Goal: Task Accomplishment & Management: Use online tool/utility

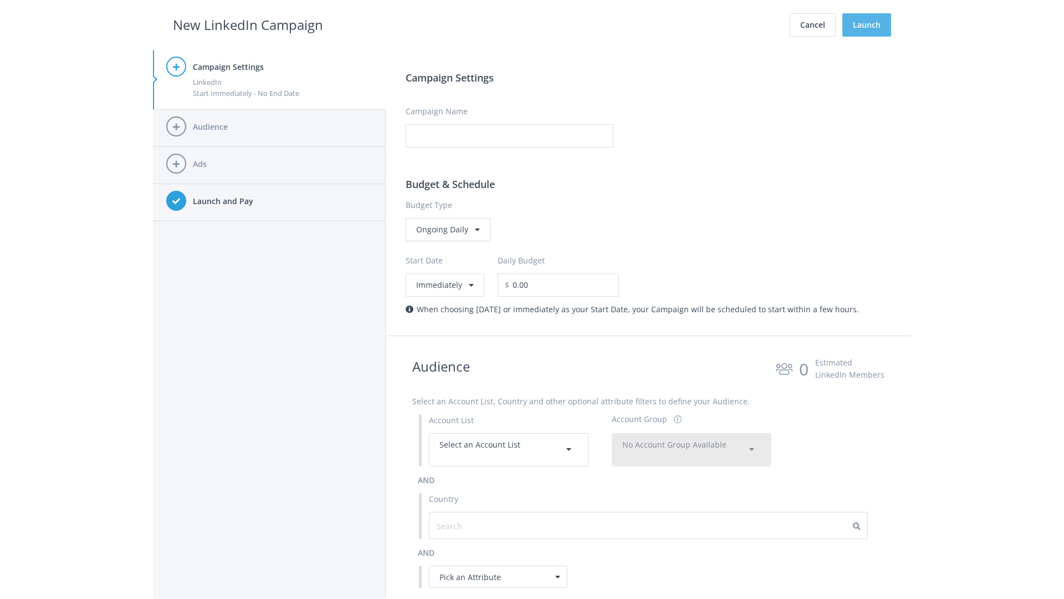
click at [867, 25] on button "Launch" at bounding box center [866, 24] width 49 height 23
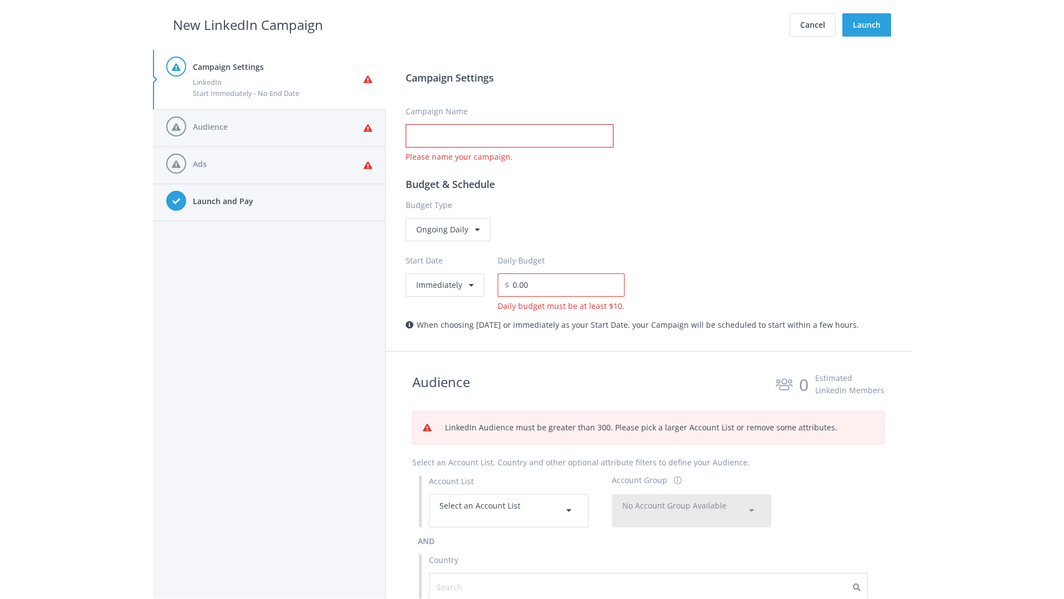
click at [509, 136] on input "Campaign Name" at bounding box center [510, 135] width 208 height 23
click at [248, 24] on h2 "New LinkedIn Campaign" at bounding box center [248, 24] width 150 height 21
type input "Campaign Name"
click at [248, 24] on h2 "New LinkedIn Campaign" at bounding box center [248, 24] width 150 height 21
click at [509, 510] on span "Select an Account List" at bounding box center [480, 505] width 81 height 11
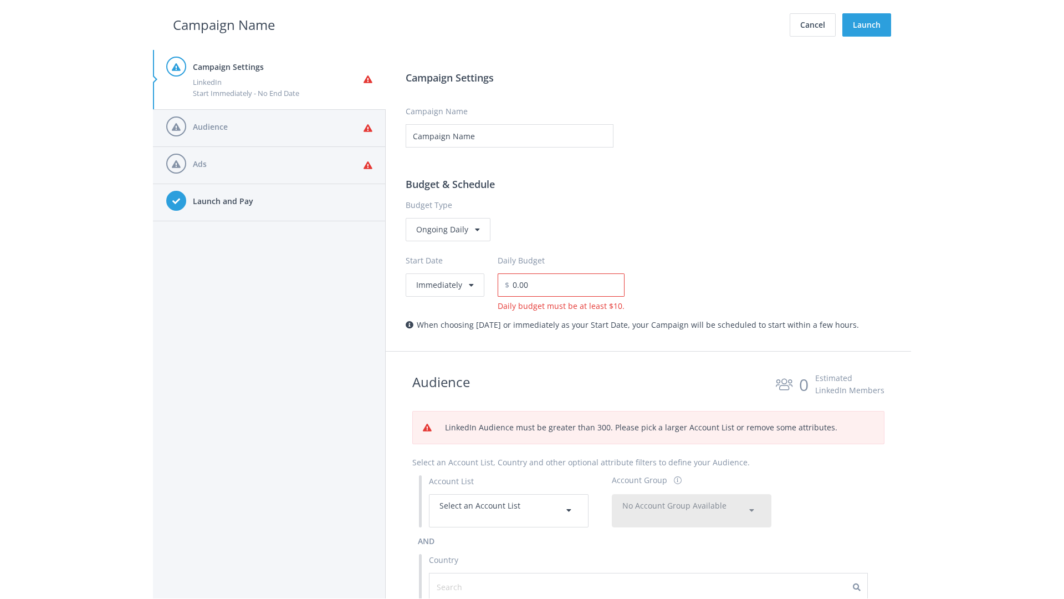
click at [692, 510] on span "No Account Group Available" at bounding box center [674, 505] width 104 height 11
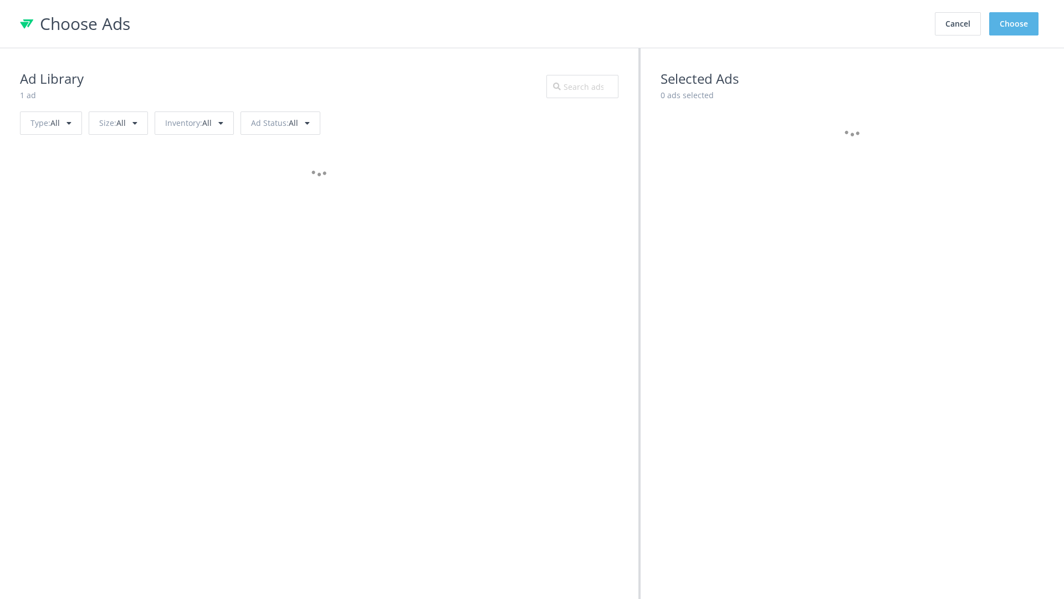
click at [1014, 24] on button "Choose" at bounding box center [1013, 23] width 49 height 23
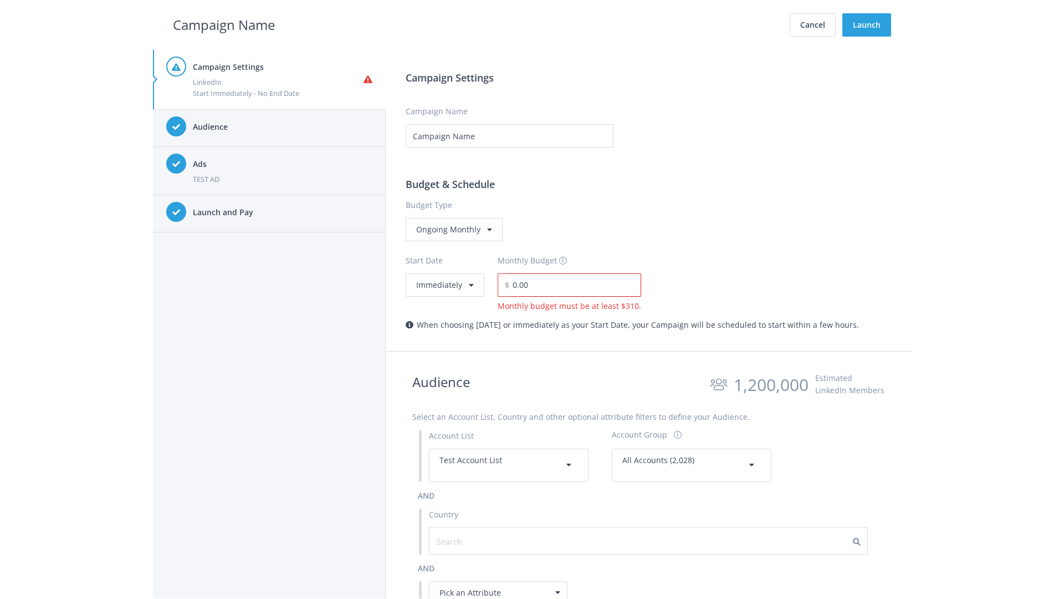
click at [571, 284] on input "0.00" at bounding box center [575, 284] width 132 height 23
click at [224, 24] on h2 "Campaign Name" at bounding box center [224, 24] width 102 height 21
type input "2,000.00"
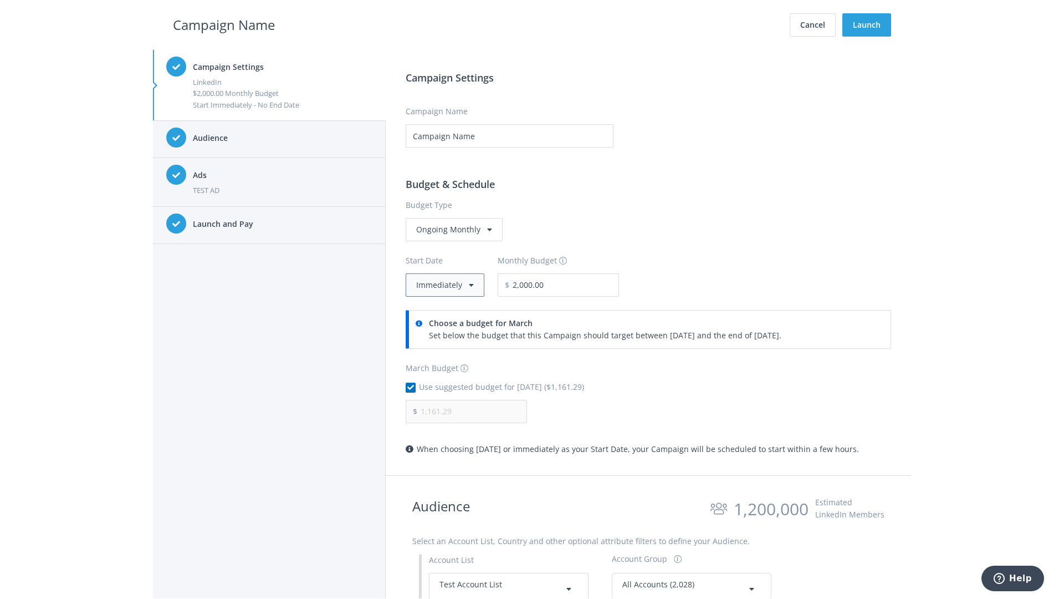
click at [444, 284] on button "Immediately" at bounding box center [445, 284] width 79 height 23
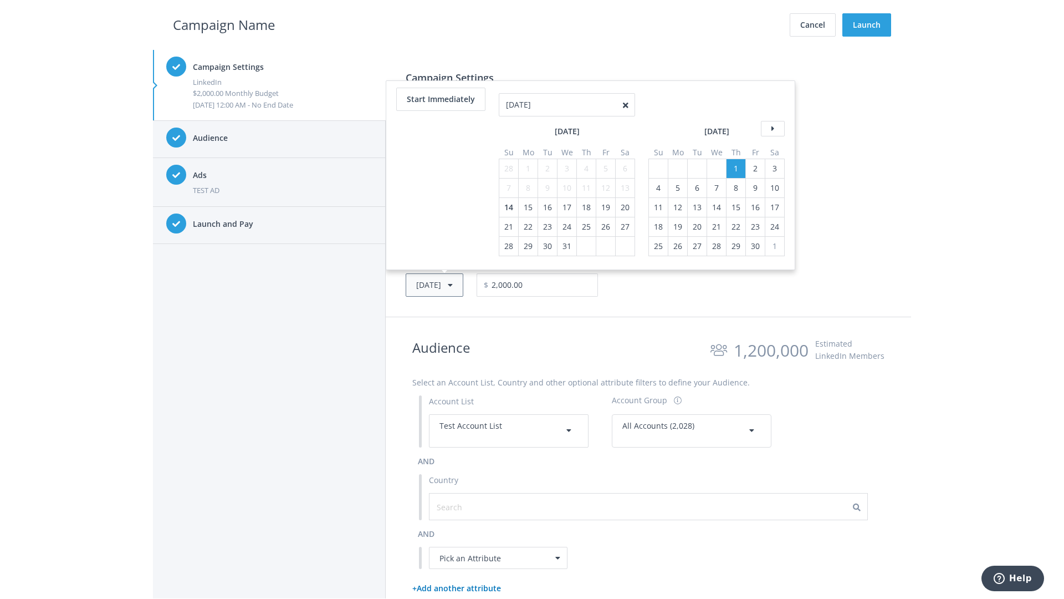
click at [451, 284] on button "Thu, Apr 1, 2021" at bounding box center [435, 284] width 58 height 23
click at [772, 109] on icon at bounding box center [773, 109] width 24 height 16
click at [508, 168] on div "4" at bounding box center [509, 168] width 14 height 19
type input "05/02/2021"
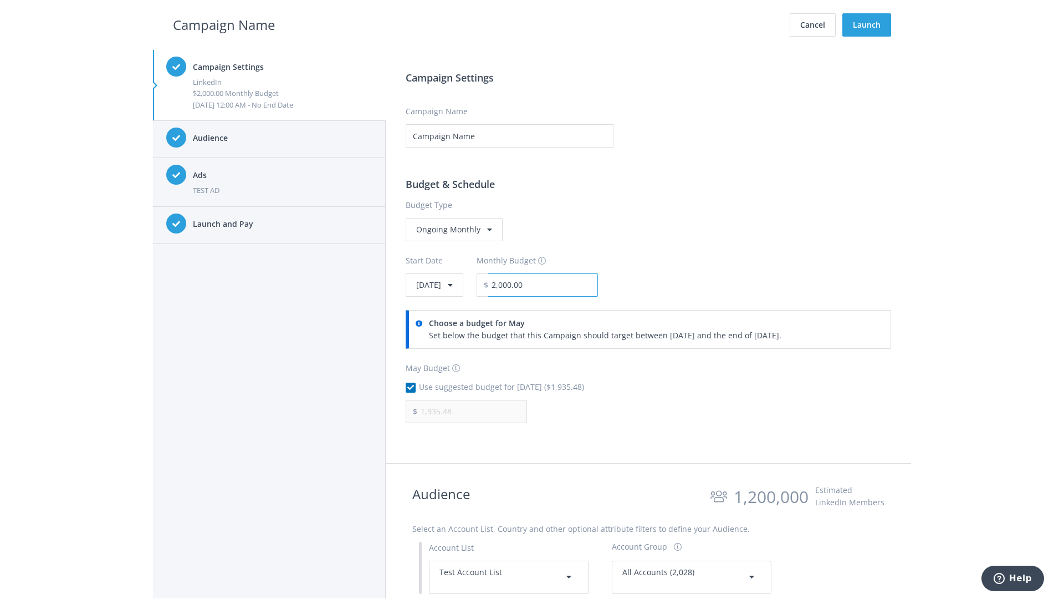
click at [573, 284] on input "2,000.00" at bounding box center [543, 284] width 110 height 23
click at [224, 24] on h2 "Campaign Name" at bounding box center [224, 24] width 102 height 21
type input "2,500.00"
type input "2,419.35"
checkbox input "false"
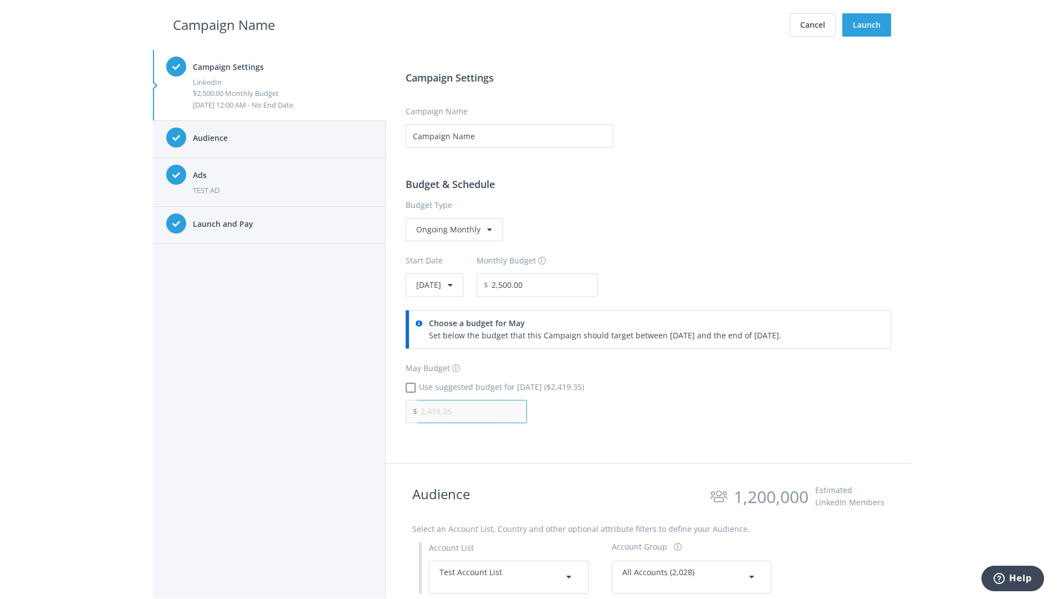
click at [472, 411] on input "2,419.35" at bounding box center [472, 411] width 110 height 23
type input "1,000.00"
click at [224, 24] on h2 "Campaign Name" at bounding box center [224, 24] width 102 height 21
click at [573, 284] on input "2,500.00" at bounding box center [543, 284] width 110 height 23
click at [224, 24] on h2 "Campaign Name" at bounding box center [224, 24] width 102 height 21
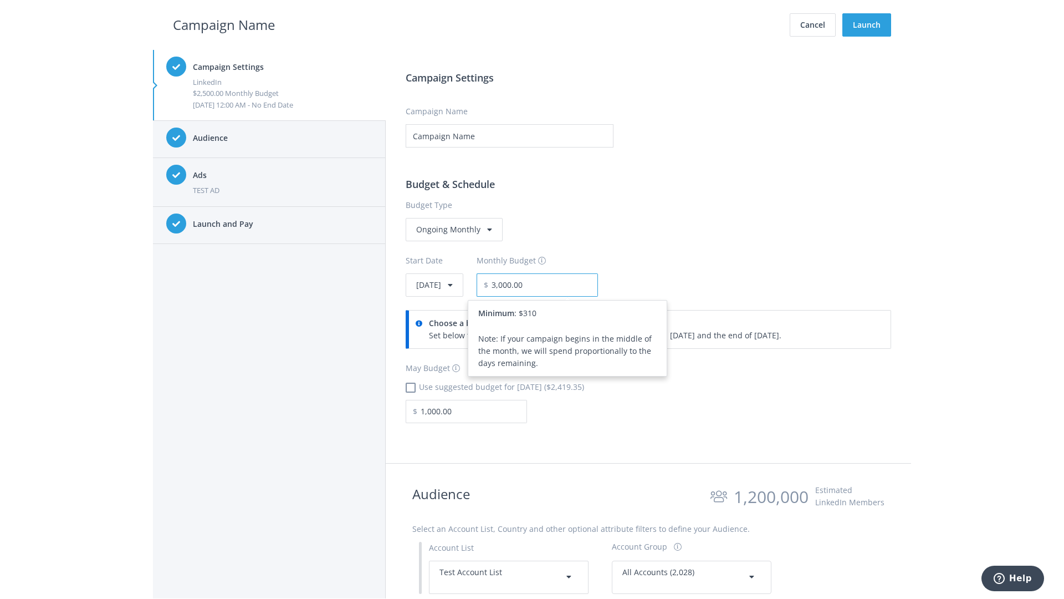
click at [573, 284] on input "3,000.00" at bounding box center [543, 284] width 110 height 23
click at [224, 24] on h2 "Campaign Name" at bounding box center [224, 24] width 102 height 21
type input "2,500.00"
checkbox input "true"
type input "2,419.35"
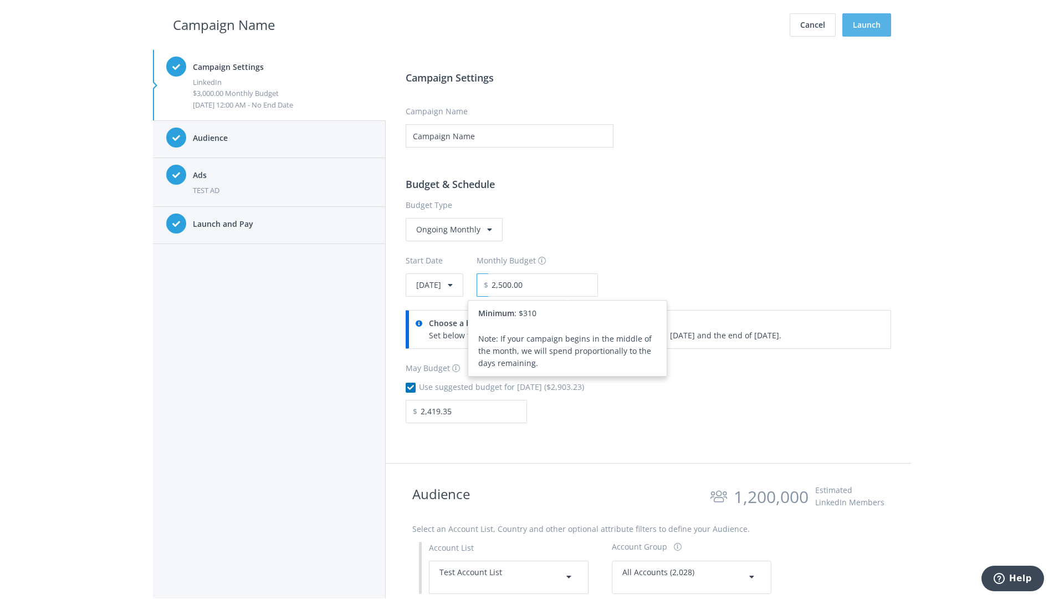
click at [867, 25] on button "Launch" at bounding box center [866, 24] width 49 height 23
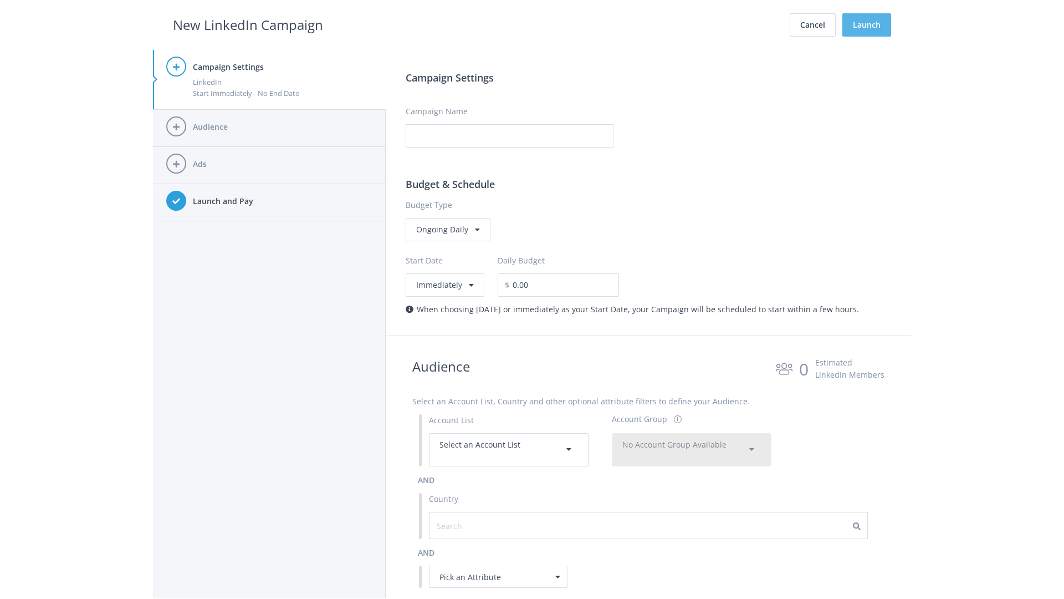
click at [867, 25] on button "Launch" at bounding box center [866, 24] width 49 height 23
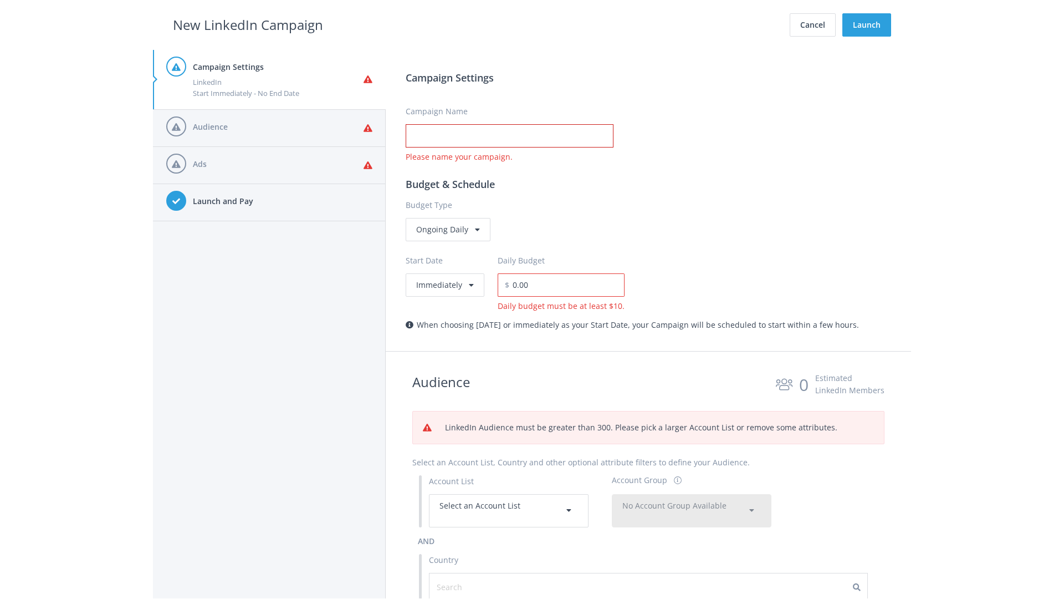
click at [509, 136] on input "Campaign Name" at bounding box center [510, 135] width 208 height 23
click at [248, 24] on h2 "New LinkedIn Campaign" at bounding box center [248, 24] width 150 height 21
type input "Campaign Name"
click at [248, 24] on h2 "New LinkedIn Campaign" at bounding box center [248, 24] width 150 height 21
click at [509, 510] on span "Select an Account List" at bounding box center [480, 505] width 81 height 11
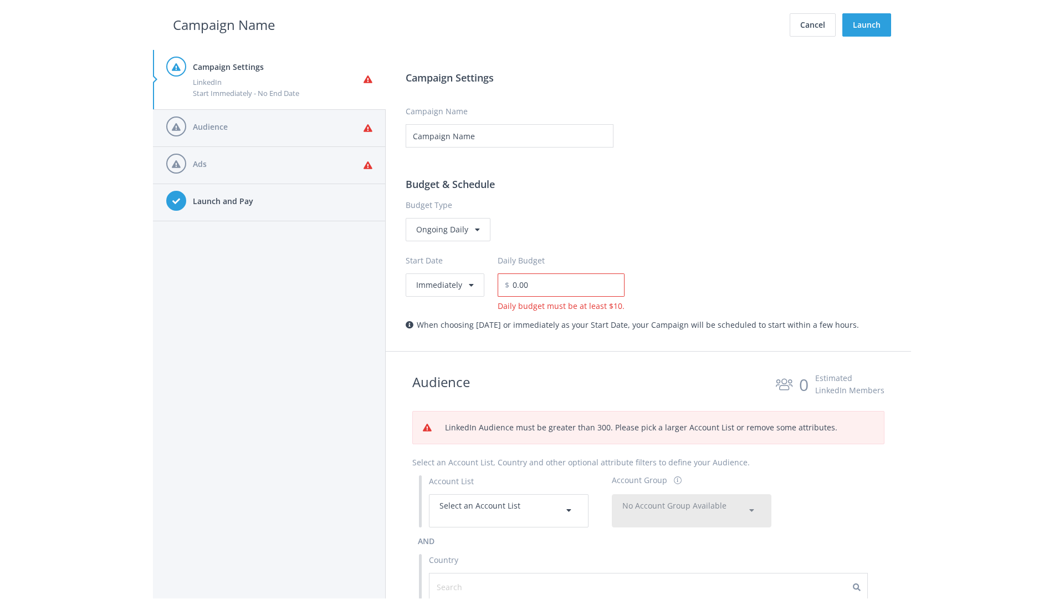
click at [692, 510] on span "No Account Group Available" at bounding box center [674, 505] width 104 height 11
click at [658, 533] on span "All Accounts (2,028)" at bounding box center [658, 538] width 70 height 11
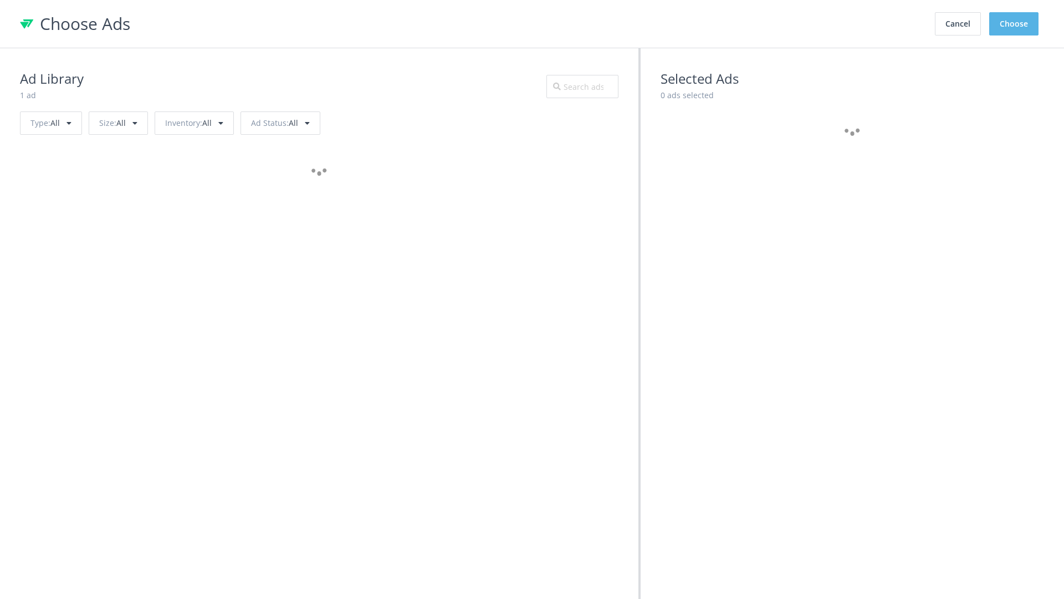
click at [1014, 24] on button "Choose" at bounding box center [1013, 23] width 49 height 23
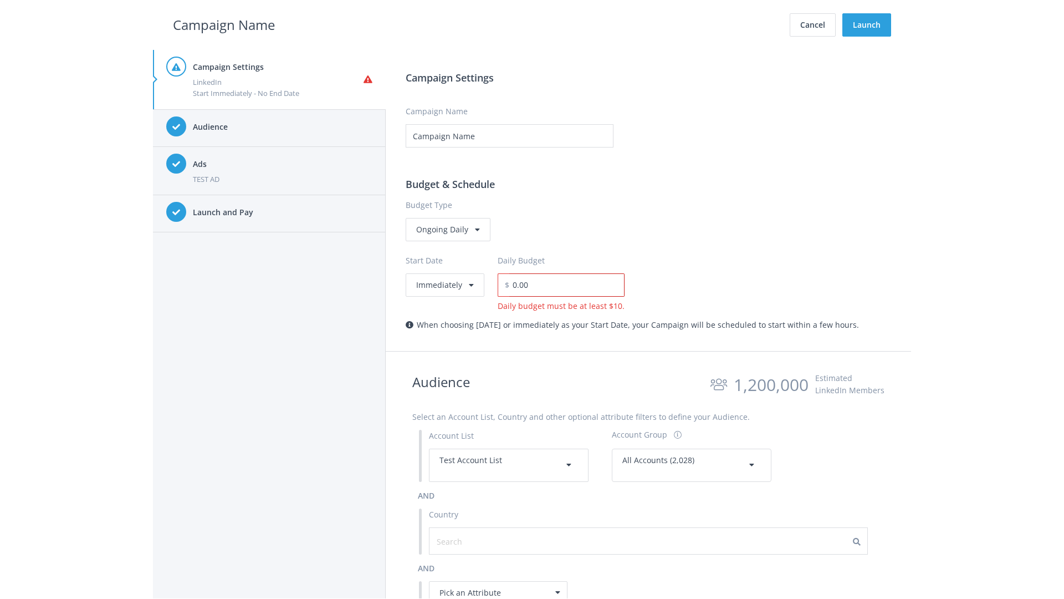
click at [563, 284] on input "0.00" at bounding box center [566, 284] width 115 height 23
click at [224, 24] on h2 "Campaign Name" at bounding box center [224, 24] width 102 height 21
type input "15.00"
click at [867, 25] on button "Launch" at bounding box center [866, 24] width 49 height 23
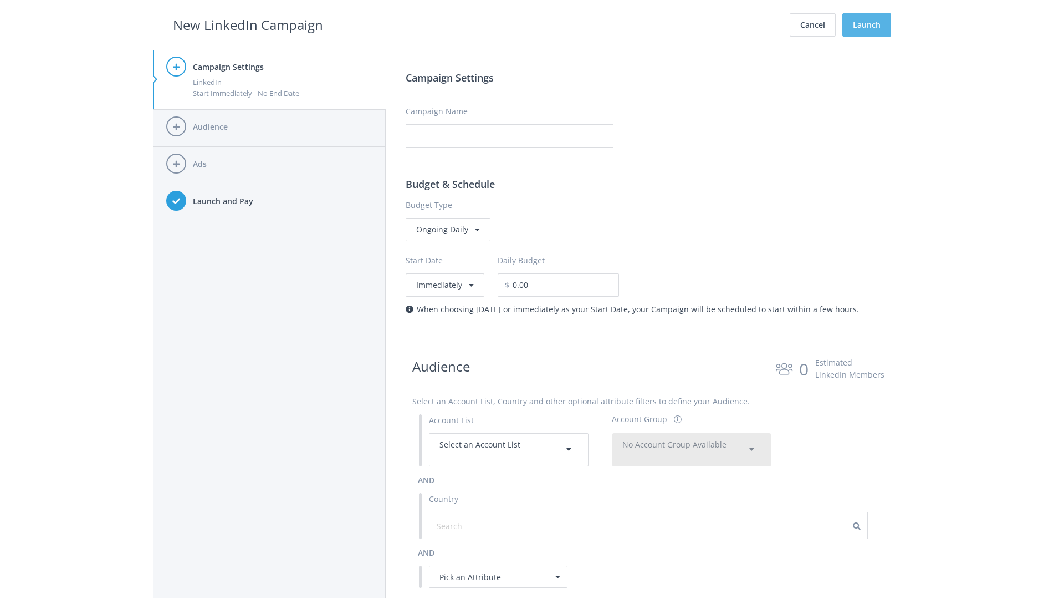
click at [867, 25] on button "Launch" at bounding box center [866, 24] width 49 height 23
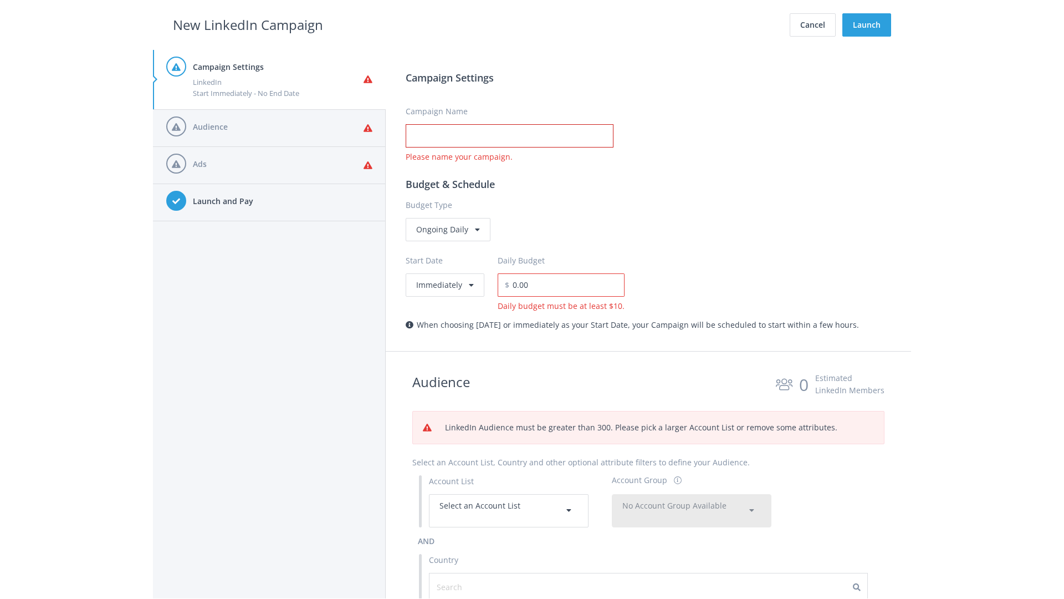
click at [509, 136] on input "Campaign Name" at bounding box center [510, 135] width 208 height 23
click at [248, 24] on h2 "New LinkedIn Campaign" at bounding box center [248, 24] width 150 height 21
type input "Campaign Name"
click at [248, 24] on h2 "New LinkedIn Campaign" at bounding box center [248, 24] width 150 height 21
click at [509, 510] on span "Select an Account List" at bounding box center [480, 505] width 81 height 11
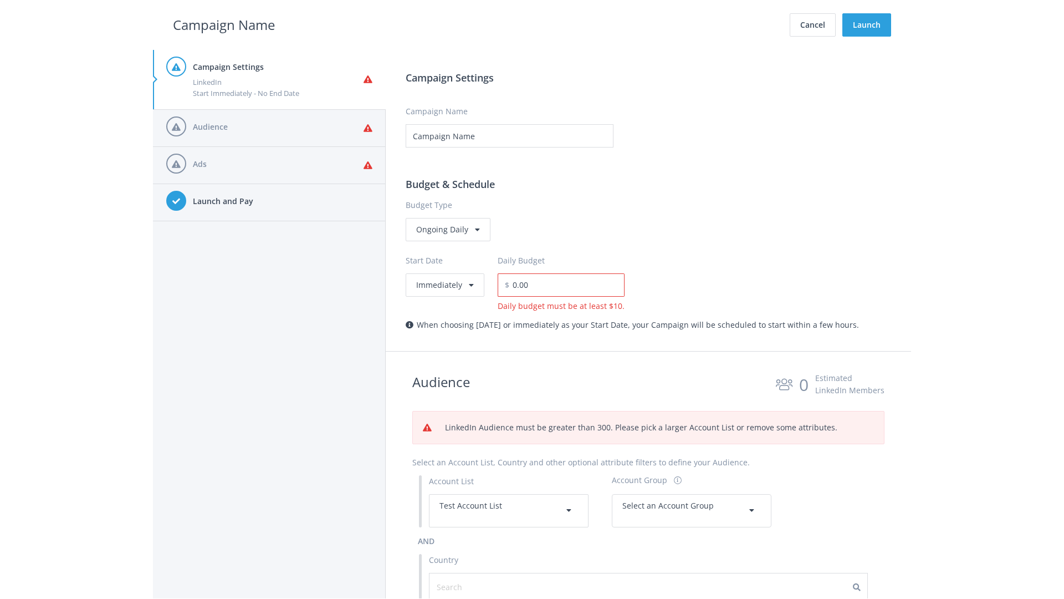
click at [692, 500] on span "Select an Account Group" at bounding box center [667, 505] width 91 height 11
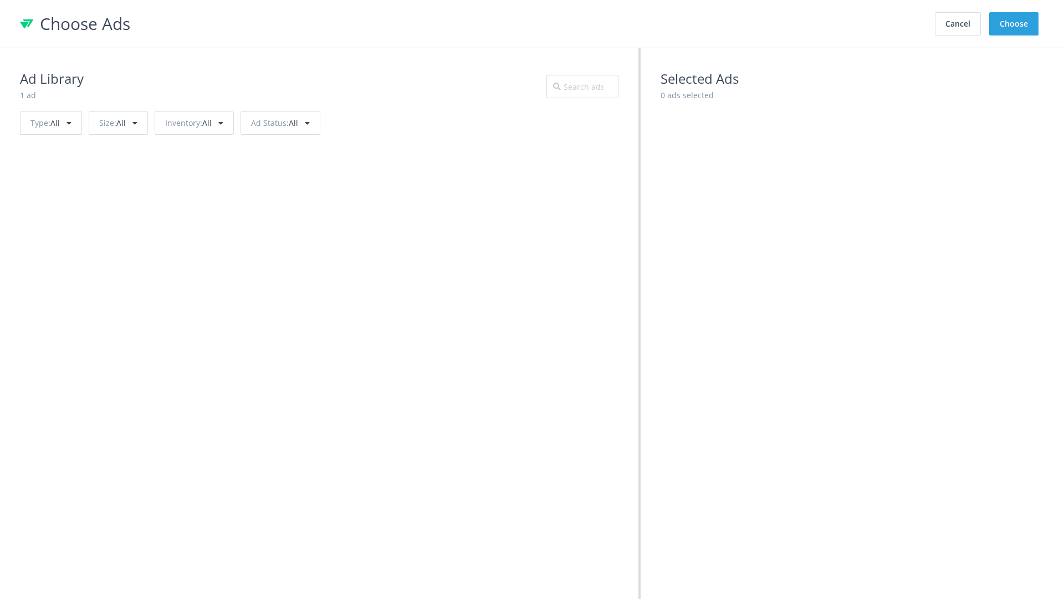
scroll to position [499, 0]
click at [1014, 24] on button "Choose" at bounding box center [1013, 23] width 49 height 23
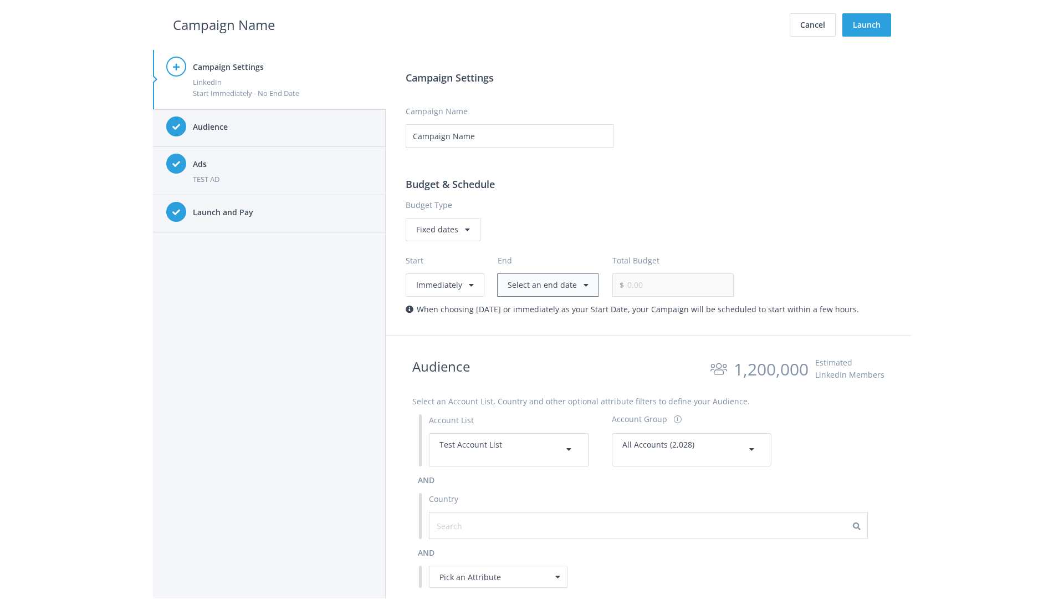
click at [545, 284] on button "Select an end date" at bounding box center [548, 284] width 102 height 23
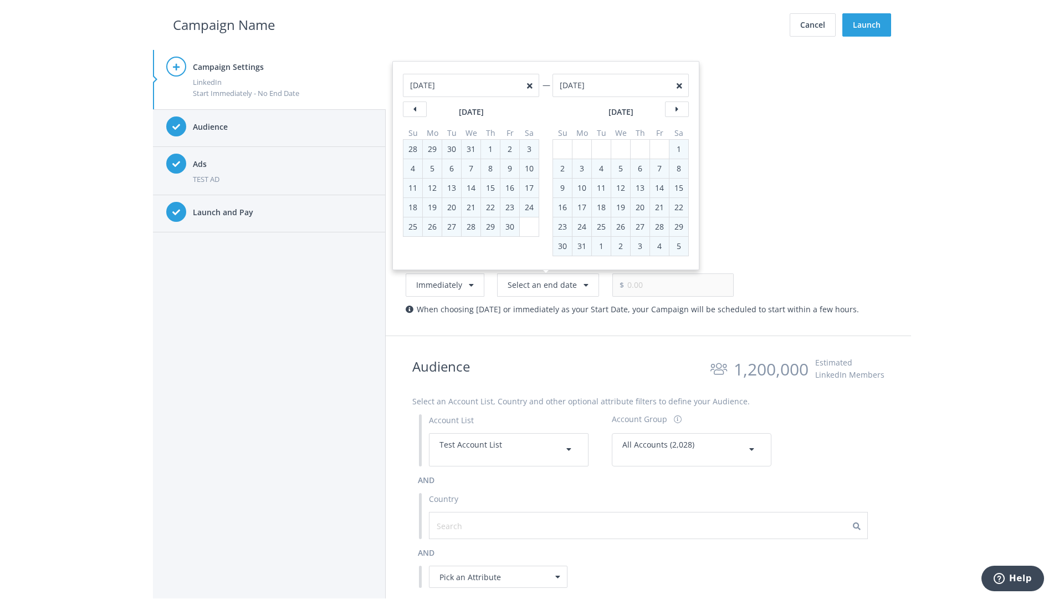
click at [563, 168] on div "2" at bounding box center [562, 168] width 14 height 19
type input "[DATE]"
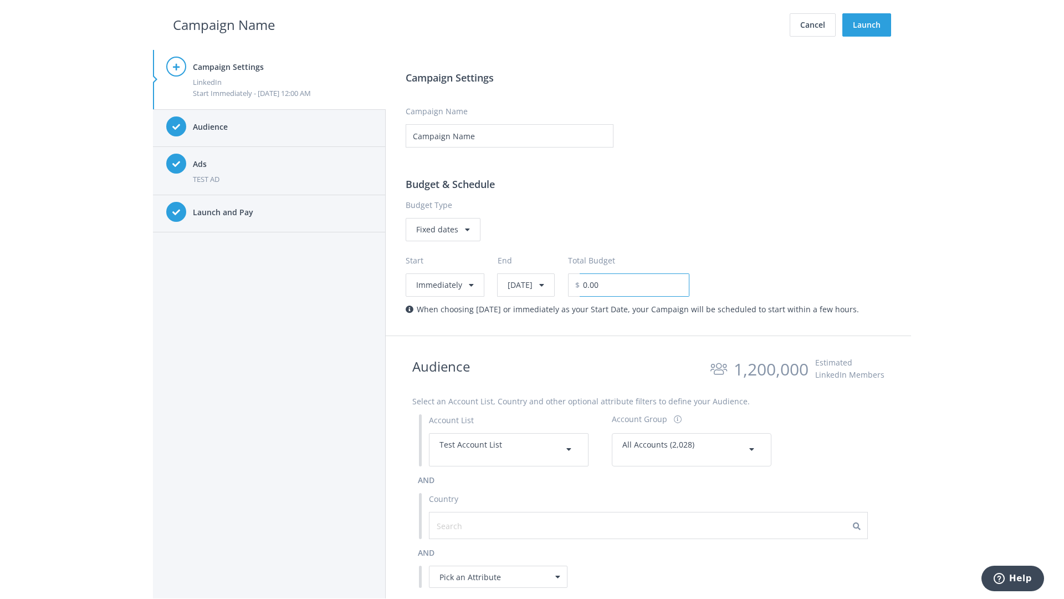
click at [663, 284] on input "0.00" at bounding box center [635, 284] width 110 height 23
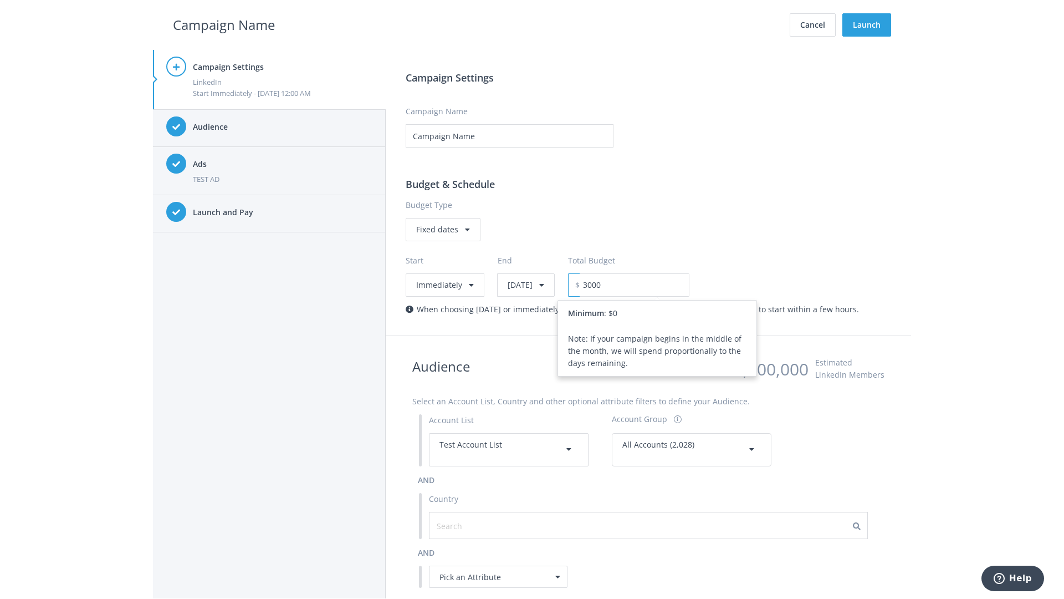
click at [224, 24] on h2 "Campaign Name" at bounding box center [224, 24] width 102 height 21
type input "3,000.00"
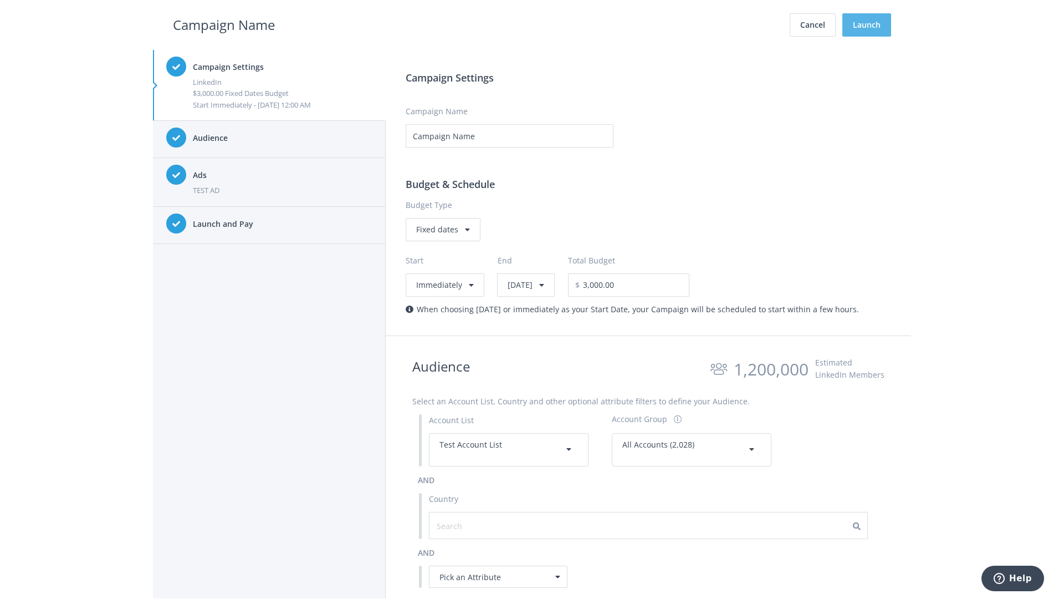
click at [867, 25] on button "Launch" at bounding box center [866, 24] width 49 height 23
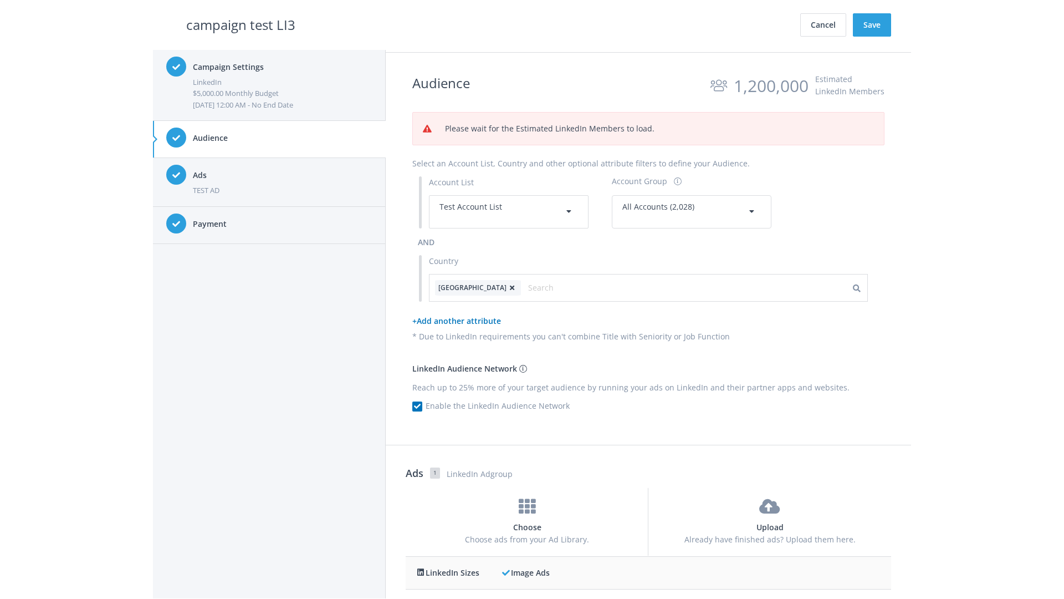
scroll to position [420, 0]
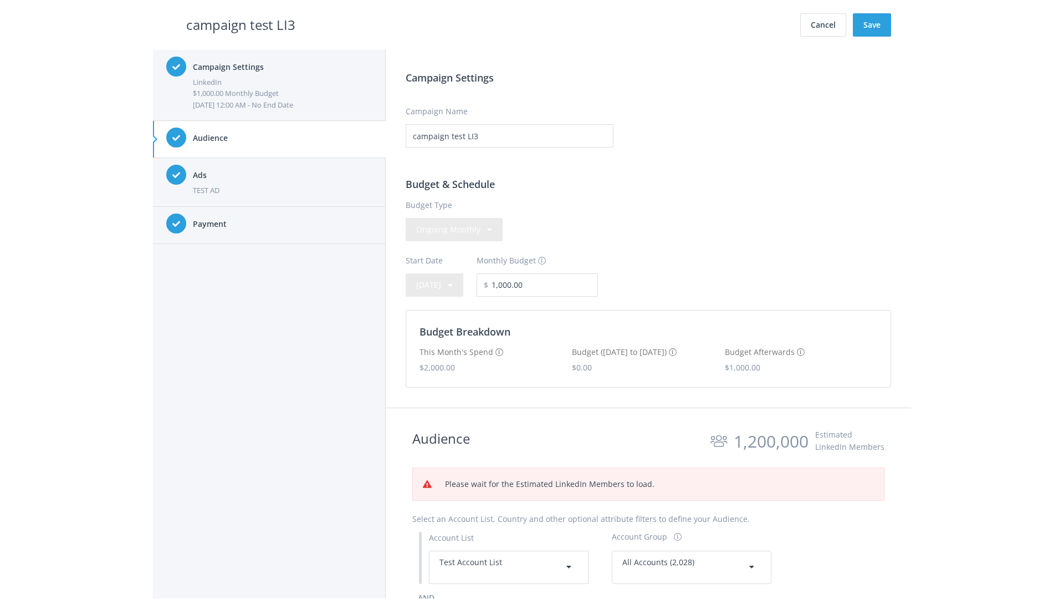
scroll to position [29, 0]
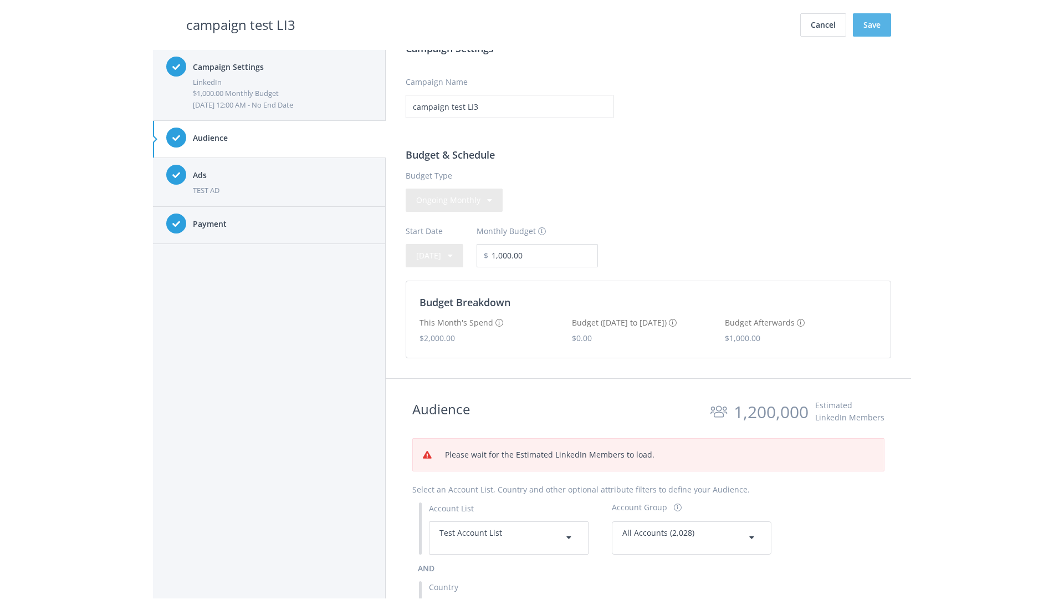
click at [872, 25] on button "Save" at bounding box center [872, 24] width 38 height 23
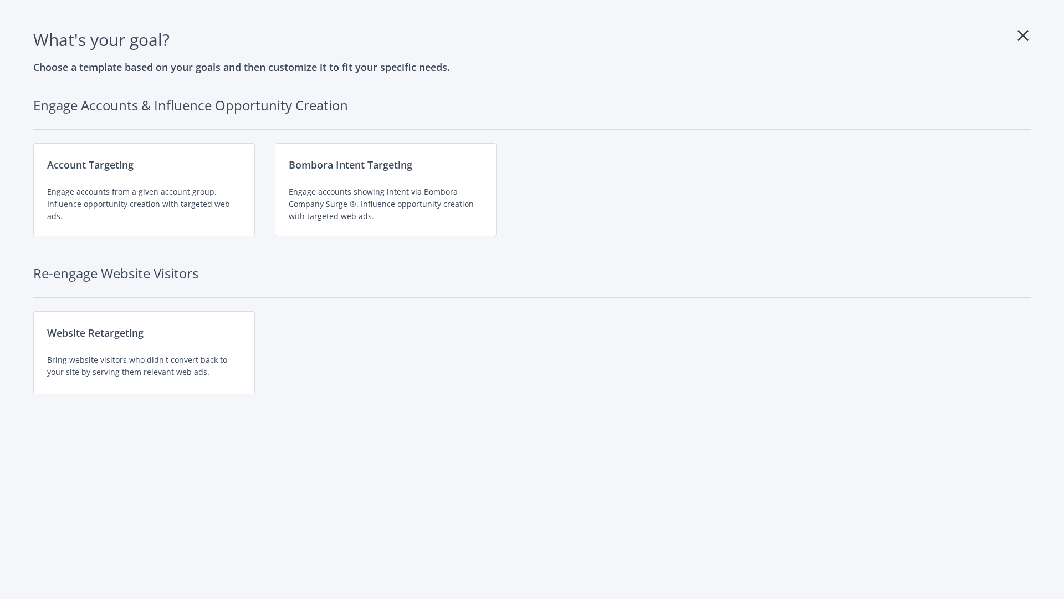
click at [144, 190] on div "Engage accounts from a given account group. Influence opportunity creation with…" at bounding box center [144, 204] width 194 height 37
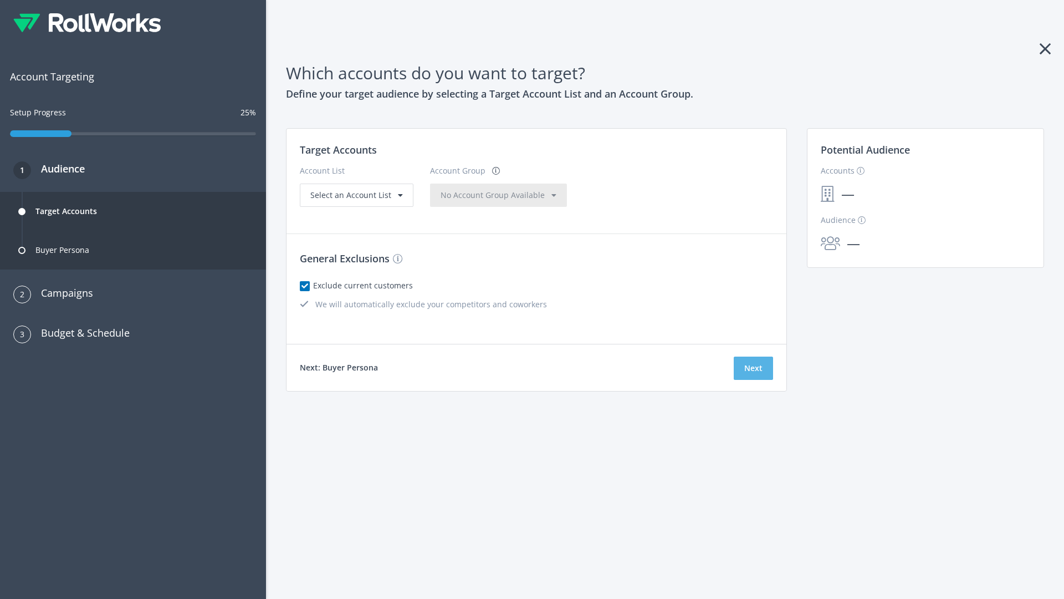
click at [753, 368] on button "Next" at bounding box center [753, 367] width 39 height 23
click at [355, 200] on span "Select an Account List" at bounding box center [350, 195] width 81 height 11
click at [471, 200] on span "No Account Group Available" at bounding box center [493, 195] width 104 height 11
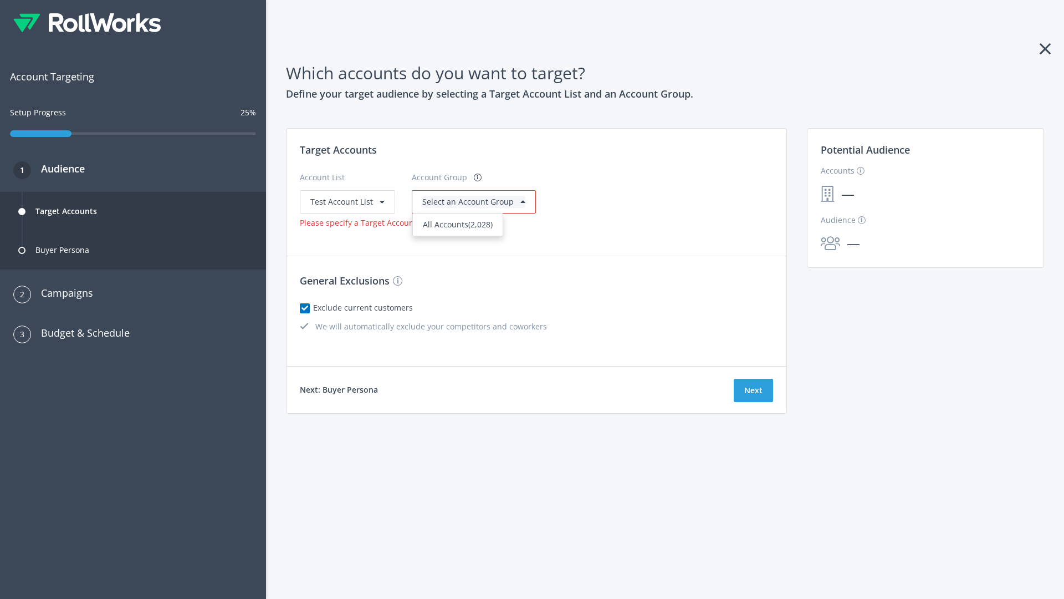
click at [456, 224] on span "All Accounts (2,028)" at bounding box center [458, 224] width 70 height 11
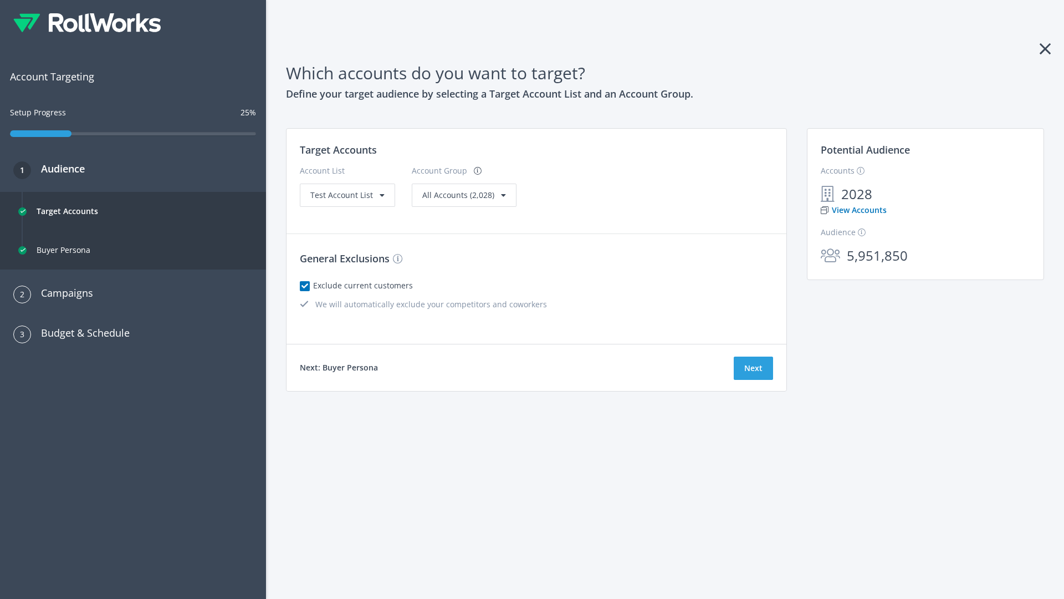
click at [853, 210] on link "View Accounts" at bounding box center [854, 210] width 66 height 12
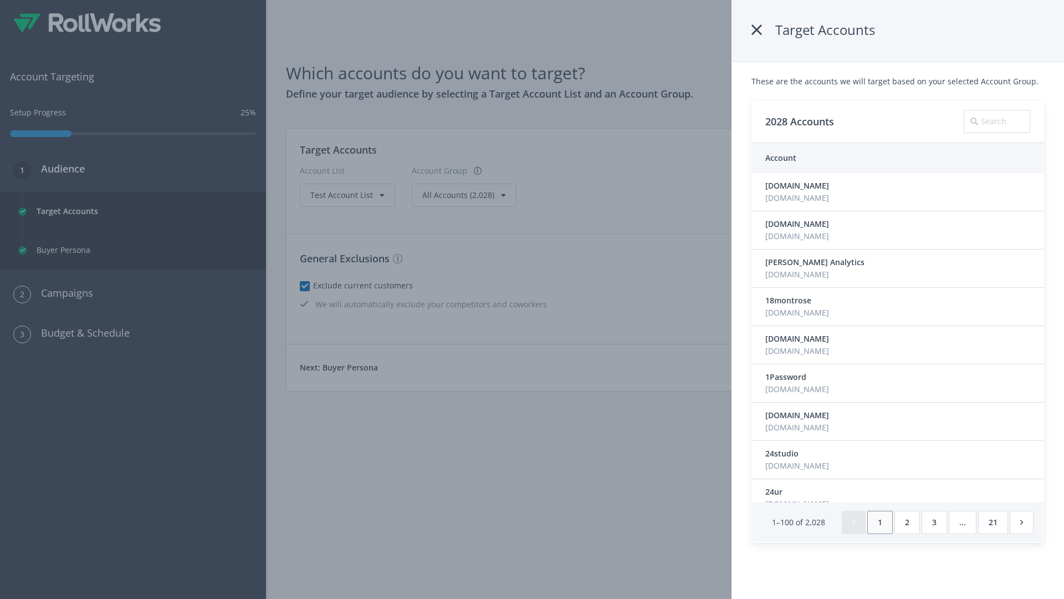
click at [757, 30] on icon at bounding box center [757, 30] width 11 height 20
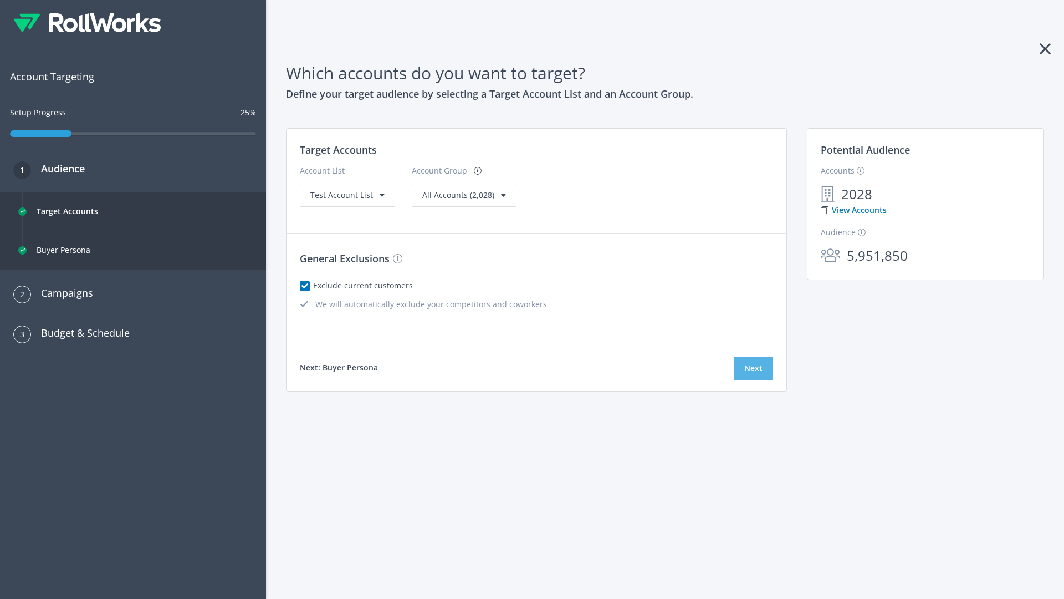
click at [753, 368] on button "Next" at bounding box center [753, 367] width 39 height 23
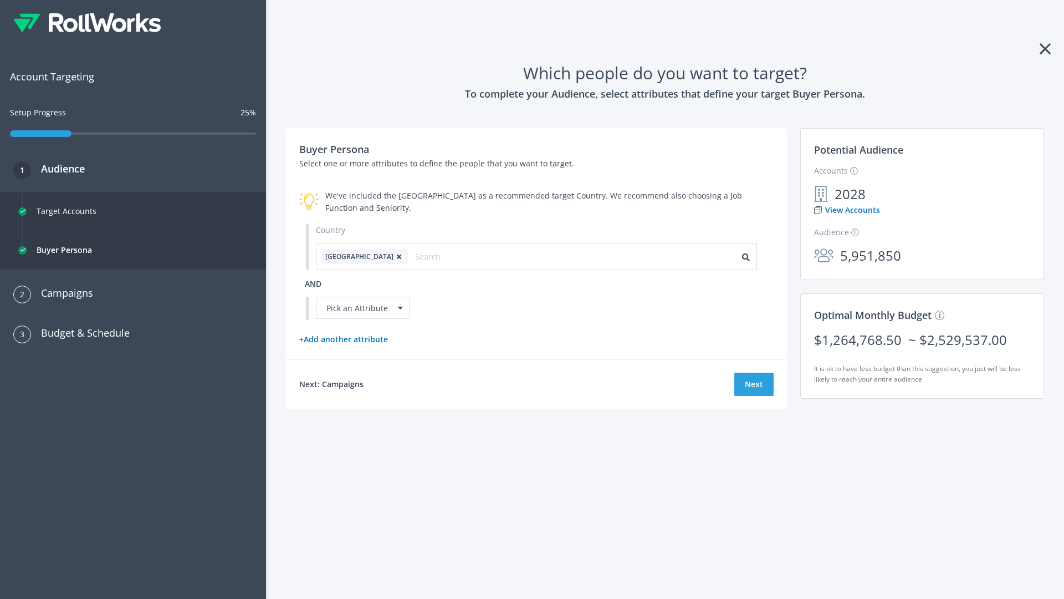
click at [394, 256] on icon at bounding box center [399, 256] width 11 height 7
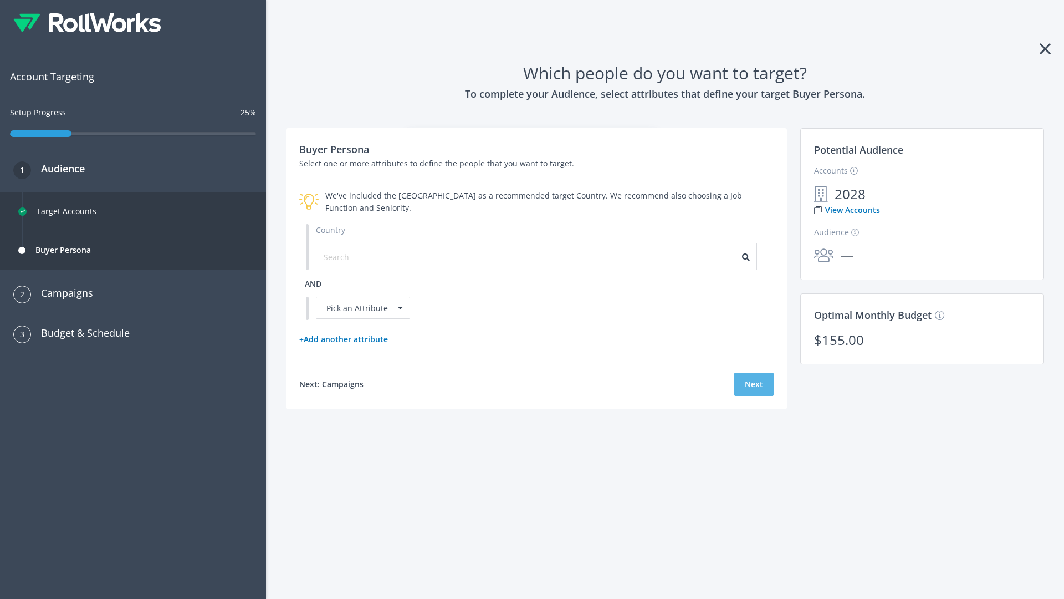
click at [754, 384] on button "Next" at bounding box center [753, 383] width 39 height 23
click at [366, 256] on input "text" at bounding box center [373, 257] width 99 height 12
click at [540, 322] on li "[GEOGRAPHIC_DATA]" at bounding box center [539, 322] width 433 height 22
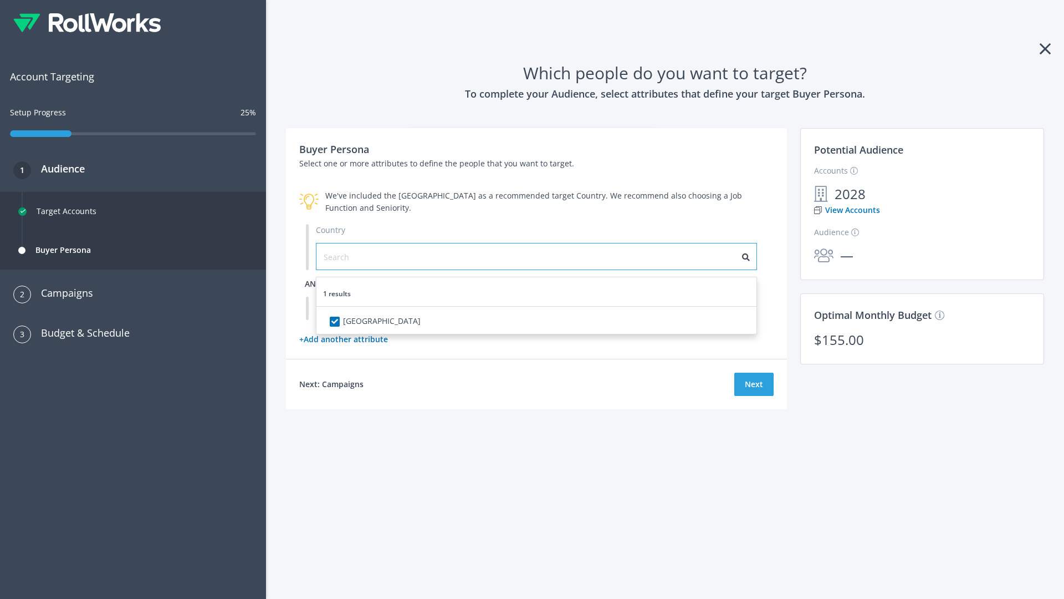
checkbox input "true"
click at [313, 283] on span "and" at bounding box center [313, 283] width 17 height 11
click at [363, 308] on div "Pick an Attribute" at bounding box center [363, 308] width 94 height 22
click at [754, 396] on button "Next" at bounding box center [753, 383] width 39 height 23
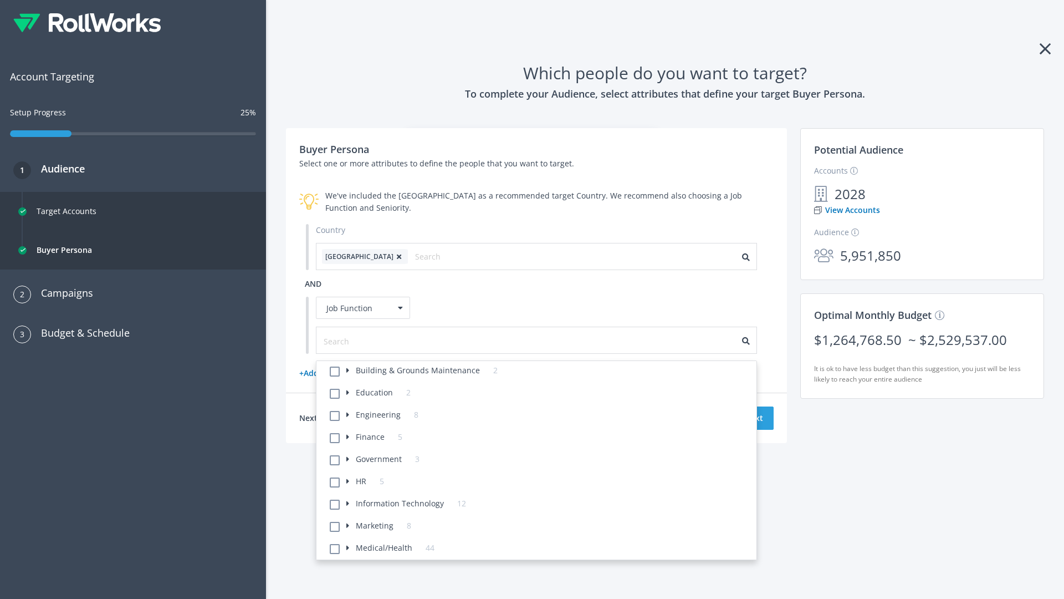
click at [540, 372] on li "Building & Grounds Maintenance 2" at bounding box center [539, 372] width 433 height 22
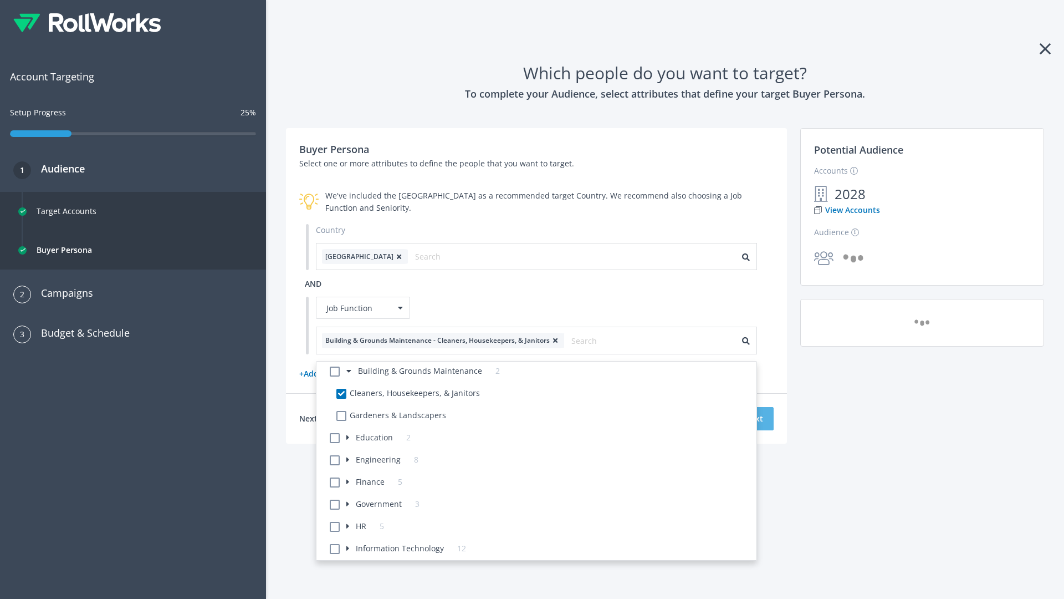
click at [754, 418] on button "Next" at bounding box center [753, 418] width 39 height 23
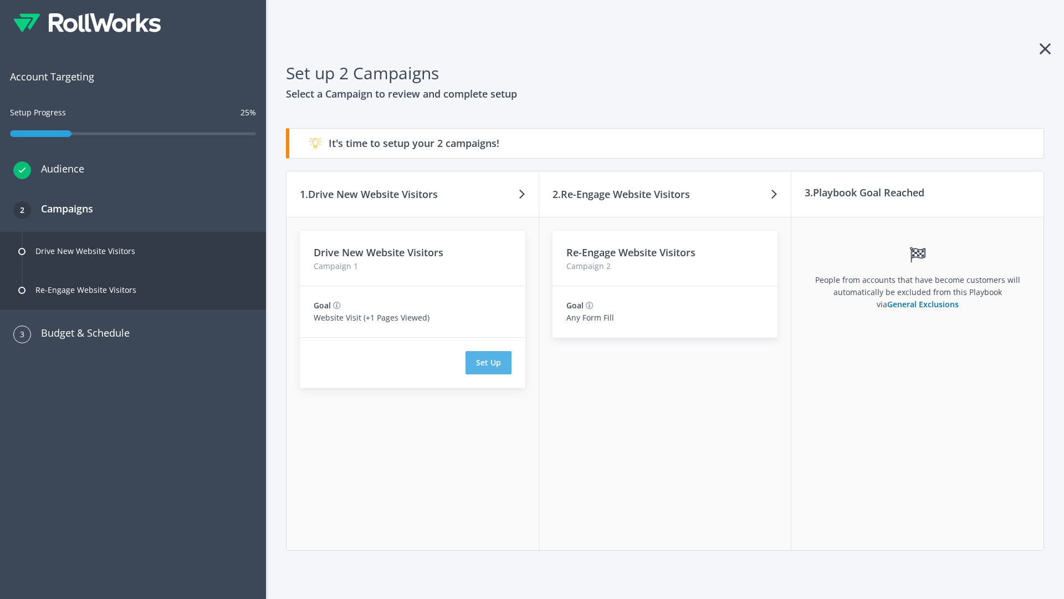
click at [488, 362] on button "Set Up" at bounding box center [489, 362] width 46 height 23
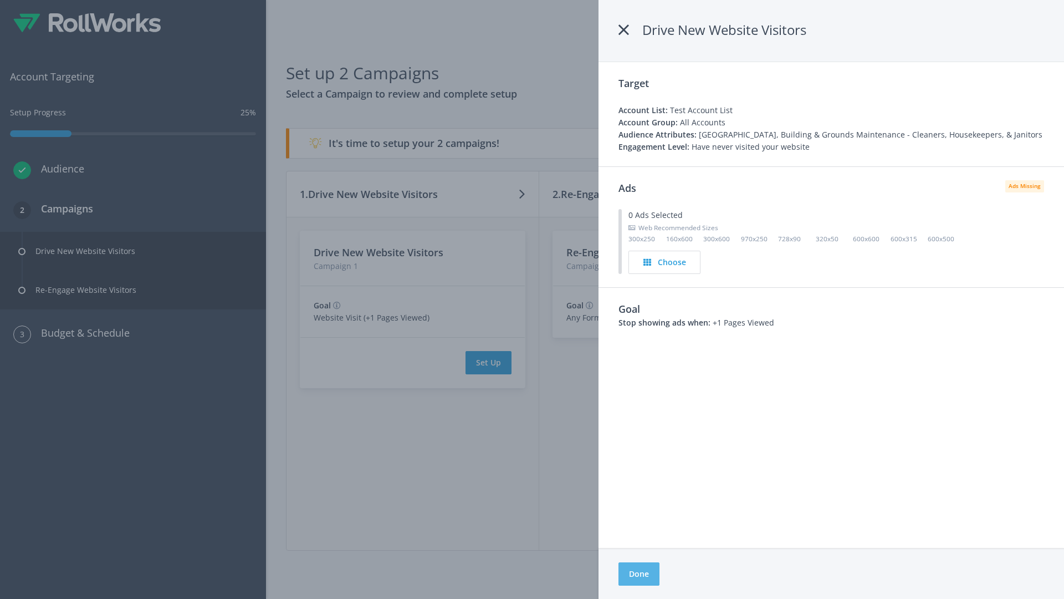
click at [639, 574] on button "Done" at bounding box center [639, 573] width 41 height 23
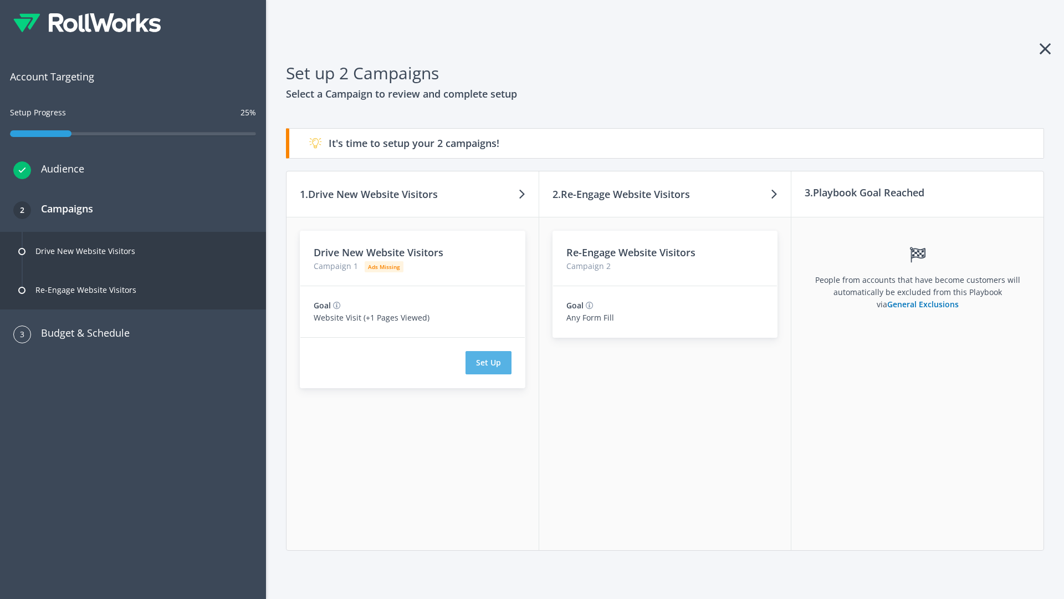
click at [488, 362] on button "Set Up" at bounding box center [489, 362] width 46 height 23
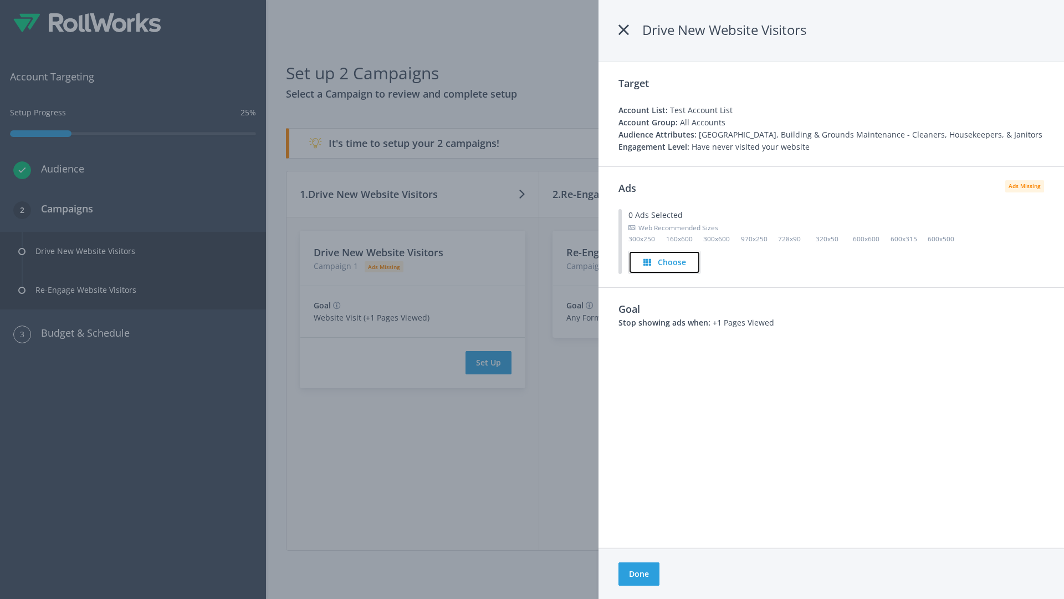
click at [665, 262] on h4 "Choose" at bounding box center [672, 262] width 28 height 12
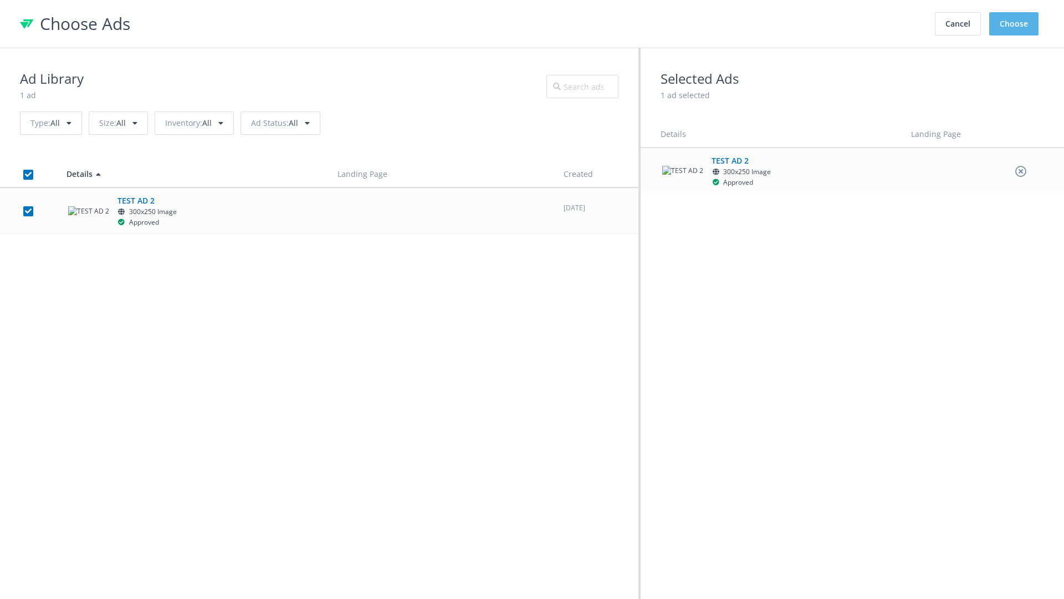
click at [1014, 24] on button "Choose" at bounding box center [1013, 23] width 49 height 23
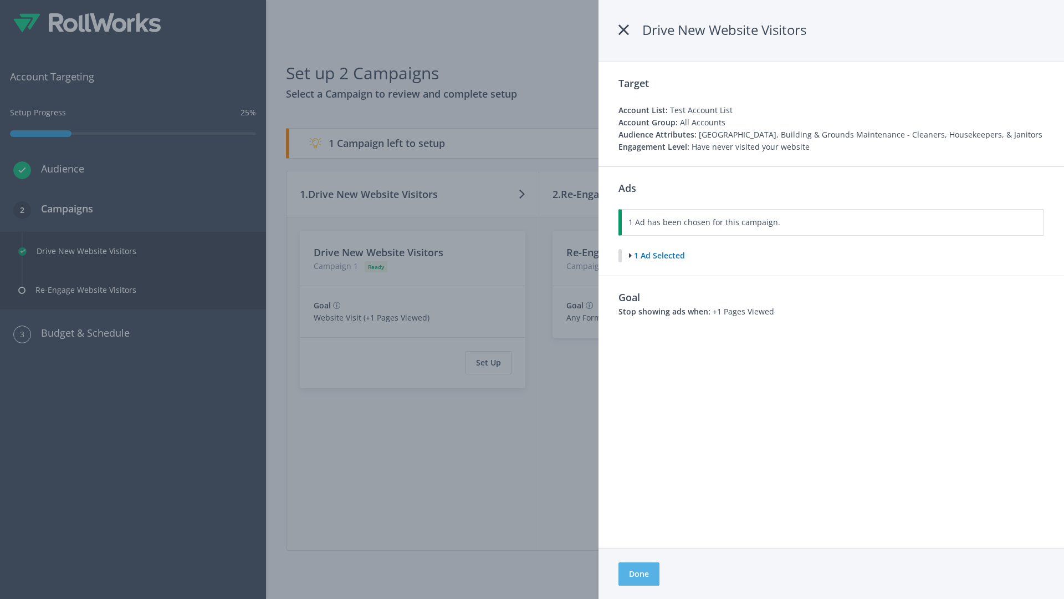
click at [639, 574] on button "Done" at bounding box center [639, 573] width 41 height 23
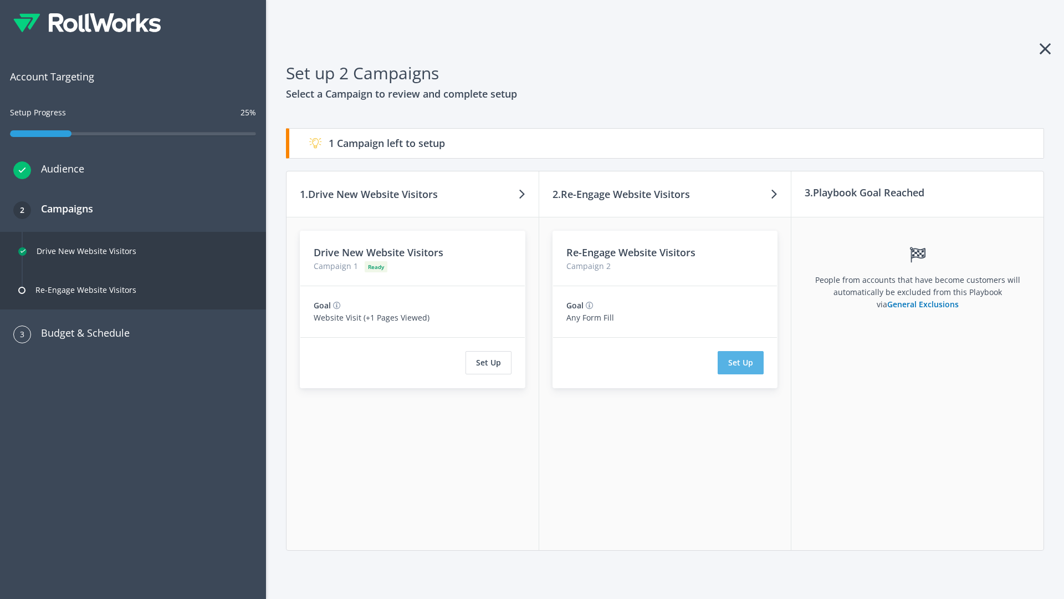
click at [741, 362] on button "Set Up" at bounding box center [741, 362] width 46 height 23
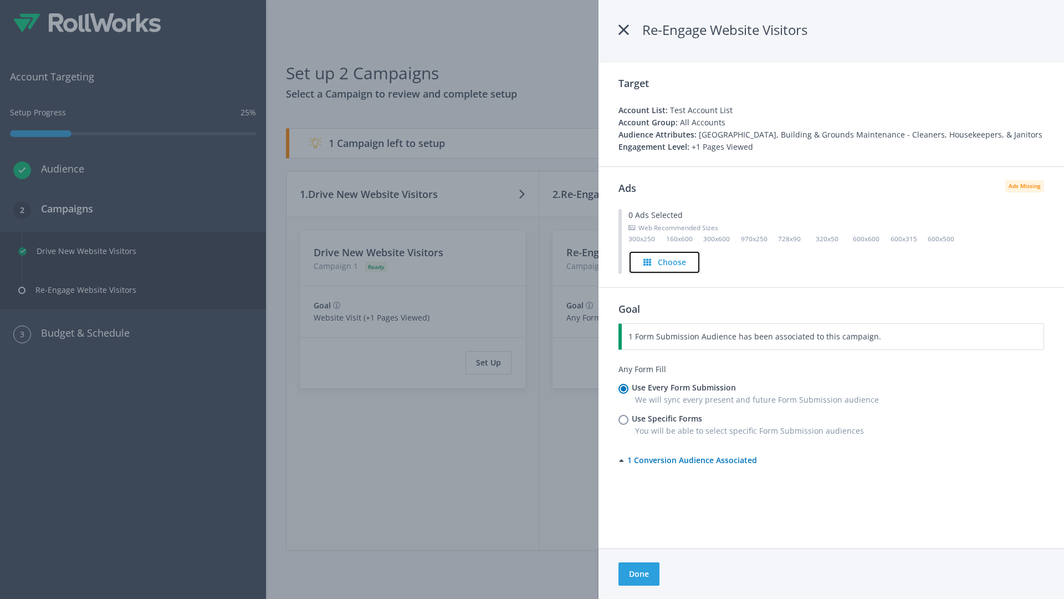
click at [665, 262] on h4 "Choose" at bounding box center [672, 262] width 28 height 12
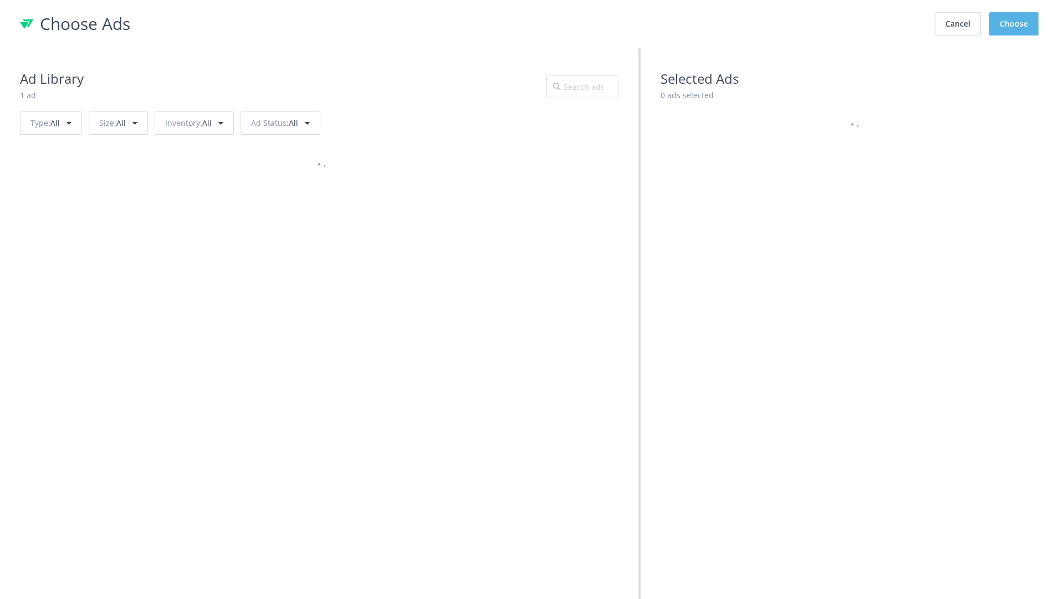
click at [1014, 24] on button "Choose" at bounding box center [1013, 23] width 49 height 23
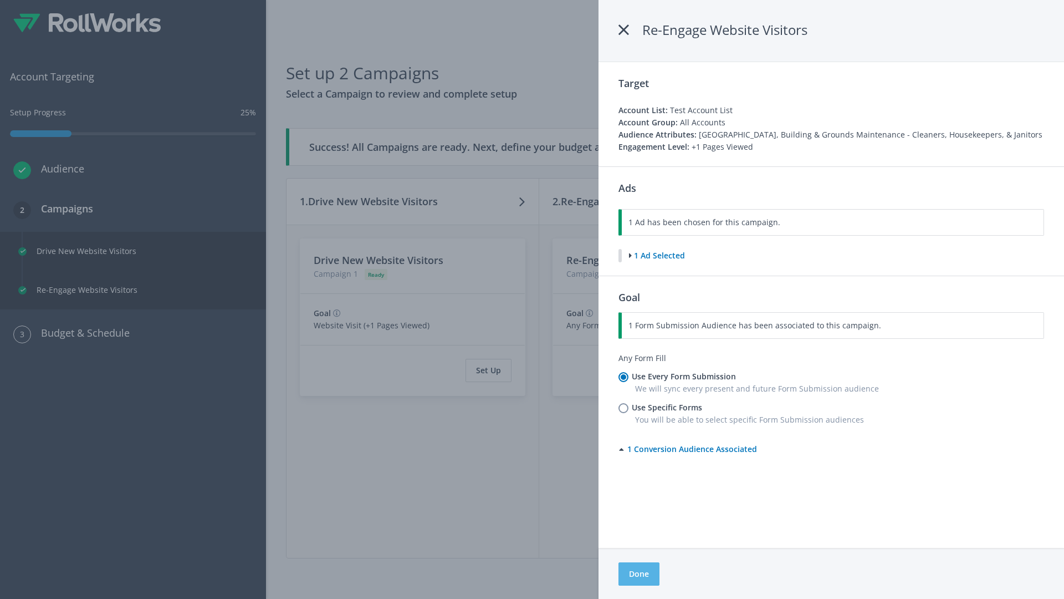
click at [639, 574] on button "Done" at bounding box center [639, 573] width 41 height 23
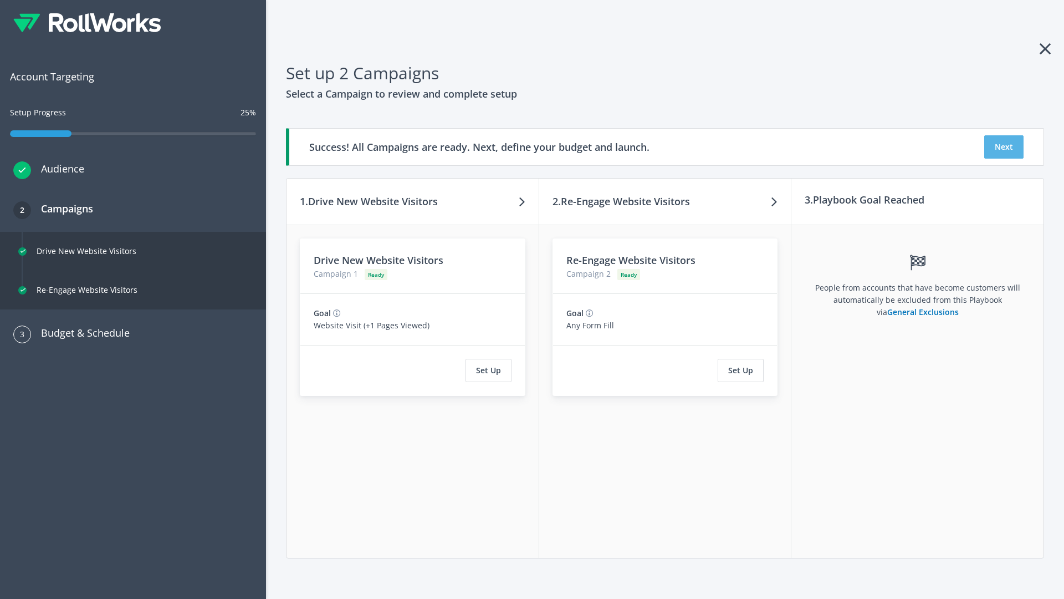
click at [1004, 147] on button "Next" at bounding box center [1003, 146] width 39 height 23
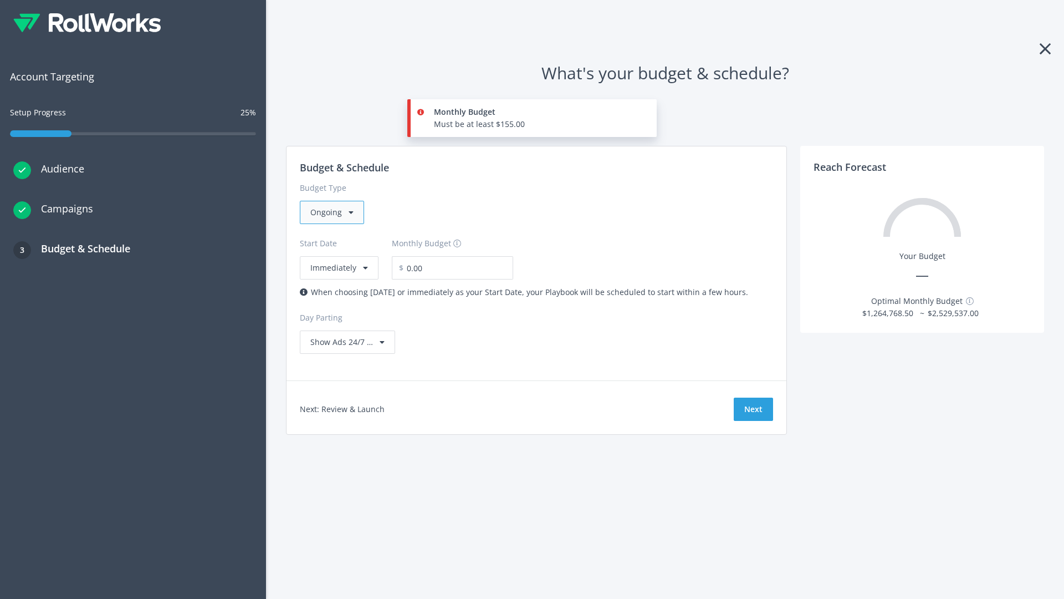
click at [331, 212] on div "Ongoing" at bounding box center [332, 212] width 64 height 23
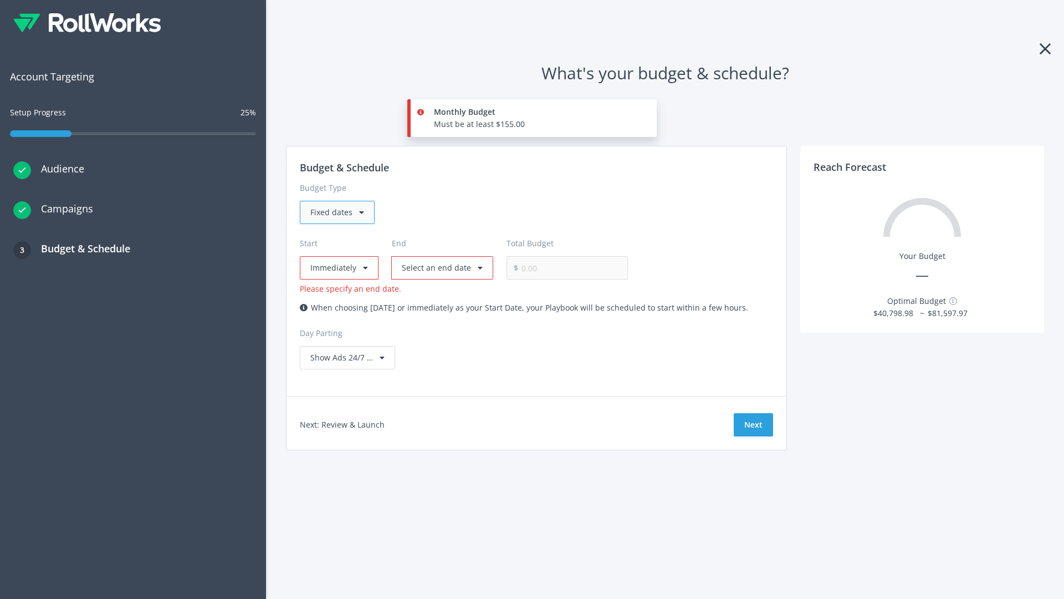
click at [336, 212] on div "Fixed dates" at bounding box center [337, 212] width 75 height 23
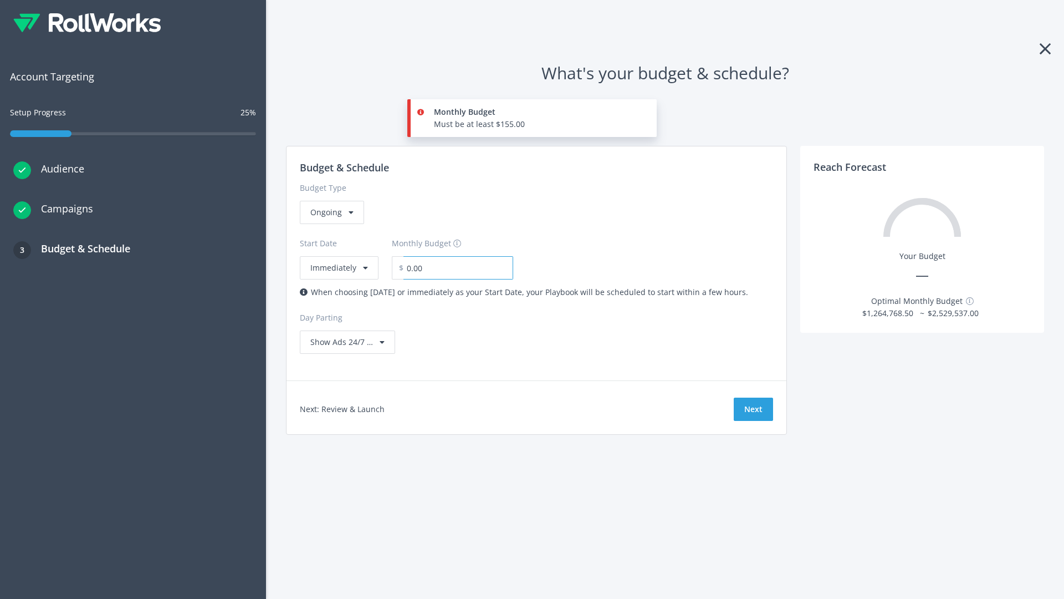
click at [451, 268] on input "0.00" at bounding box center [459, 267] width 110 height 23
click at [470, 268] on input "1.00" at bounding box center [459, 267] width 110 height 23
type input "1,000.00"
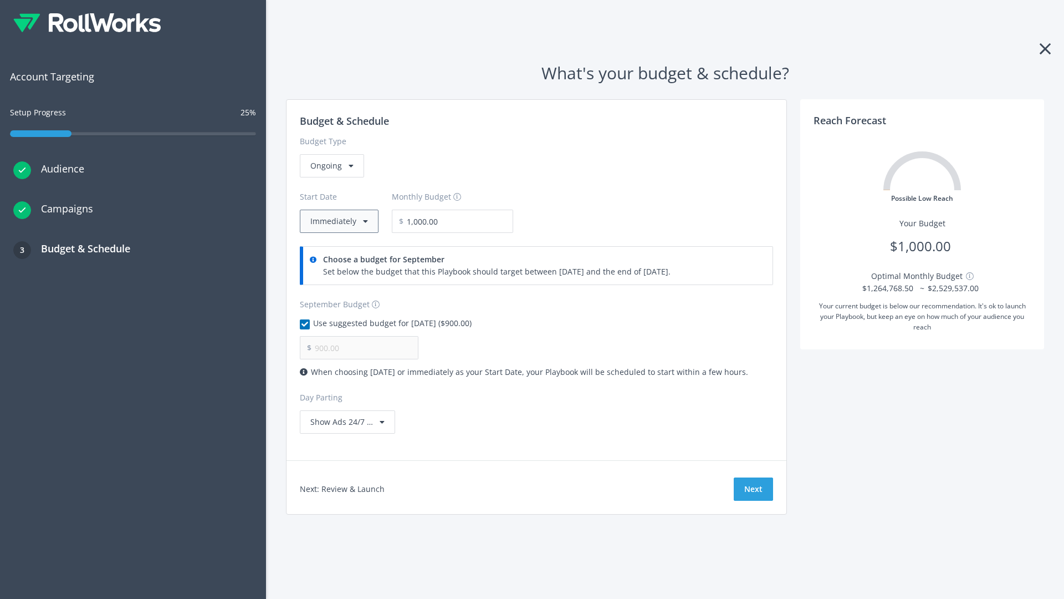
click at [338, 221] on button "Immediately" at bounding box center [339, 221] width 79 height 23
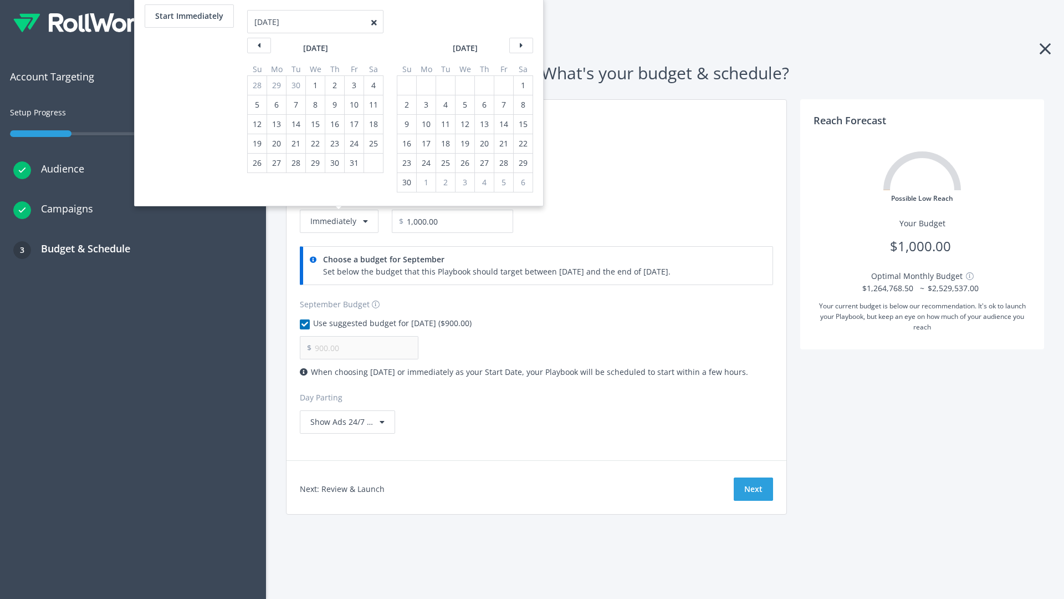
click at [406, 105] on div "2" at bounding box center [407, 104] width 14 height 19
type input "966.67"
click at [522, 85] on div "1" at bounding box center [523, 85] width 14 height 19
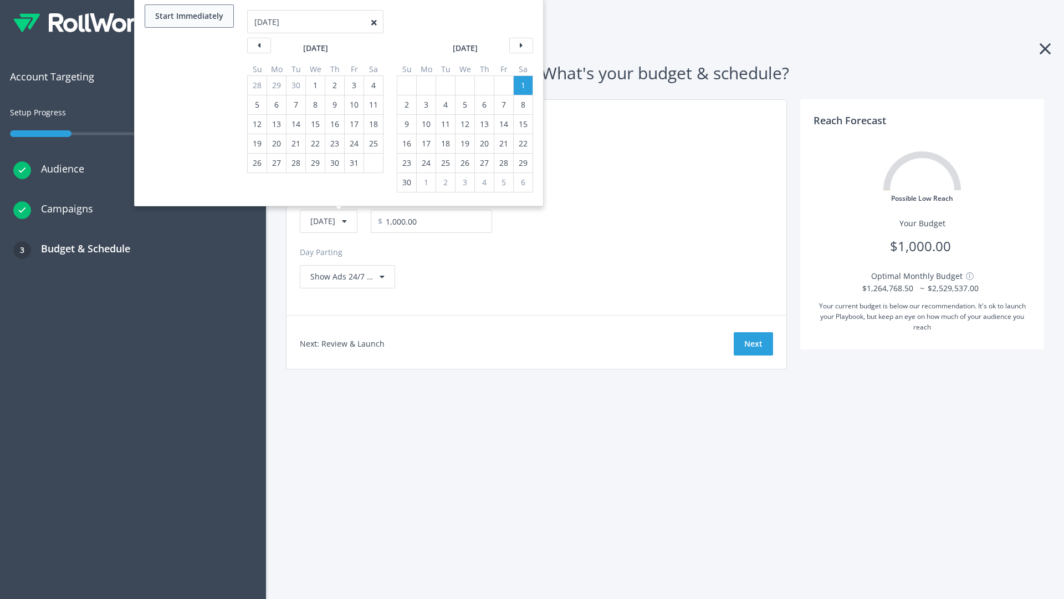
click at [188, 16] on button "Start Immediately" at bounding box center [189, 15] width 89 height 23
type input "09/04/2025"
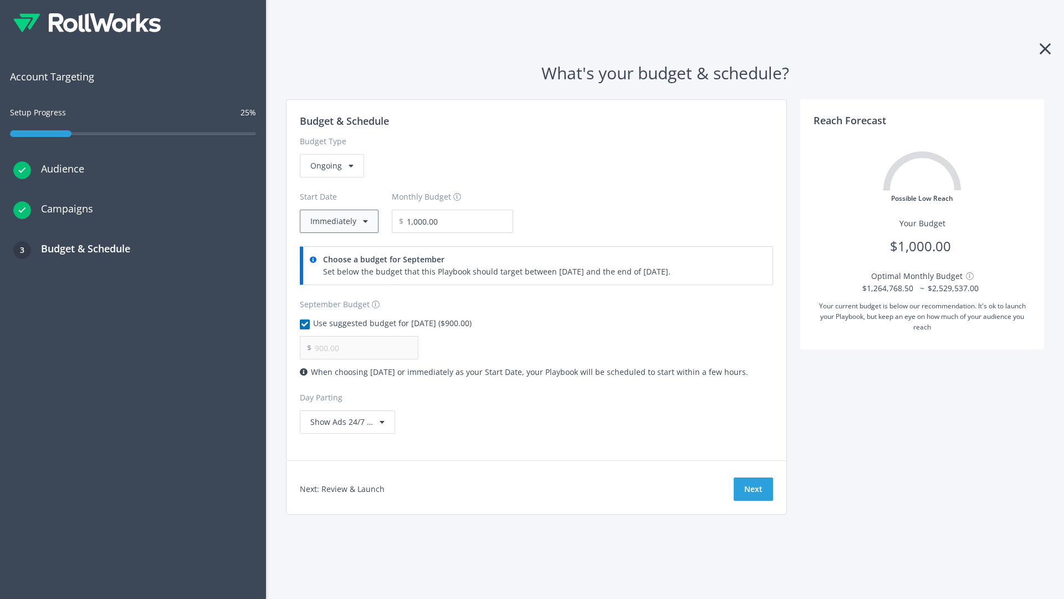
click at [338, 221] on button "Immediately" at bounding box center [339, 221] width 79 height 23
click at [753, 489] on button "Next" at bounding box center [753, 488] width 39 height 23
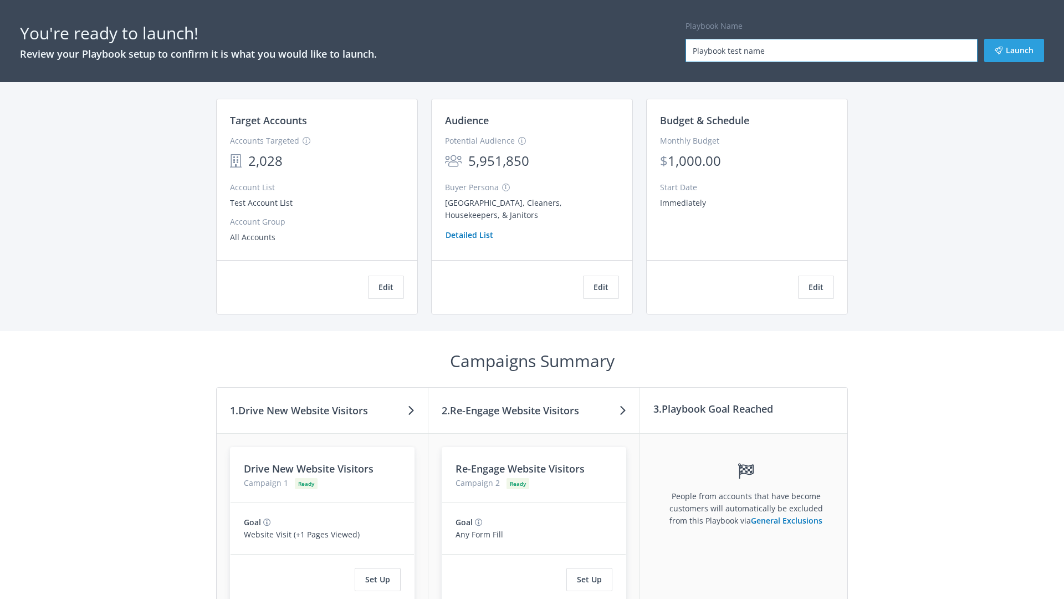
type input "Playbook test name"
click at [1014, 50] on button "Launch" at bounding box center [1014, 50] width 60 height 23
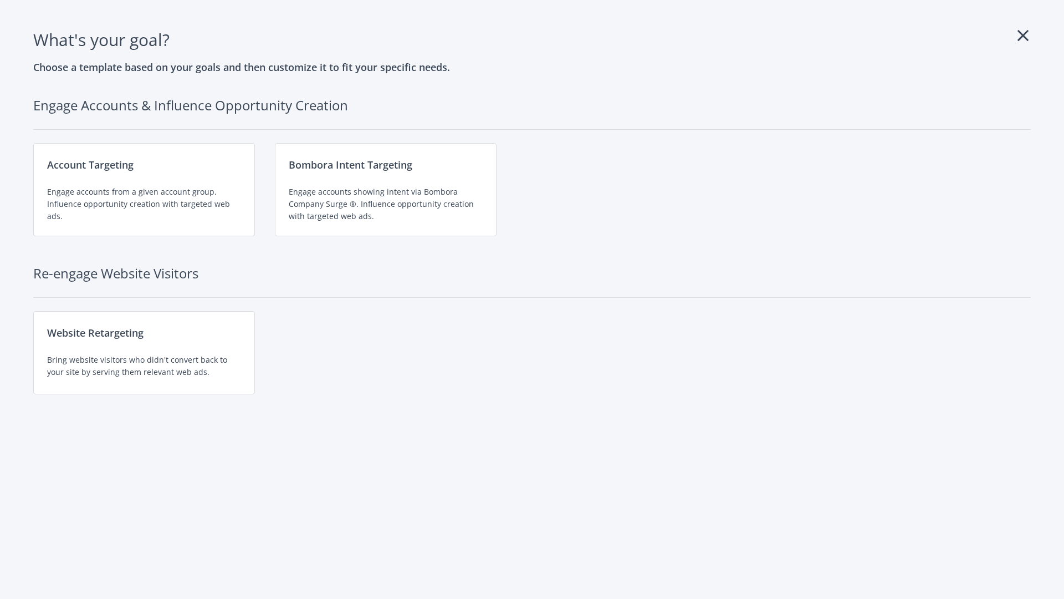
click at [386, 190] on div "Engage accounts showing intent via Bombora Company Surge ®. Influence opportuni…" at bounding box center [386, 204] width 194 height 37
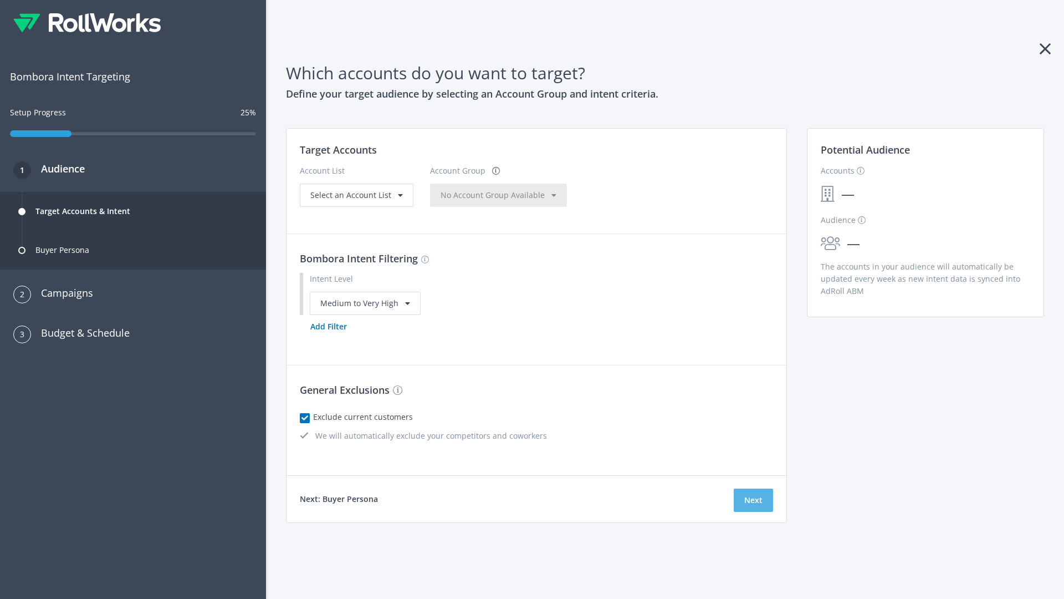
click at [753, 499] on button "Next" at bounding box center [753, 499] width 39 height 23
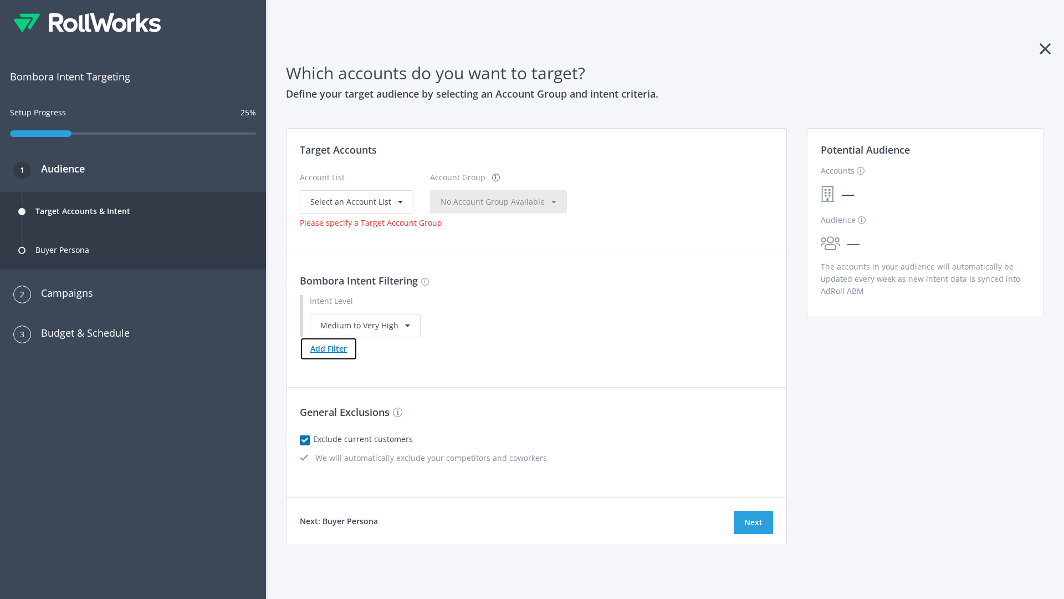
click at [328, 348] on button "Add Filter" at bounding box center [329, 348] width 58 height 23
click at [753, 534] on button "Next" at bounding box center [753, 521] width 39 height 23
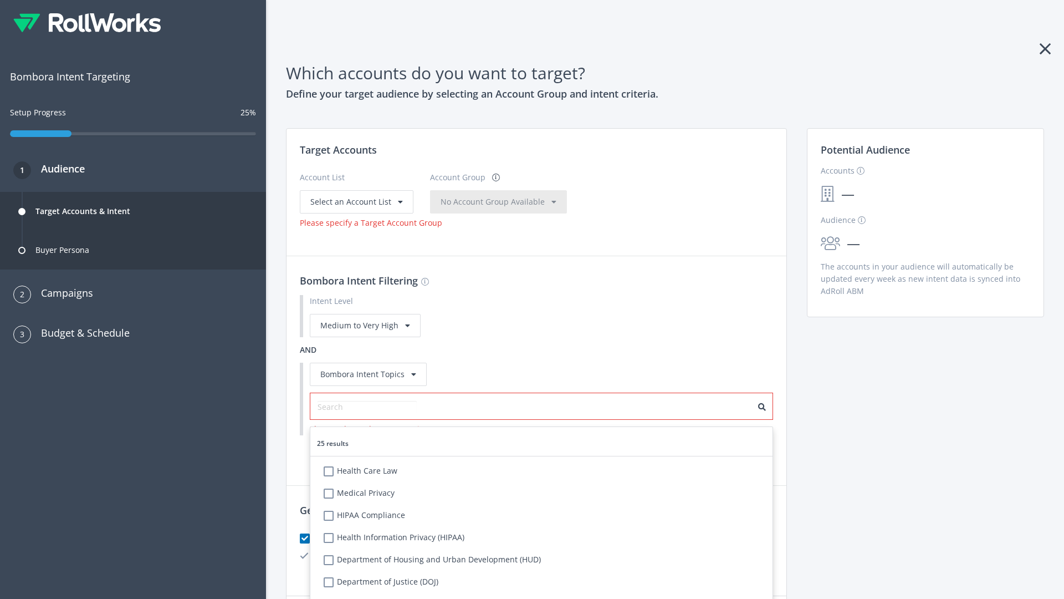
click at [368, 464] on label "Health Care Law" at bounding box center [368, 470] width 57 height 12
checkbox input "true"
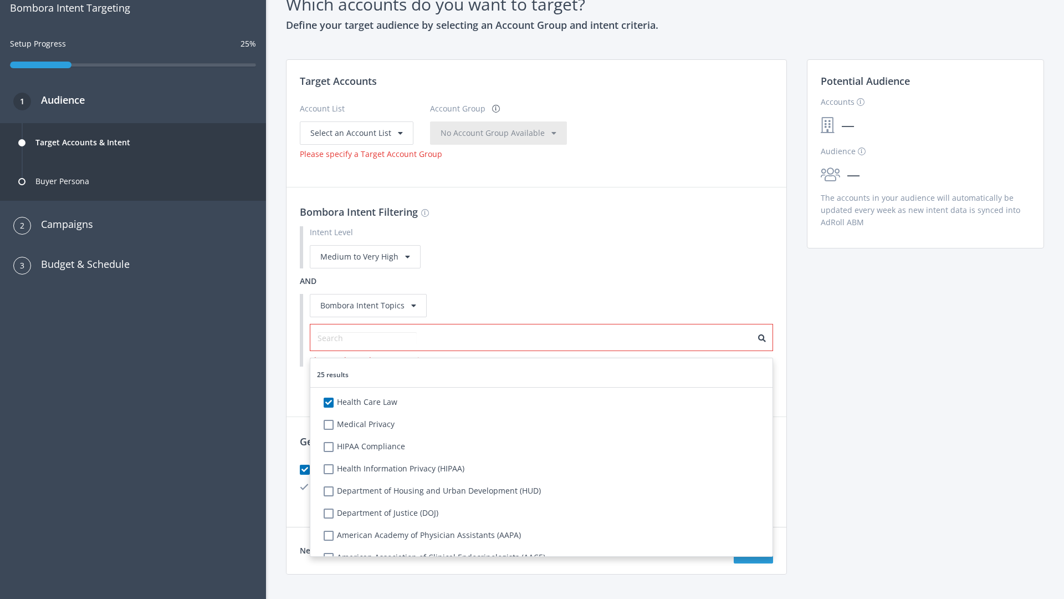
click at [355, 132] on span "Select an Account List" at bounding box center [350, 132] width 81 height 11
click at [504, 138] on span "No Account Group Available" at bounding box center [493, 132] width 104 height 11
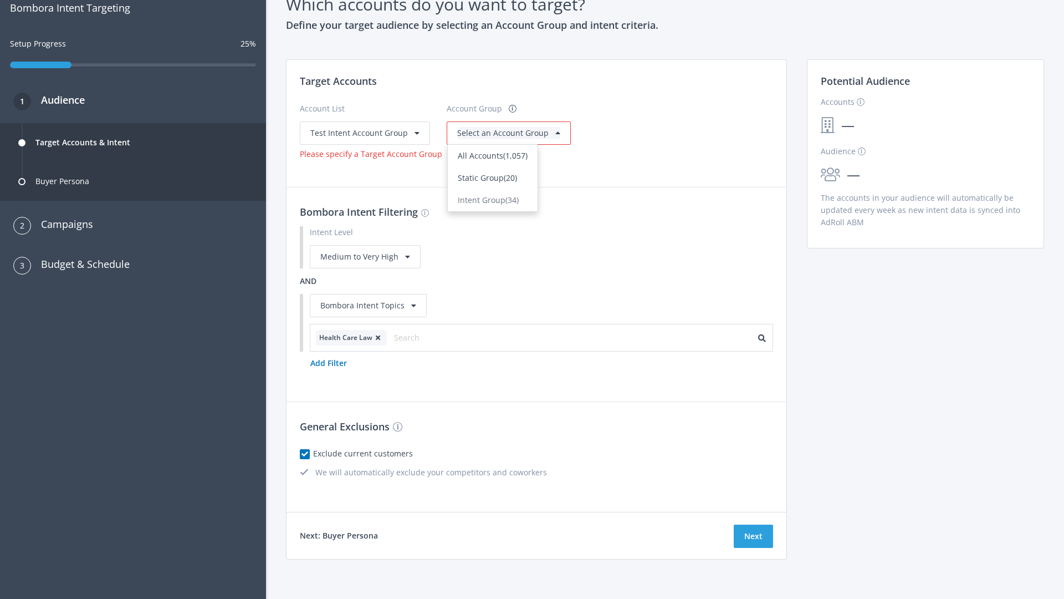
click at [490, 183] on span "Static Group (20)" at bounding box center [487, 177] width 59 height 11
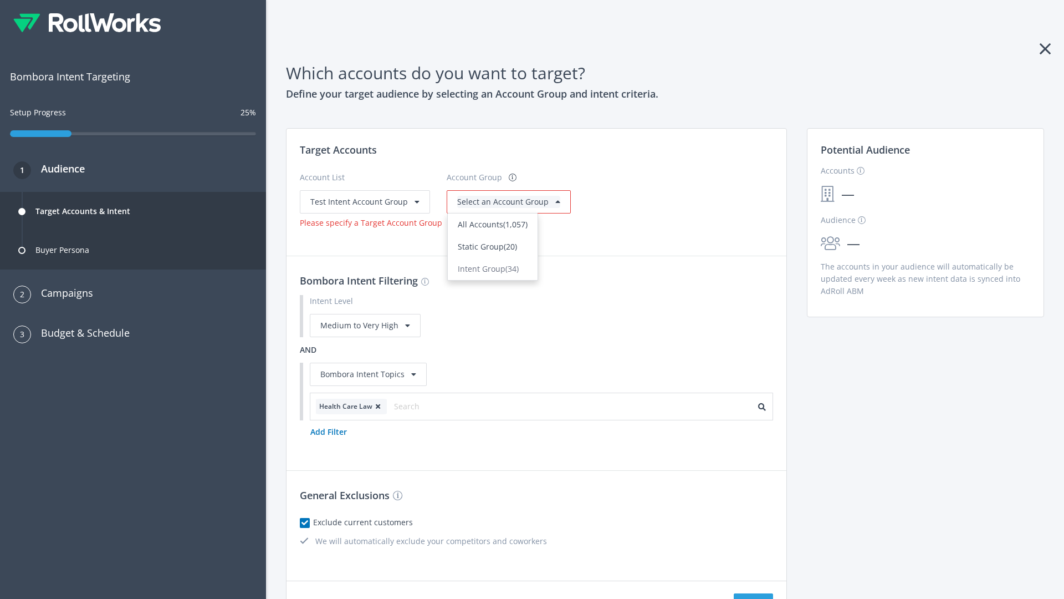
click at [490, 196] on span "Select an Account Group" at bounding box center [502, 201] width 91 height 11
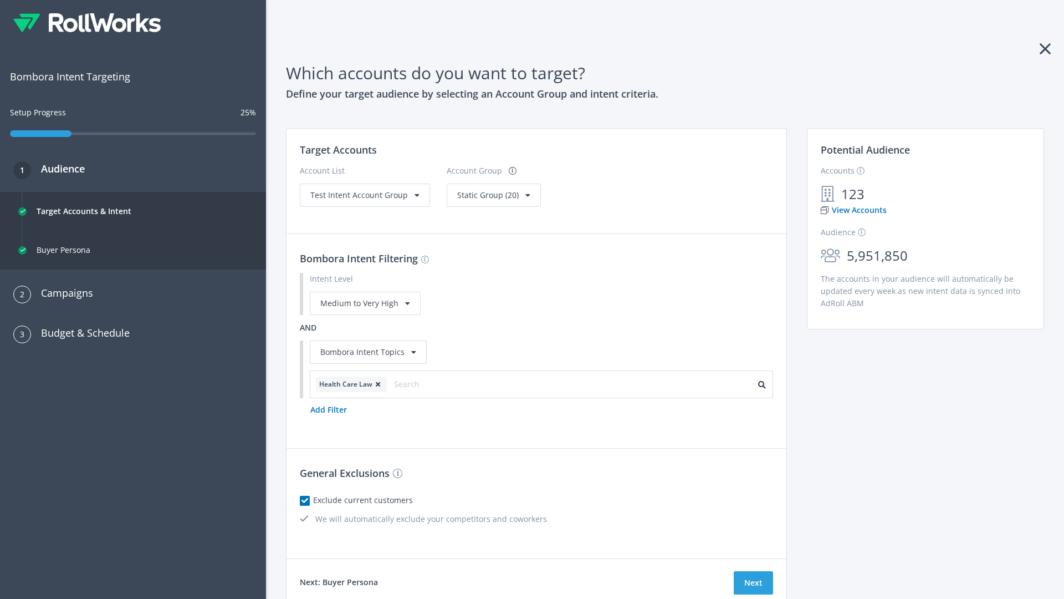
click at [364, 195] on span "Test Intent Account Group" at bounding box center [359, 195] width 98 height 11
click at [471, 200] on span "Static Group (20)" at bounding box center [488, 195] width 62 height 11
click at [753, 583] on button "Next" at bounding box center [753, 582] width 39 height 23
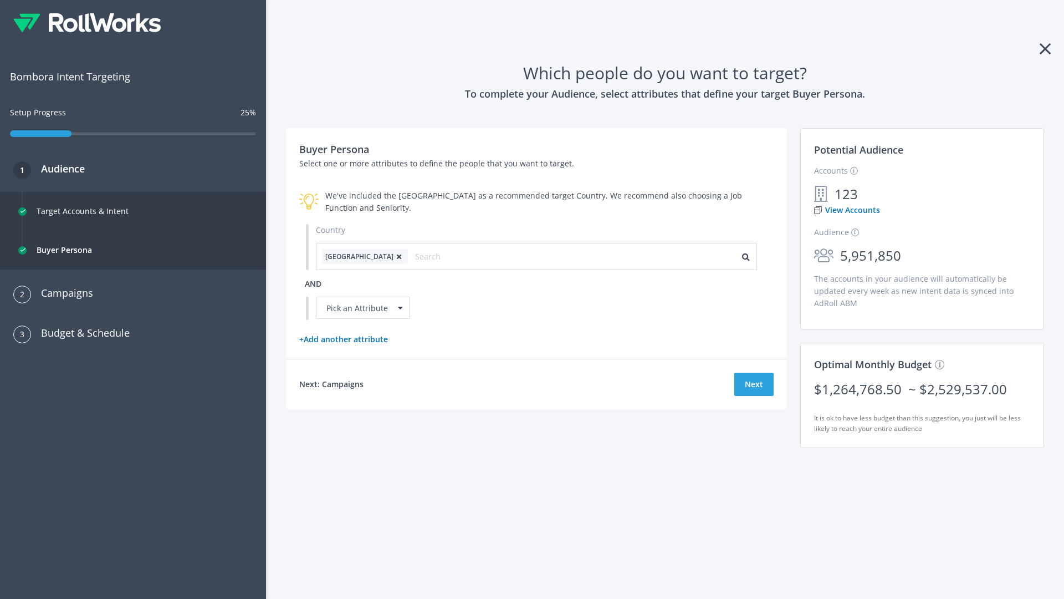
click at [394, 256] on icon at bounding box center [399, 256] width 11 height 7
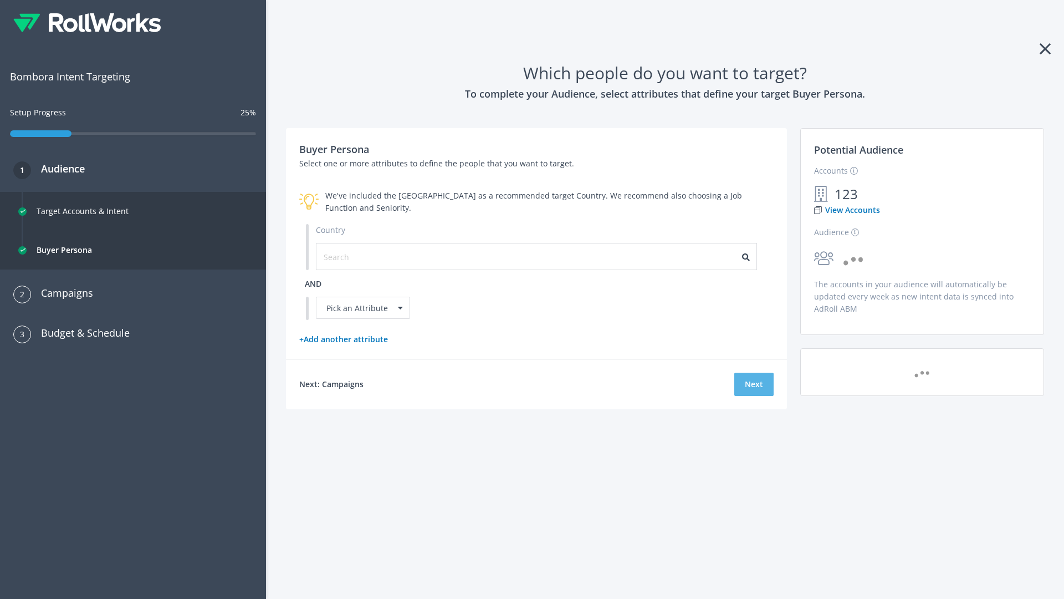
click at [754, 384] on button "Next" at bounding box center [753, 383] width 39 height 23
click at [366, 256] on input "text" at bounding box center [373, 257] width 99 height 12
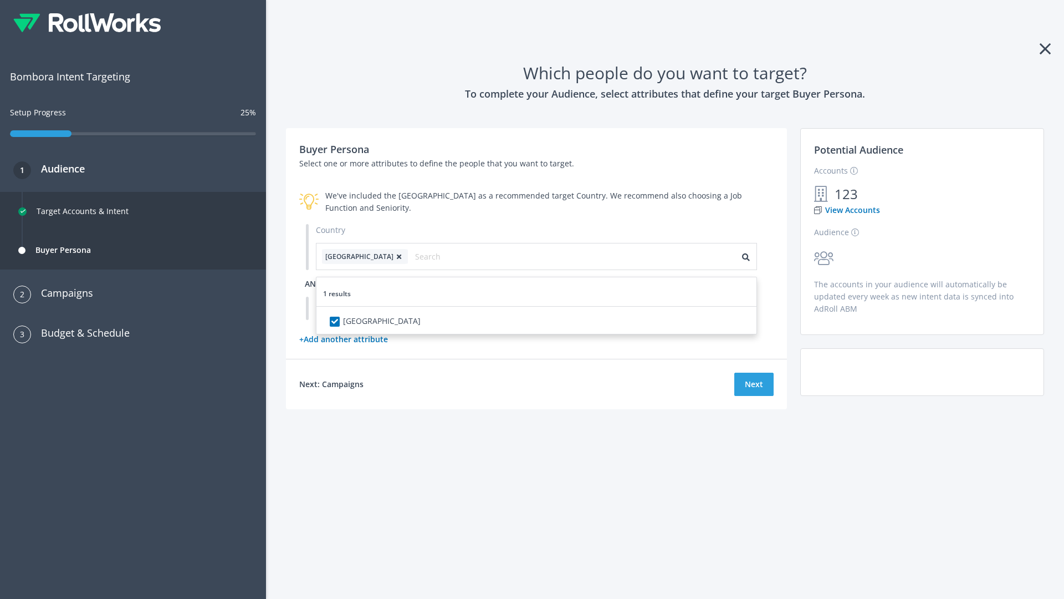
click at [313, 283] on span "and" at bounding box center [313, 283] width 17 height 11
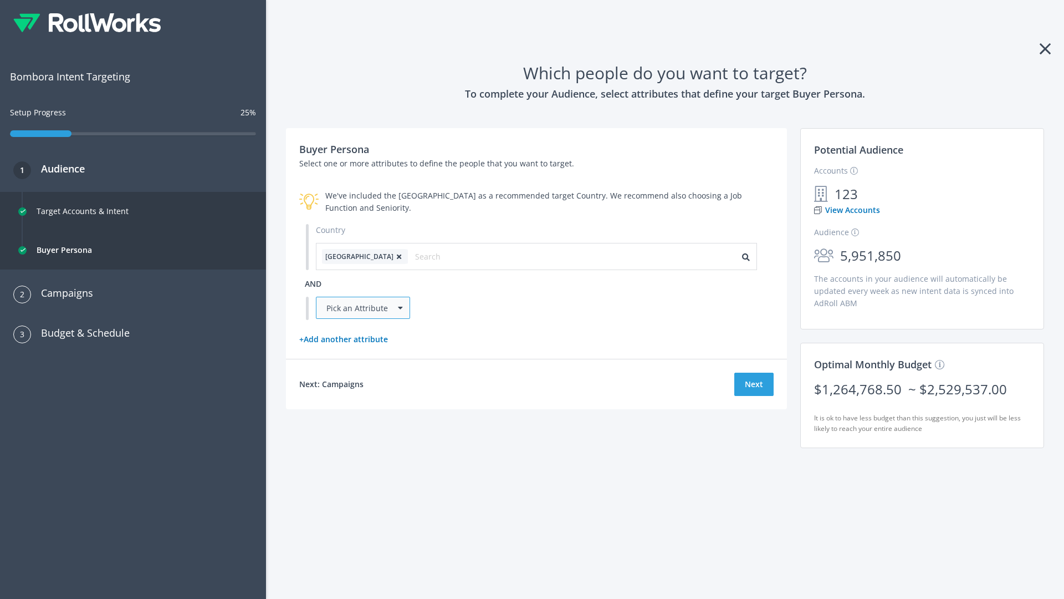
click at [363, 308] on div "Pick an Attribute" at bounding box center [363, 308] width 94 height 22
click at [754, 396] on button "Next" at bounding box center [753, 383] width 39 height 23
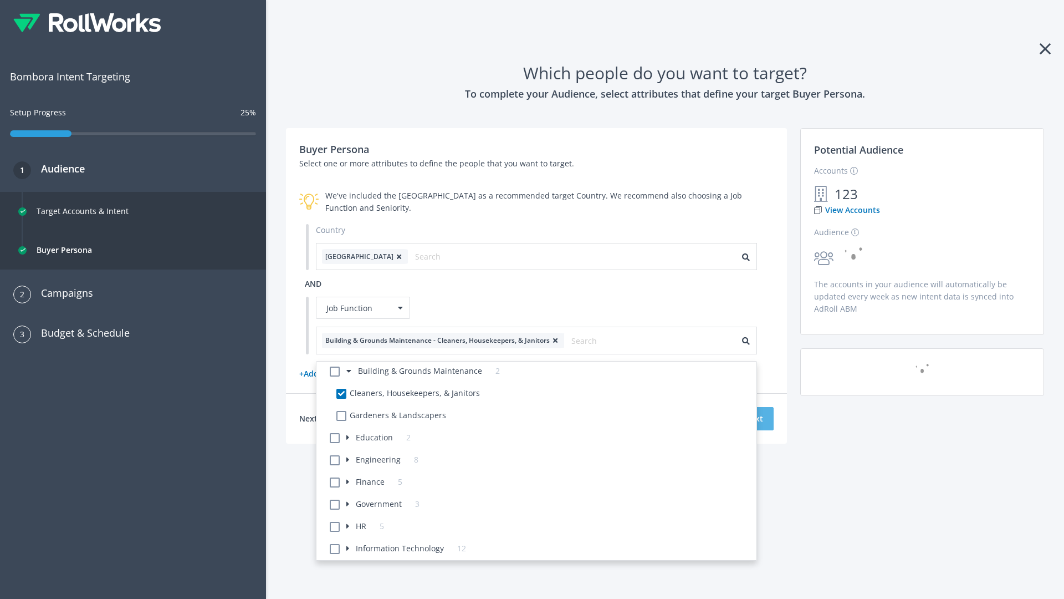
click at [754, 418] on button "Next" at bounding box center [753, 418] width 39 height 23
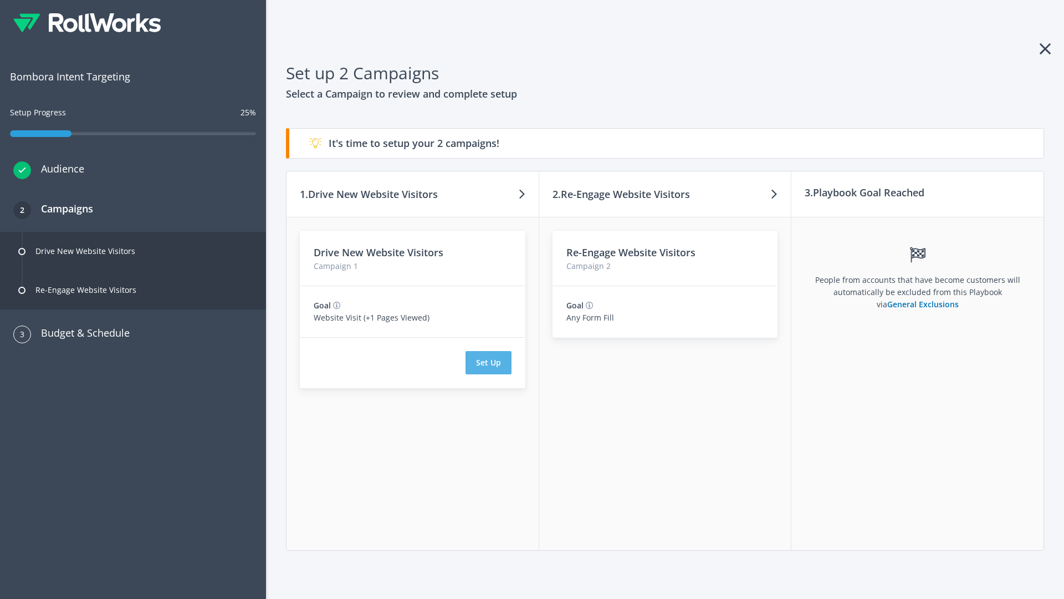
click at [488, 362] on button "Set Up" at bounding box center [489, 362] width 46 height 23
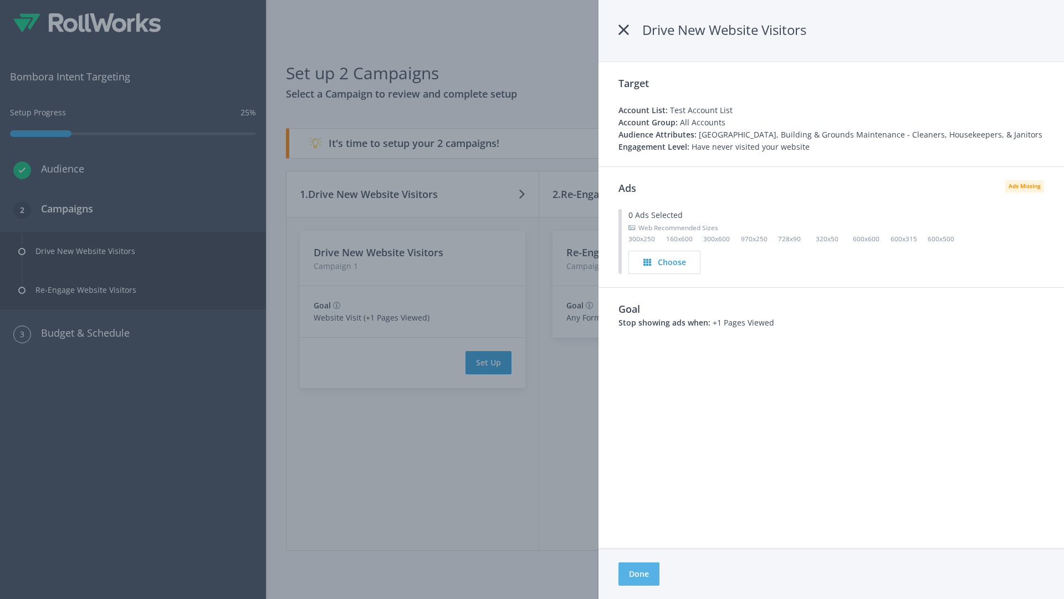
click at [639, 574] on button "Done" at bounding box center [639, 573] width 41 height 23
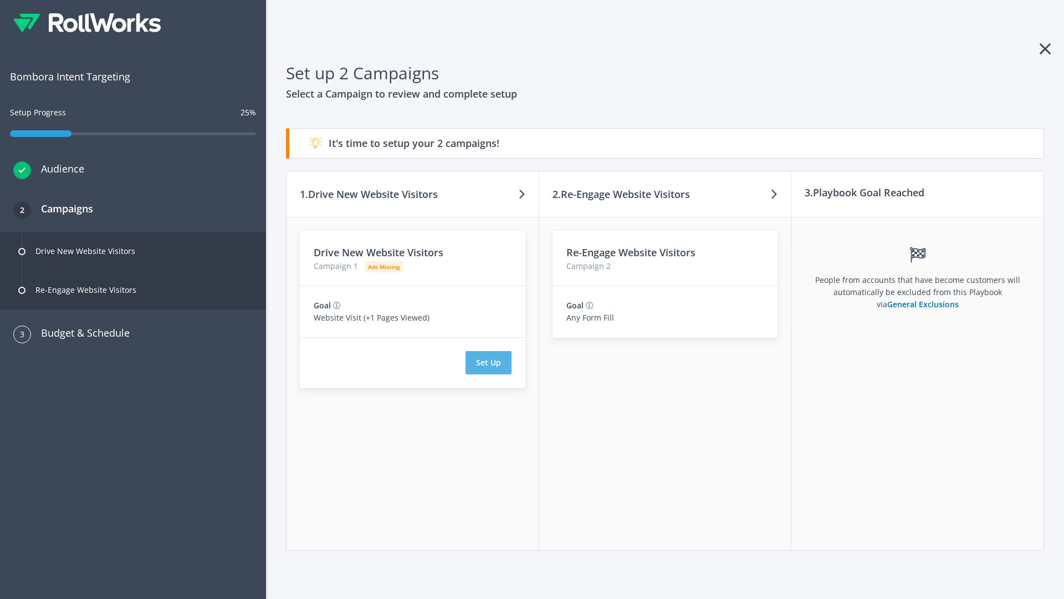
click at [488, 362] on button "Set Up" at bounding box center [489, 362] width 46 height 23
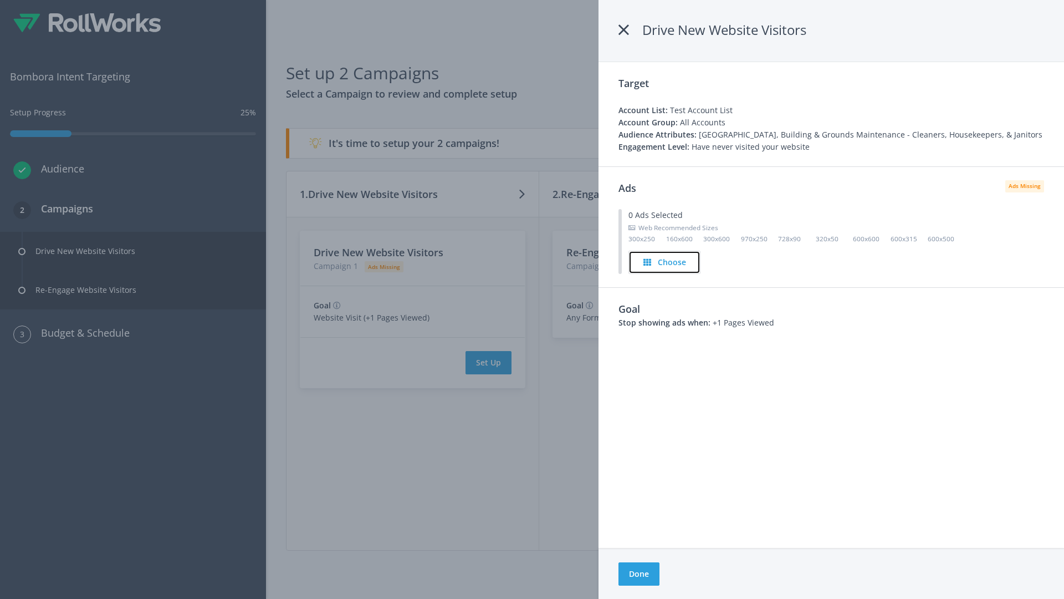
click at [665, 262] on h4 "Choose" at bounding box center [672, 262] width 28 height 12
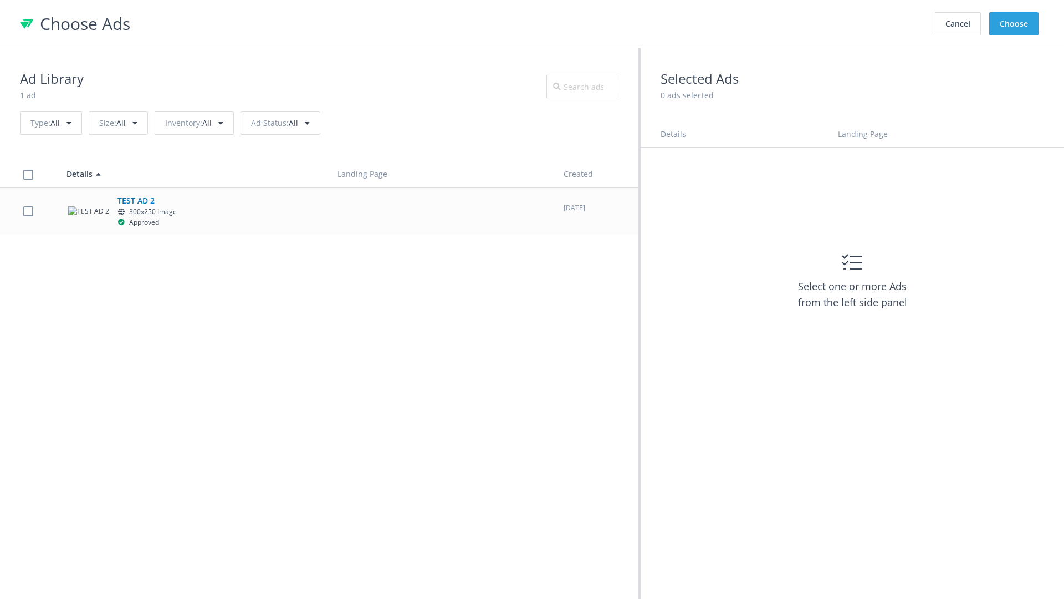
click at [28, 211] on label at bounding box center [28, 211] width 10 height 11
click at [1014, 24] on button "Choose" at bounding box center [1013, 23] width 49 height 23
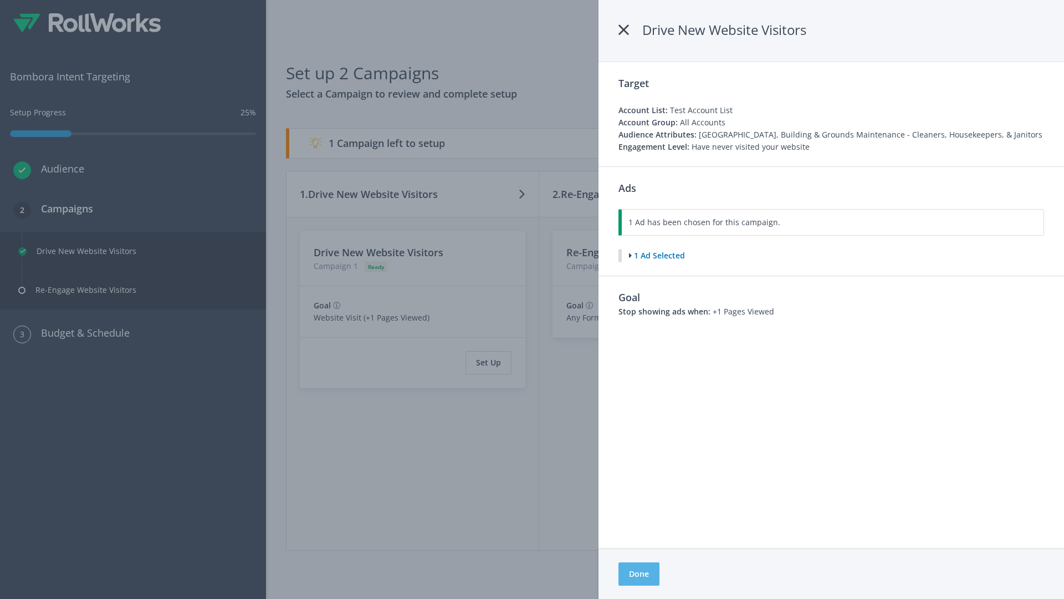
click at [639, 574] on button "Done" at bounding box center [639, 573] width 41 height 23
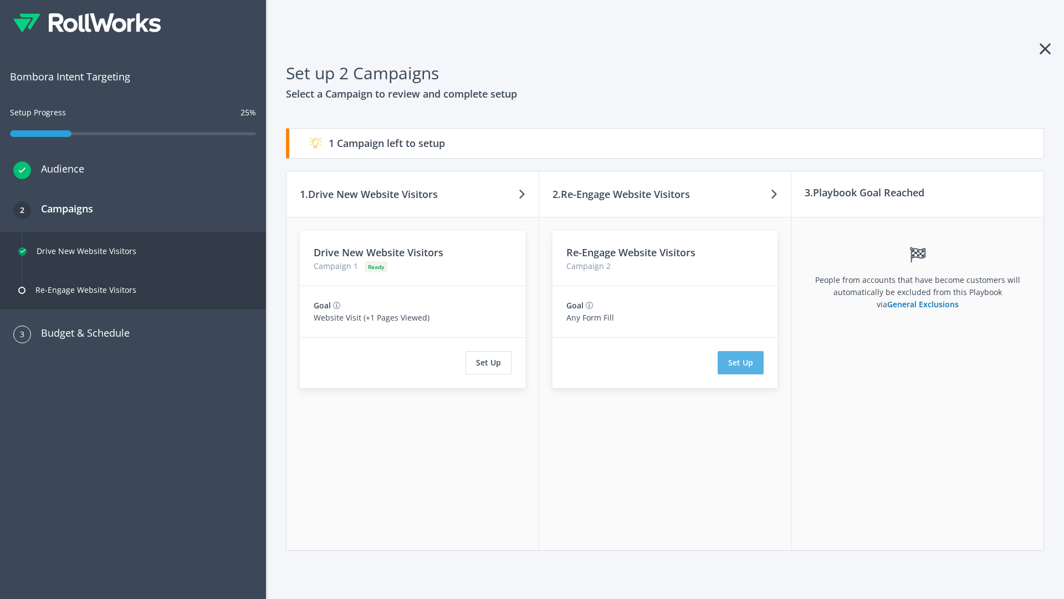
click at [741, 362] on button "Set Up" at bounding box center [741, 362] width 46 height 23
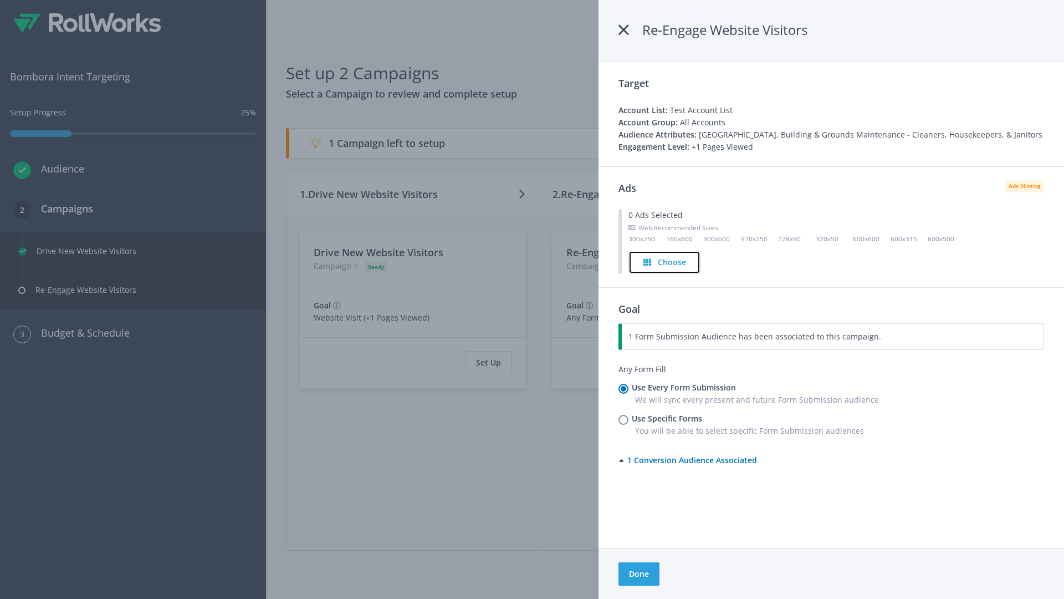
click at [665, 262] on h4 "Choose" at bounding box center [672, 262] width 28 height 12
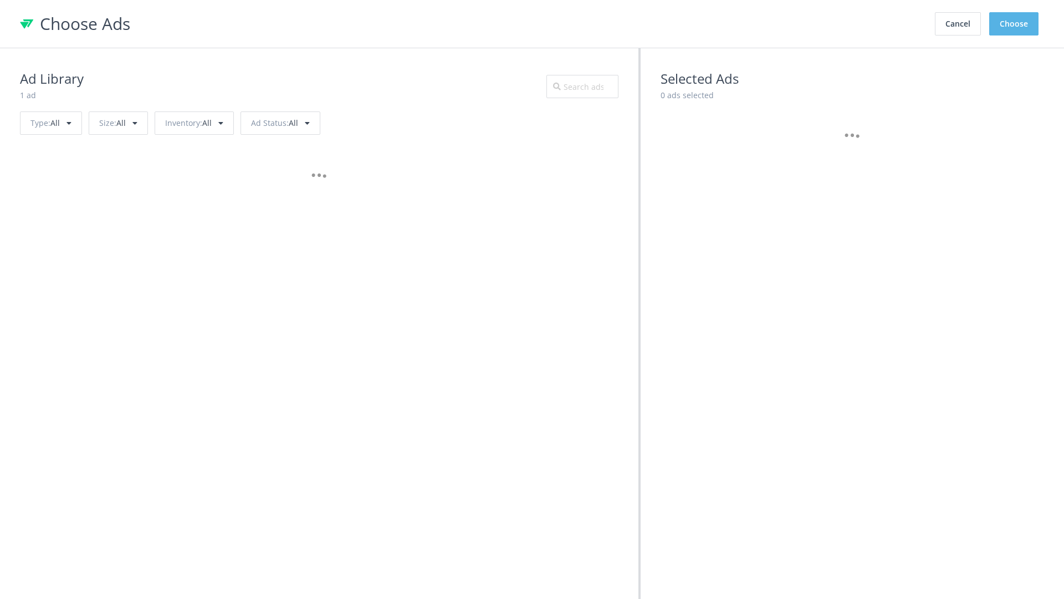
click at [1014, 24] on button "Choose" at bounding box center [1013, 23] width 49 height 23
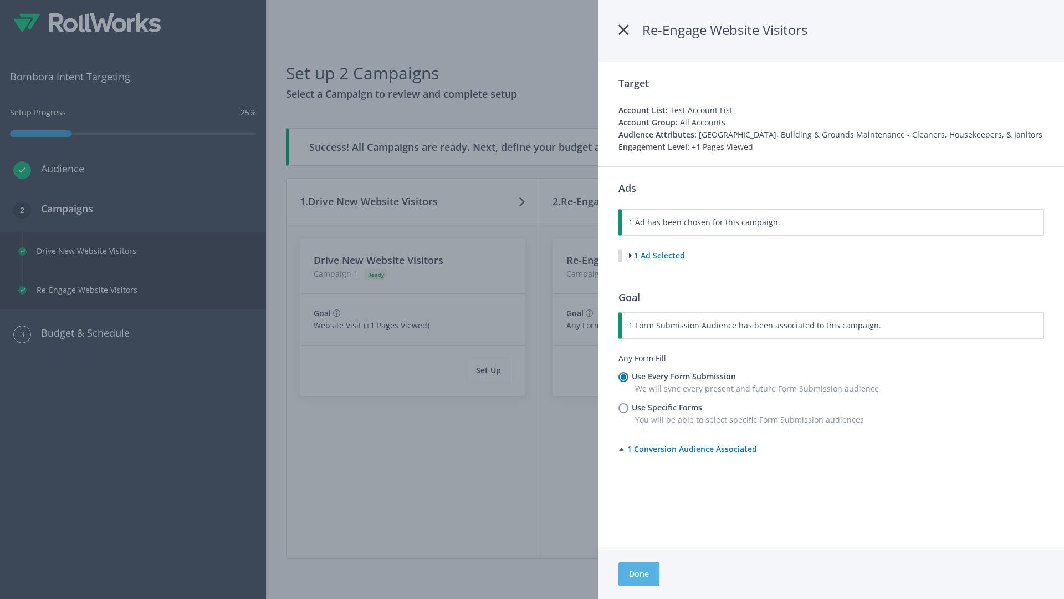
click at [639, 574] on button "Done" at bounding box center [639, 573] width 41 height 23
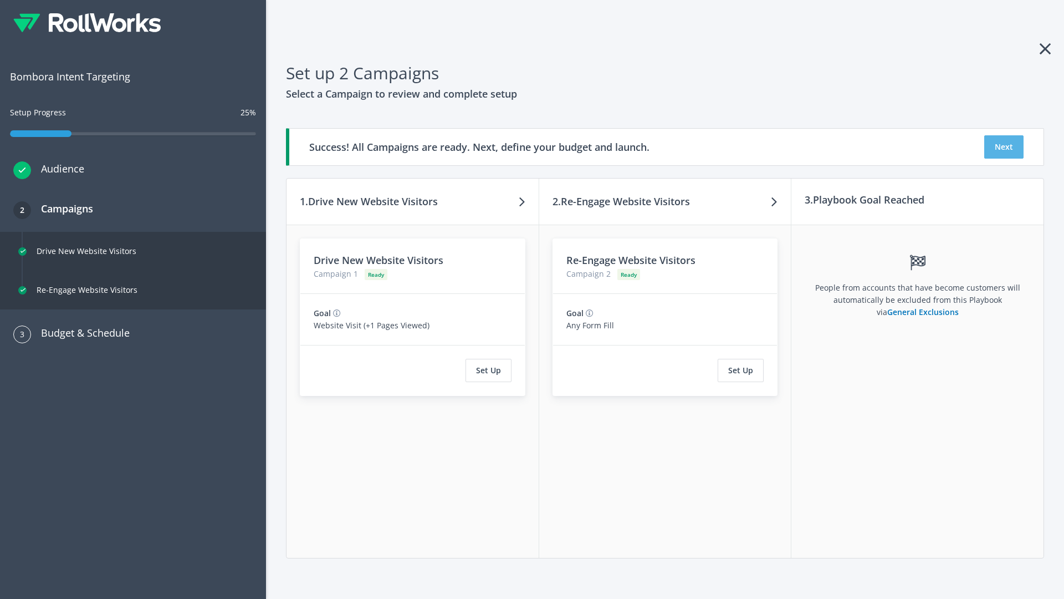
click at [1004, 147] on button "Next" at bounding box center [1003, 146] width 39 height 23
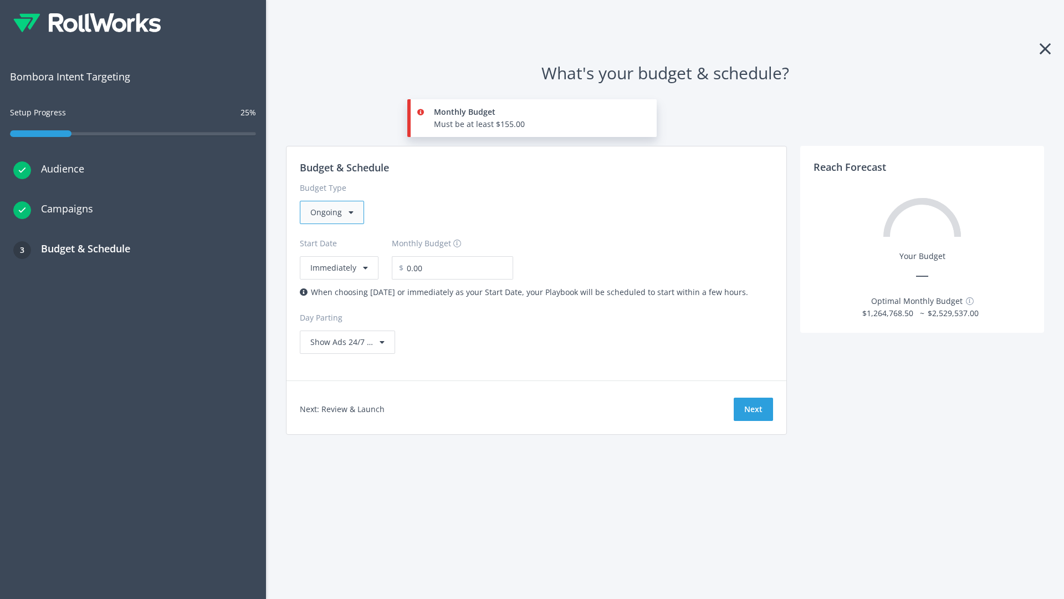
click at [331, 212] on div "Ongoing" at bounding box center [332, 212] width 64 height 23
click at [427, 276] on div "For Playbooks that you want to run for a specific duration of time" at bounding box center [430, 282] width 241 height 12
click at [336, 212] on div "Ongoing" at bounding box center [332, 212] width 64 height 23
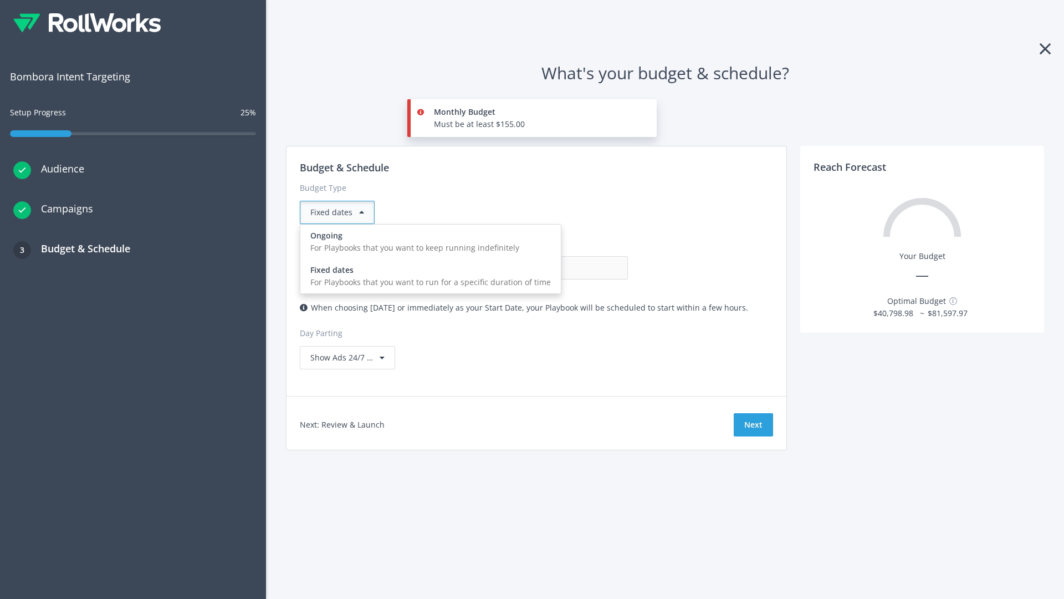
click at [427, 242] on div "For Playbooks that you want to keep running indefinitely" at bounding box center [430, 248] width 241 height 12
click at [518, 268] on input "0.00" at bounding box center [573, 267] width 110 height 23
click at [518, 268] on input "1.00" at bounding box center [573, 267] width 110 height 23
type input "1,000.00"
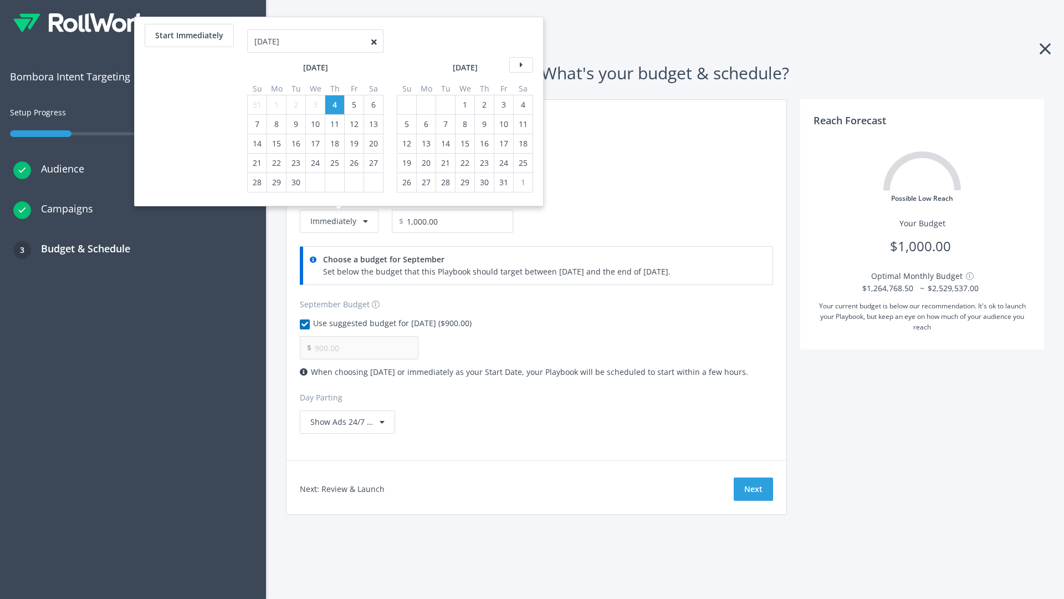
click at [520, 65] on icon at bounding box center [521, 65] width 24 height 16
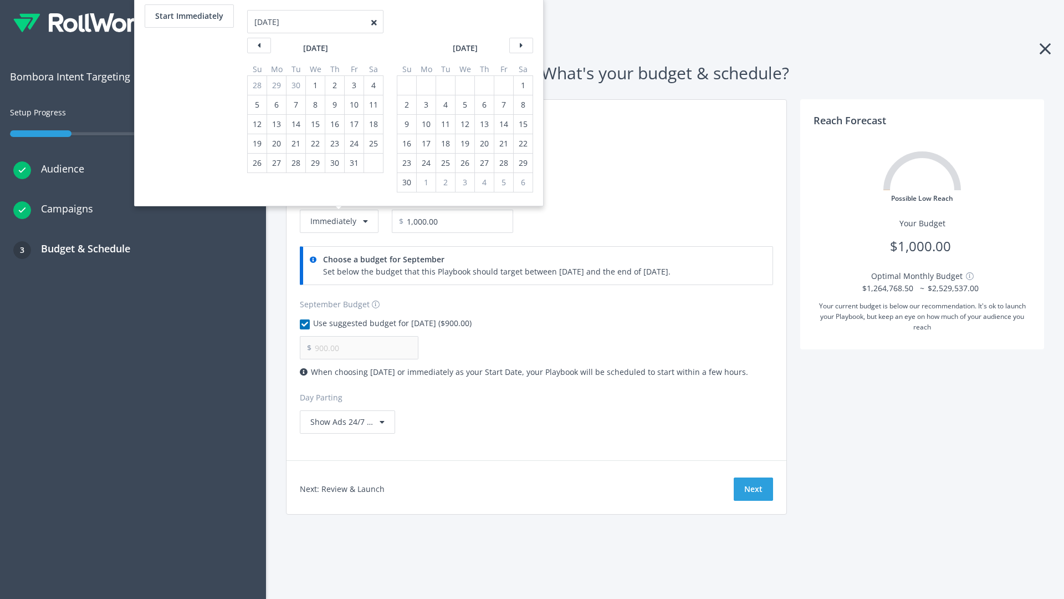
click at [406, 105] on div "2" at bounding box center [407, 104] width 14 height 19
type input "966.67"
click at [522, 85] on div "1" at bounding box center [523, 85] width 14 height 19
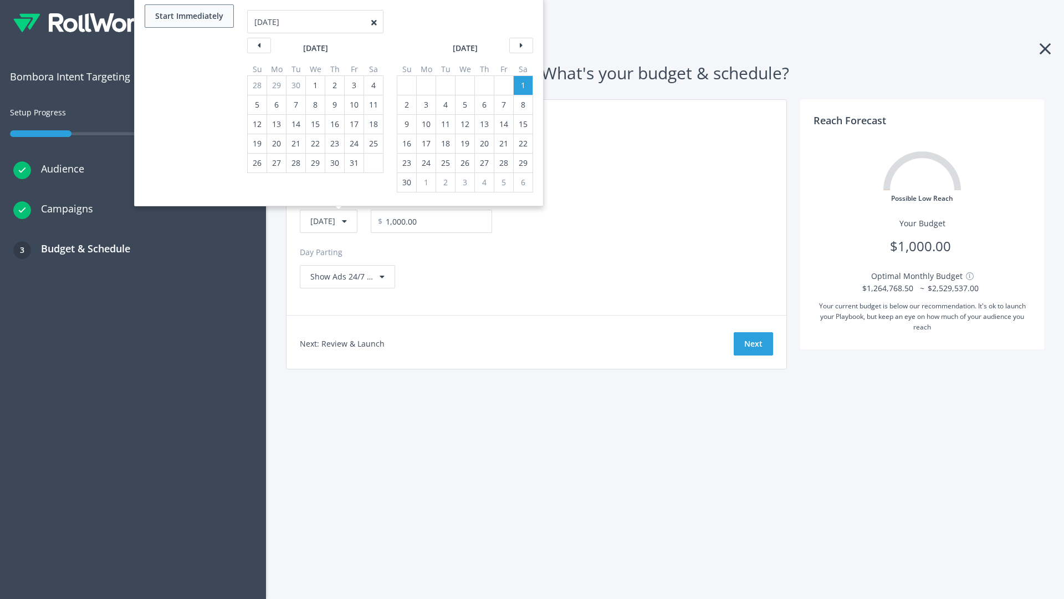
click at [188, 16] on button "Start Immediately" at bounding box center [189, 15] width 89 height 23
type input "[DATE]"
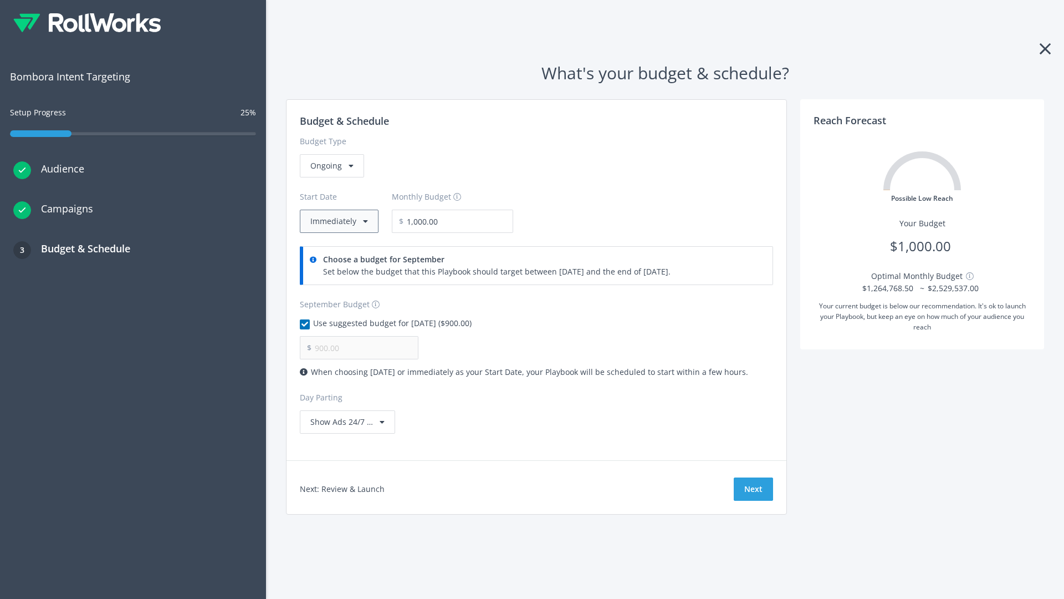
click at [338, 221] on button "Immediately" at bounding box center [339, 221] width 79 height 23
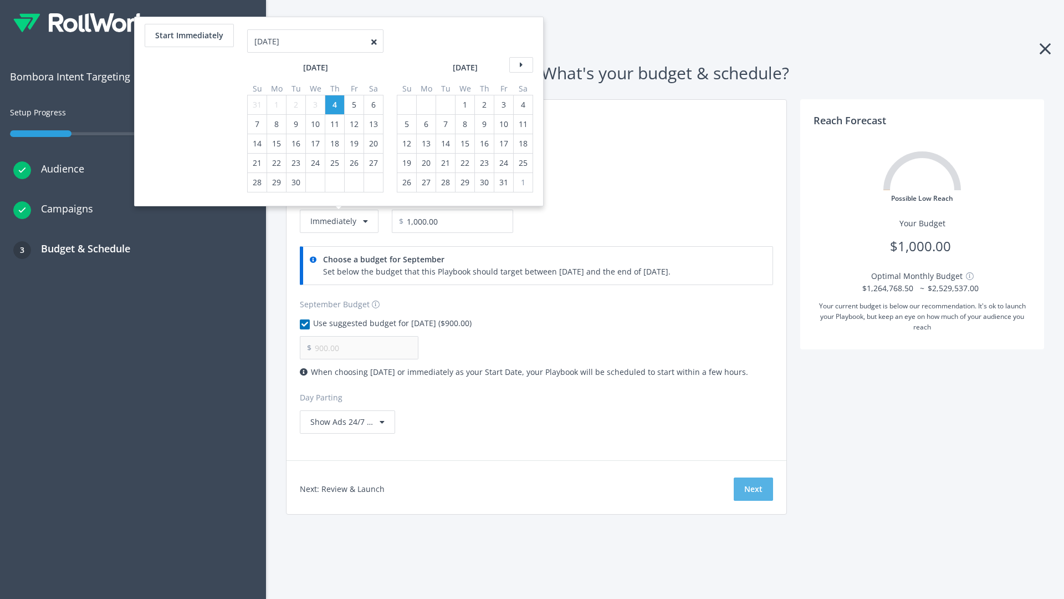
click at [753, 489] on button "Next" at bounding box center [753, 488] width 39 height 23
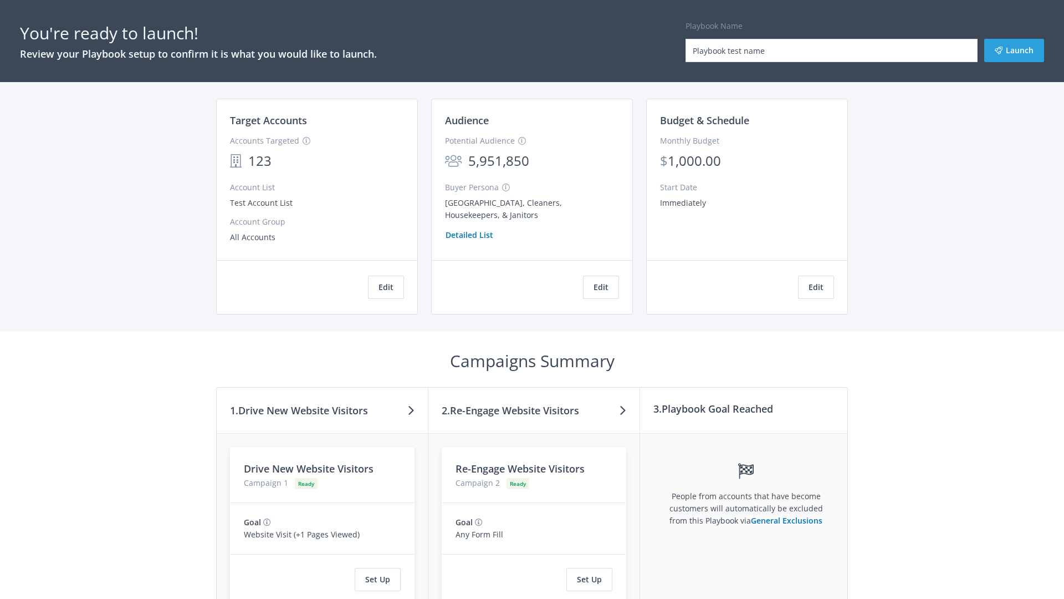
type input "Playbook test name"
click at [1014, 50] on button "Launch" at bounding box center [1014, 50] width 60 height 23
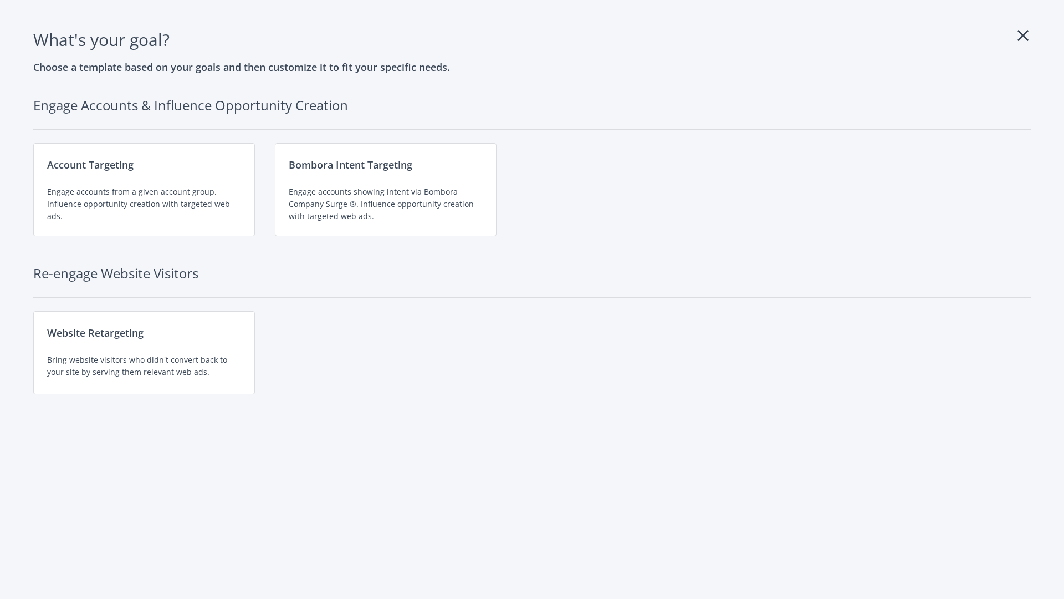
click at [144, 353] on div "Website Retargeting Bring website visitors who didn't convert back to your site…" at bounding box center [144, 352] width 222 height 83
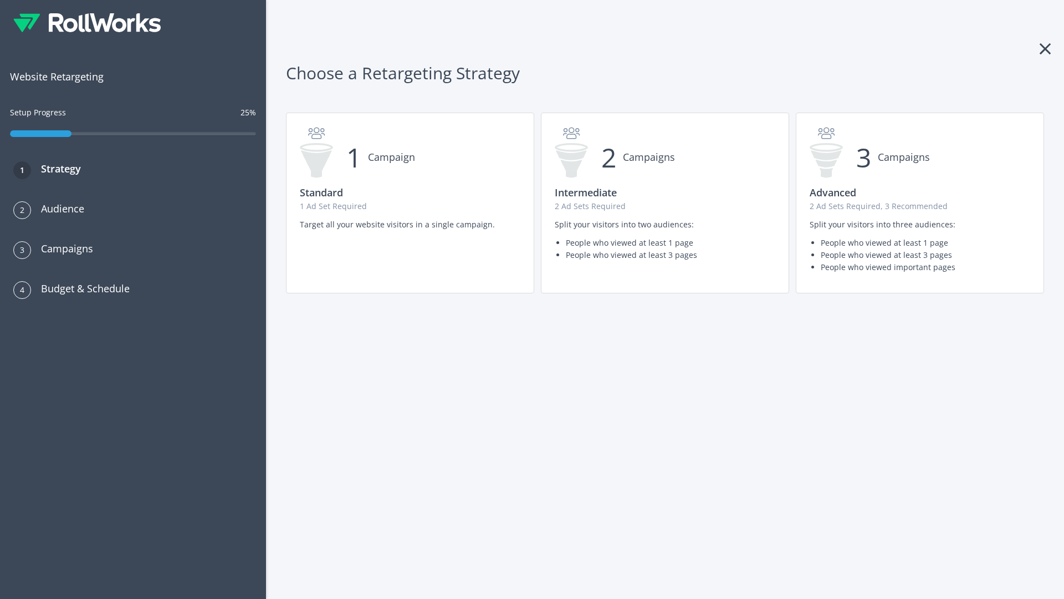
click at [920, 203] on p "2 Ad Sets Required, 3 Recommended" at bounding box center [920, 206] width 221 height 12
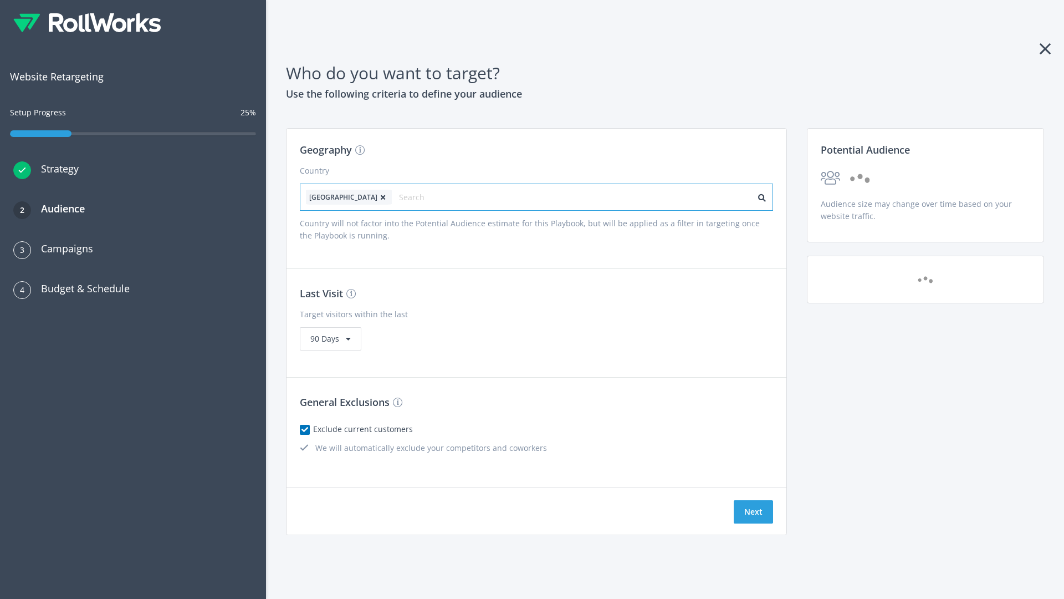
click at [417, 197] on input "text" at bounding box center [448, 198] width 99 height 16
type input "[GEOGRAPHIC_DATA]"
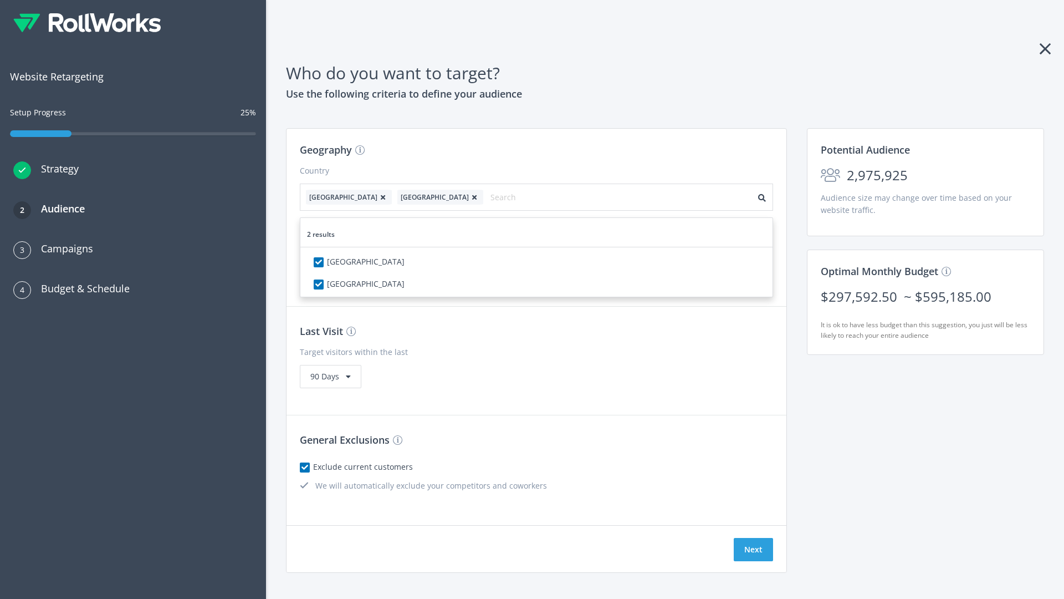
click at [377, 197] on icon at bounding box center [382, 197] width 11 height 7
click at [753, 538] on button "Next" at bounding box center [753, 549] width 39 height 23
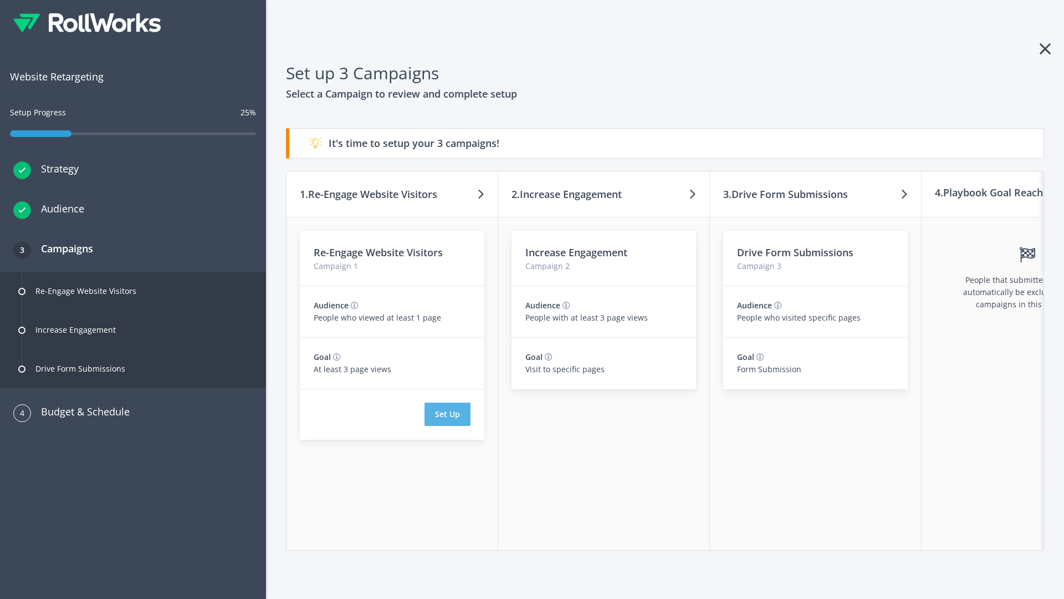
click at [447, 414] on button "Set Up" at bounding box center [448, 413] width 46 height 23
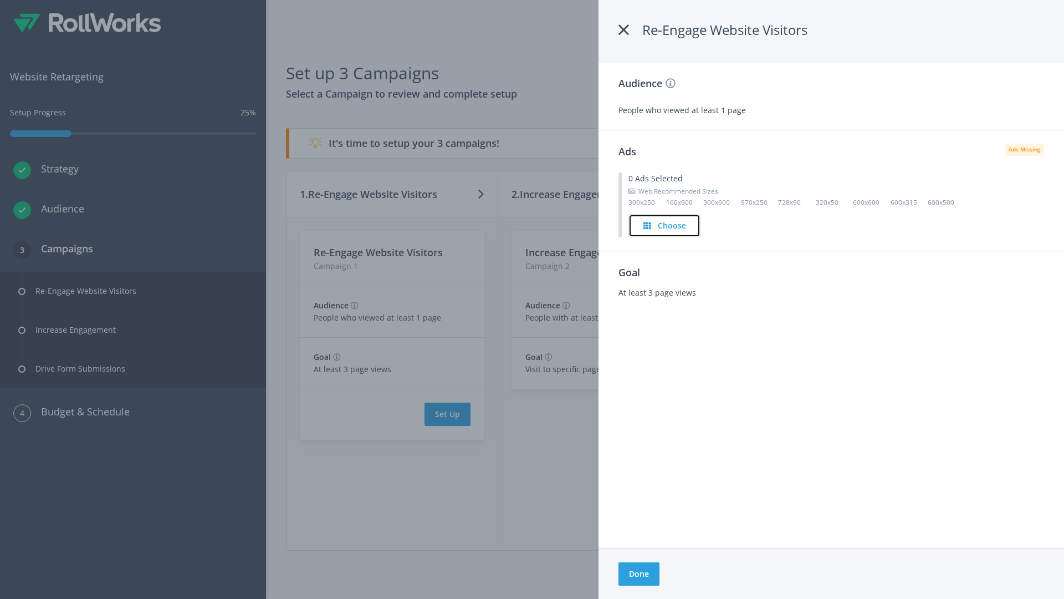
click at [665, 225] on h4 "Choose" at bounding box center [672, 225] width 28 height 12
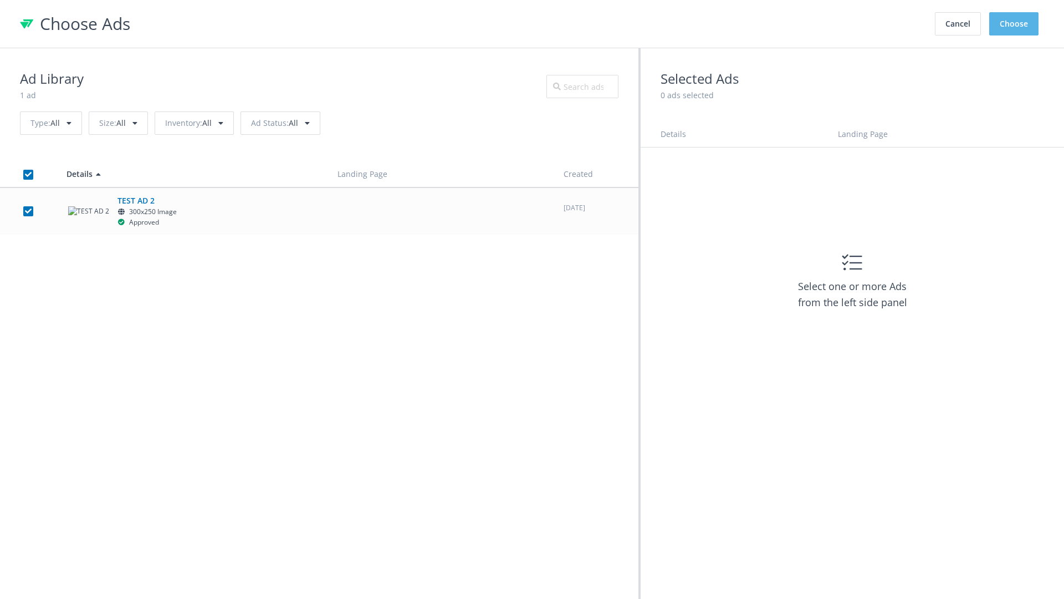
click at [1014, 24] on button "Choose" at bounding box center [1013, 23] width 49 height 23
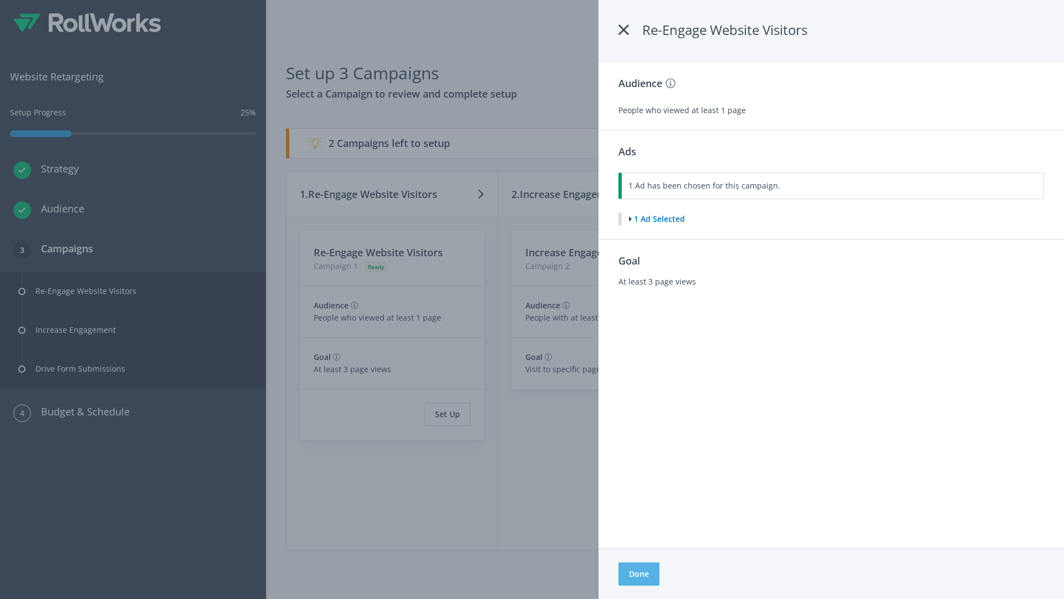
click at [639, 574] on button "Done" at bounding box center [639, 573] width 41 height 23
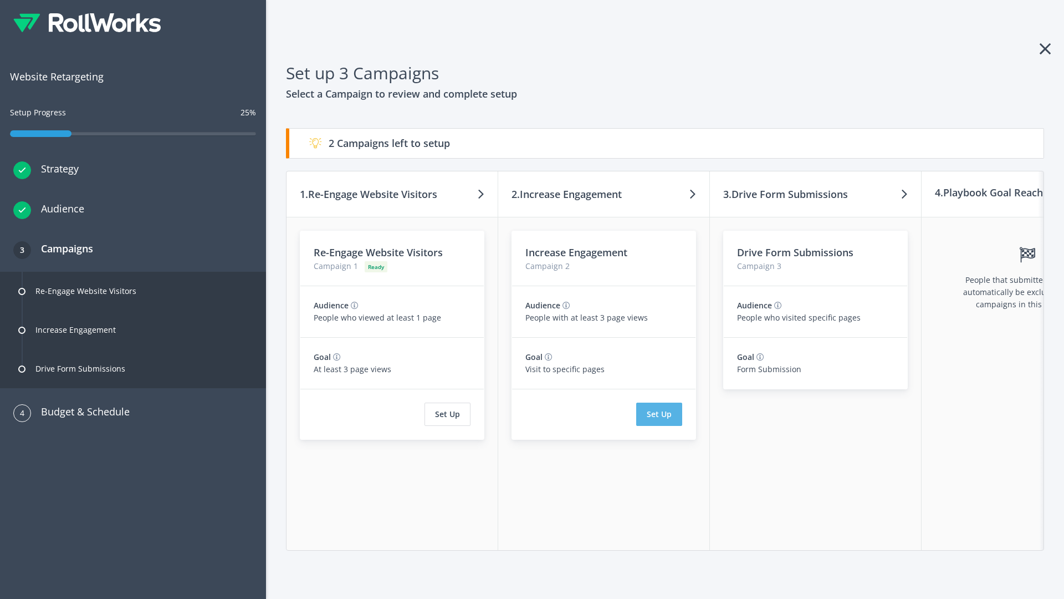
click at [659, 414] on button "Set Up" at bounding box center [659, 413] width 46 height 23
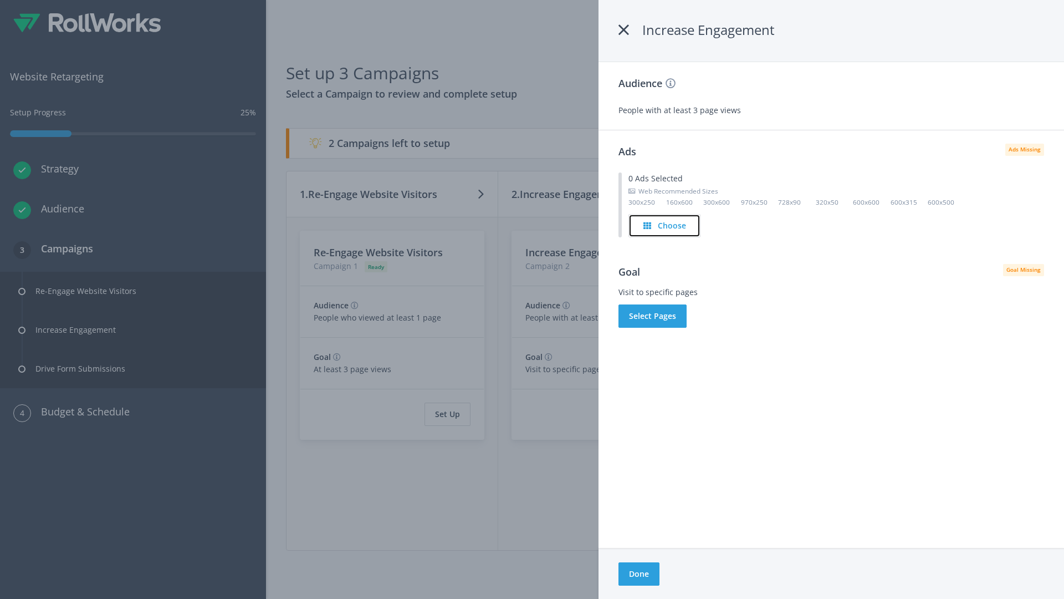
click at [665, 225] on h4 "Choose" at bounding box center [672, 225] width 28 height 12
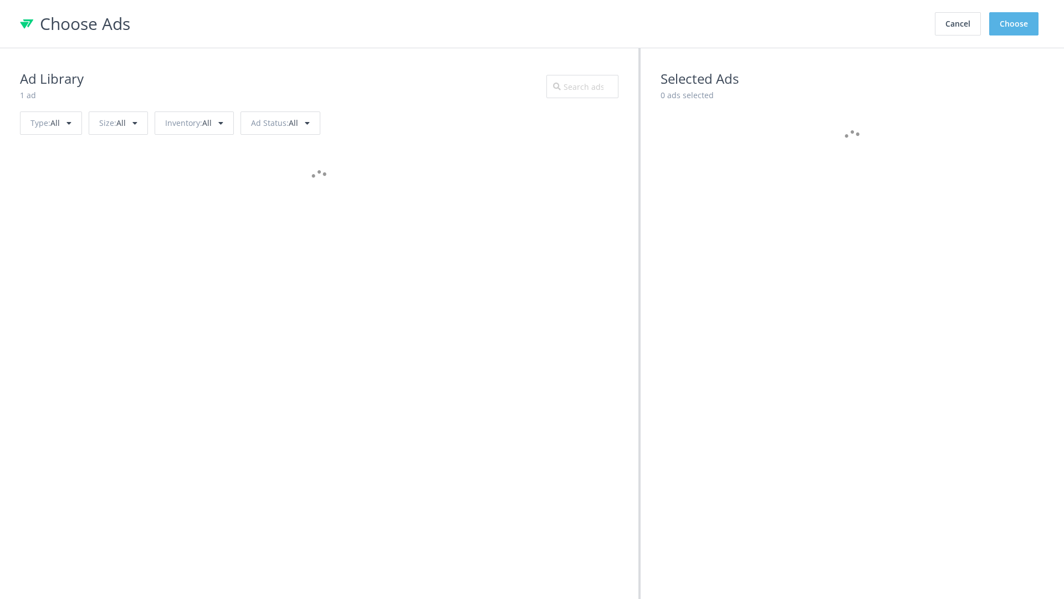
click at [1014, 24] on button "Choose" at bounding box center [1013, 23] width 49 height 23
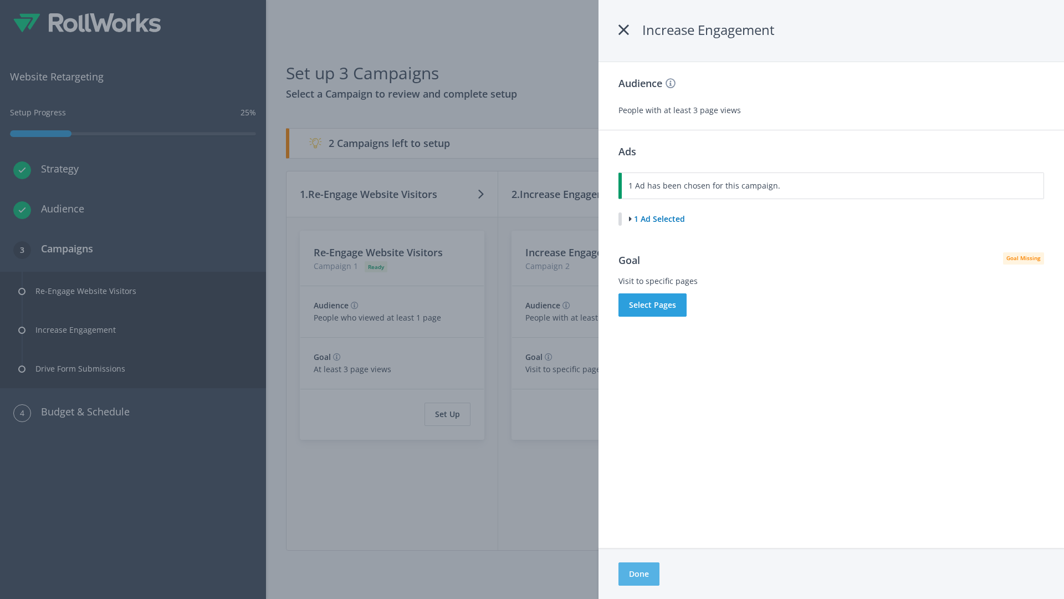
click at [639, 574] on button "Done" at bounding box center [639, 573] width 41 height 23
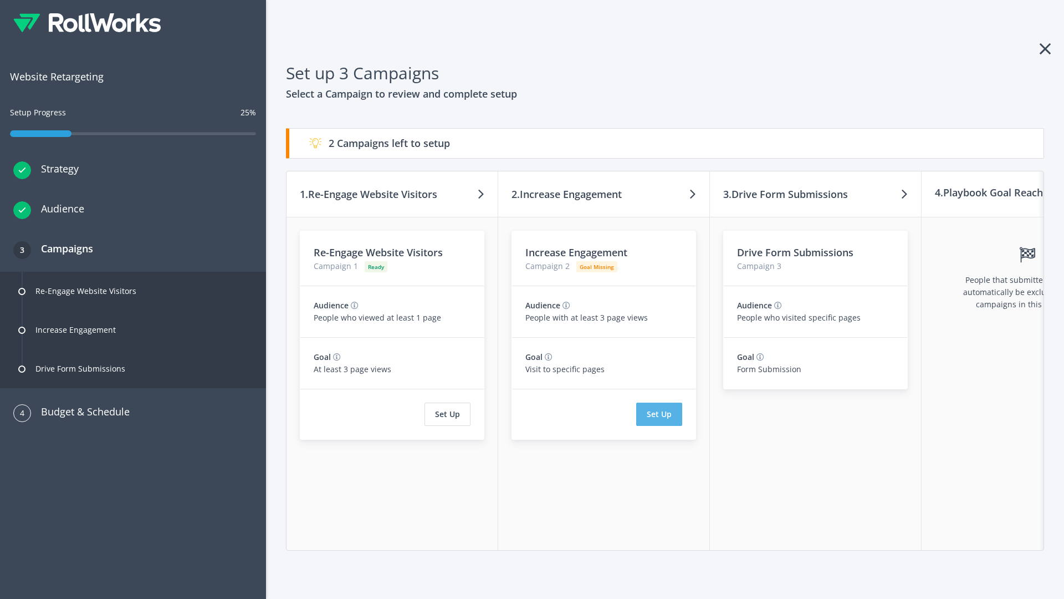
click at [659, 414] on button "Set Up" at bounding box center [659, 413] width 46 height 23
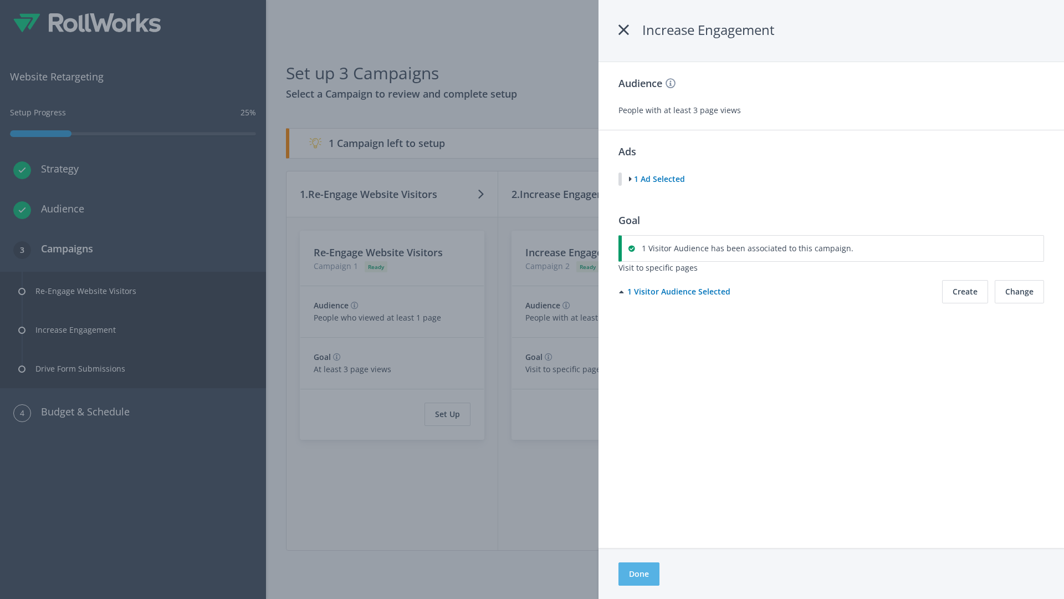
click at [639, 574] on button "Done" at bounding box center [639, 573] width 41 height 23
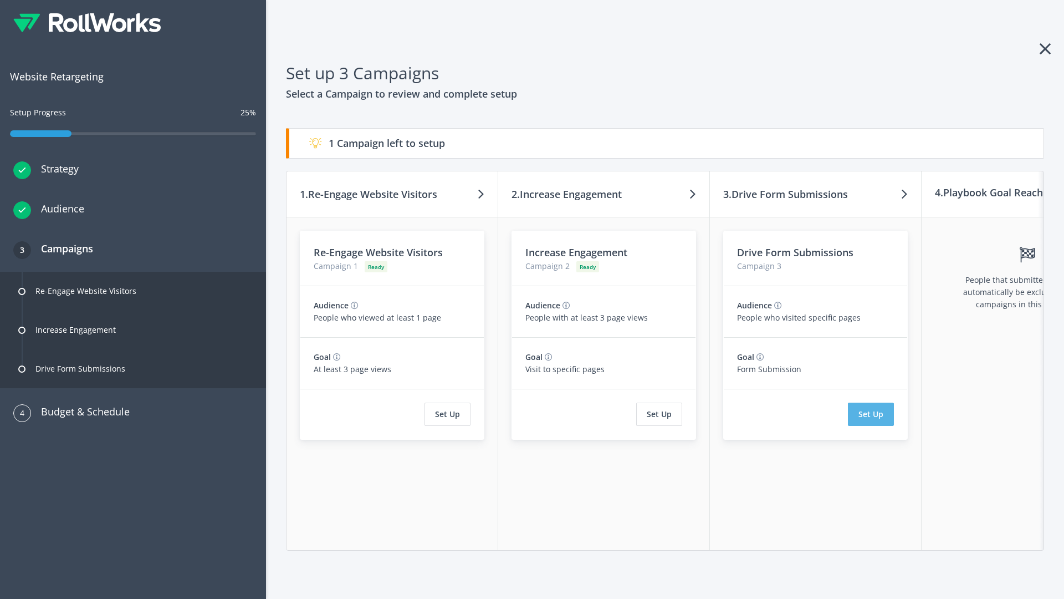
click at [871, 414] on button "Set Up" at bounding box center [871, 413] width 46 height 23
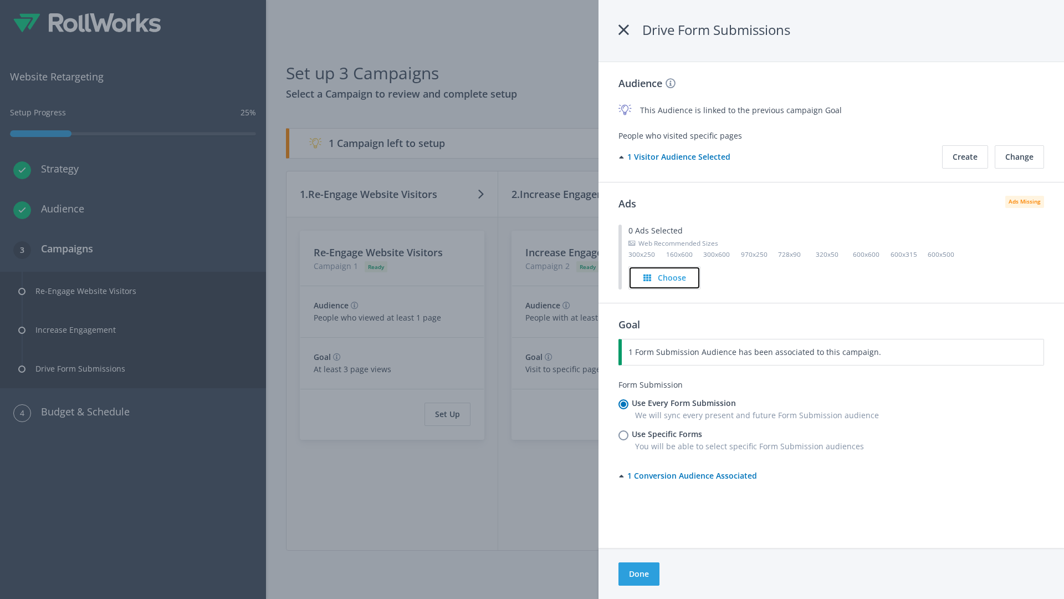
click at [665, 277] on h4 "Choose" at bounding box center [672, 278] width 28 height 12
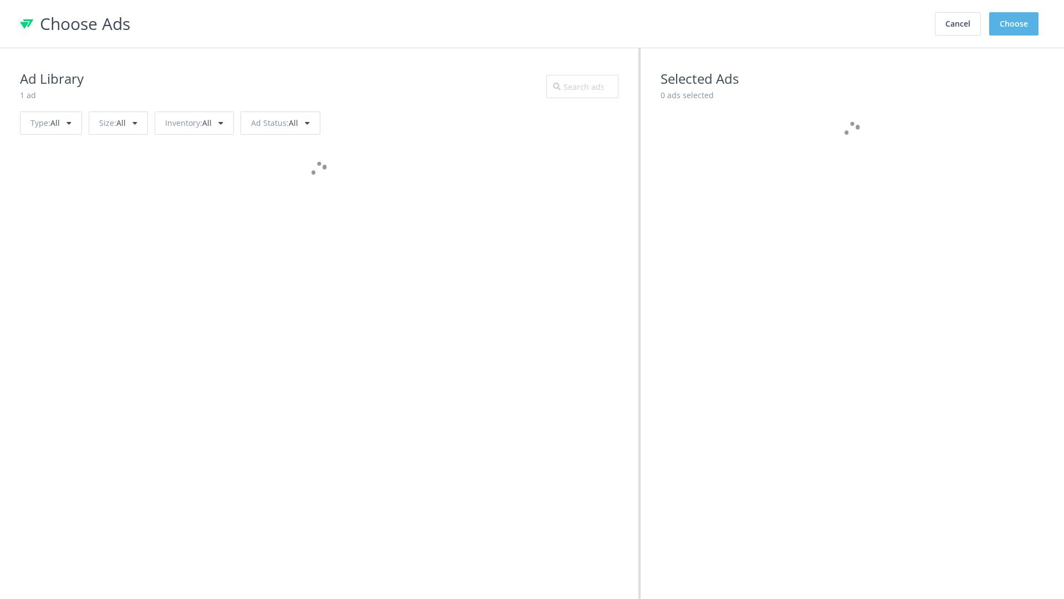
click at [1014, 24] on button "Choose" at bounding box center [1013, 23] width 49 height 23
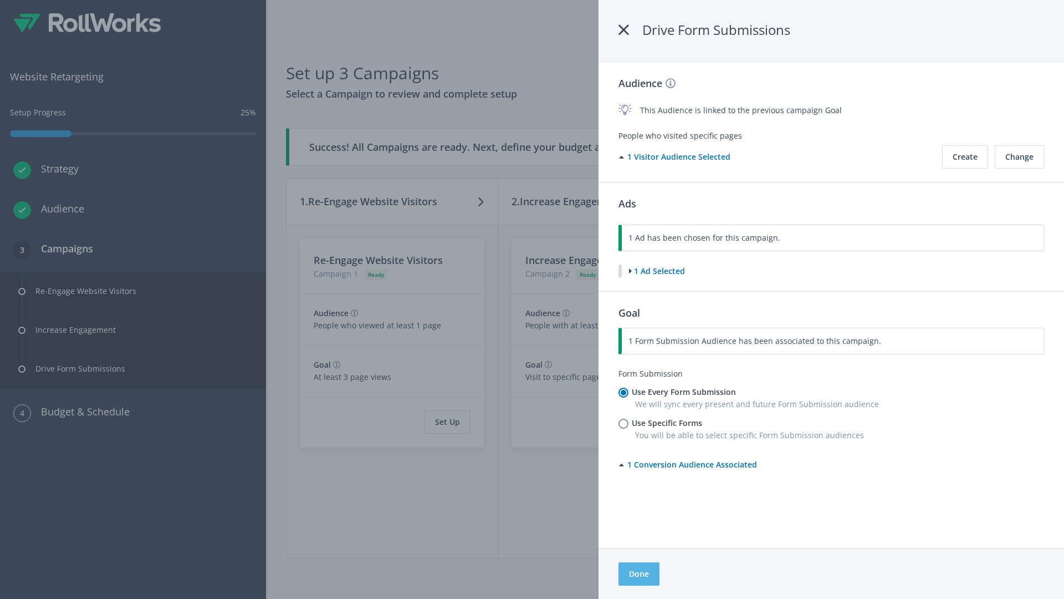
click at [639, 574] on button "Done" at bounding box center [639, 573] width 41 height 23
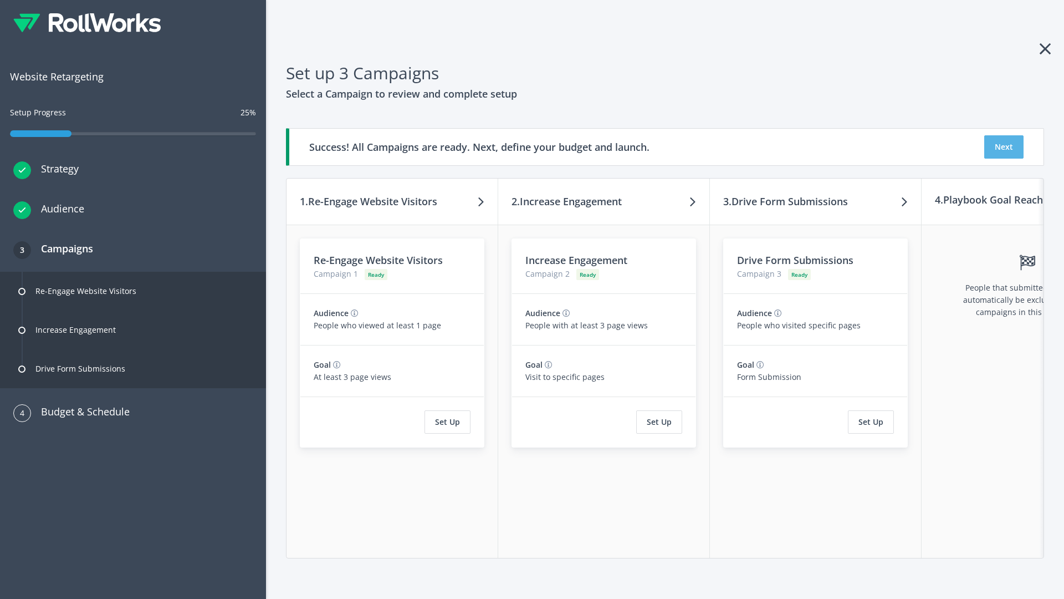
click at [1004, 147] on button "Next" at bounding box center [1003, 146] width 39 height 23
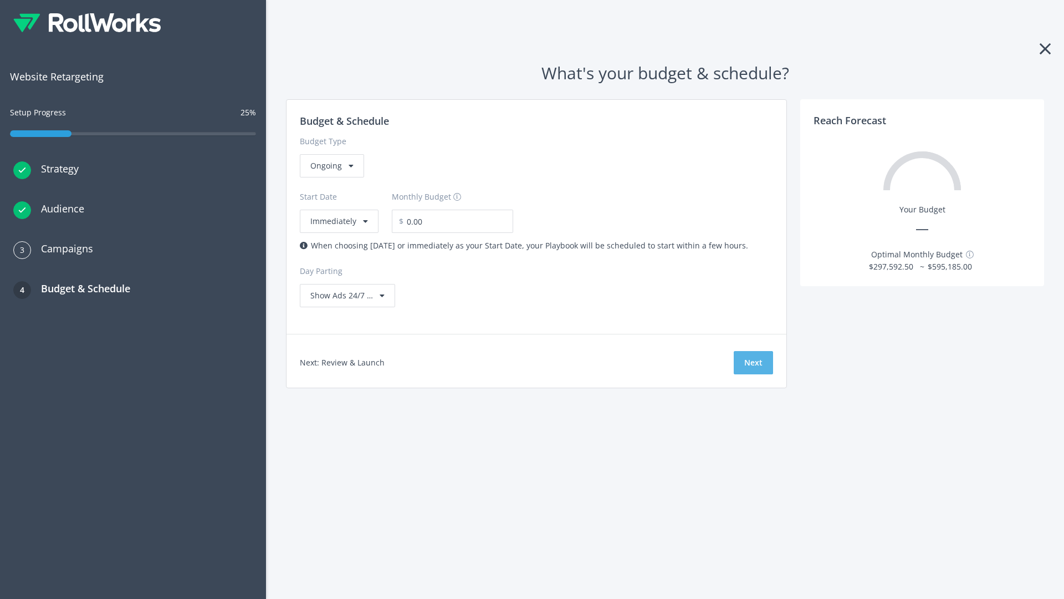
click at [753, 362] on button "Next" at bounding box center [753, 362] width 39 height 23
click at [331, 177] on div "Ongoing" at bounding box center [332, 165] width 64 height 23
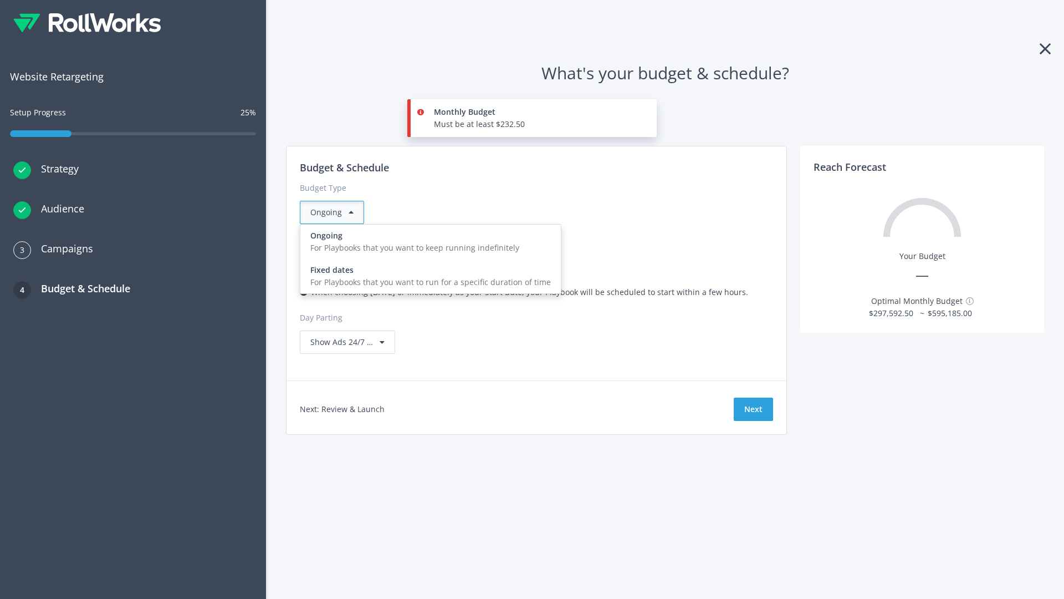
click at [427, 276] on div "For Playbooks that you want to run for a specific duration of time" at bounding box center [430, 282] width 241 height 12
click at [336, 212] on div "Ongoing" at bounding box center [332, 212] width 64 height 23
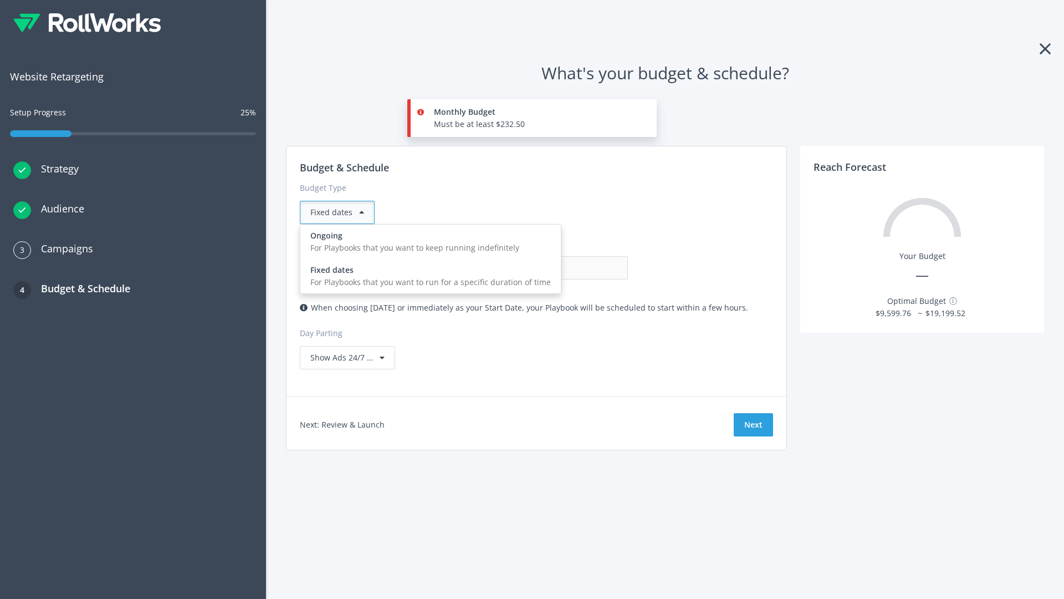
click at [427, 242] on div "For Playbooks that you want to keep running indefinitely" at bounding box center [430, 248] width 241 height 12
click at [518, 268] on input "0.00" at bounding box center [573, 267] width 110 height 23
click at [518, 268] on input "1.00" at bounding box center [573, 267] width 110 height 23
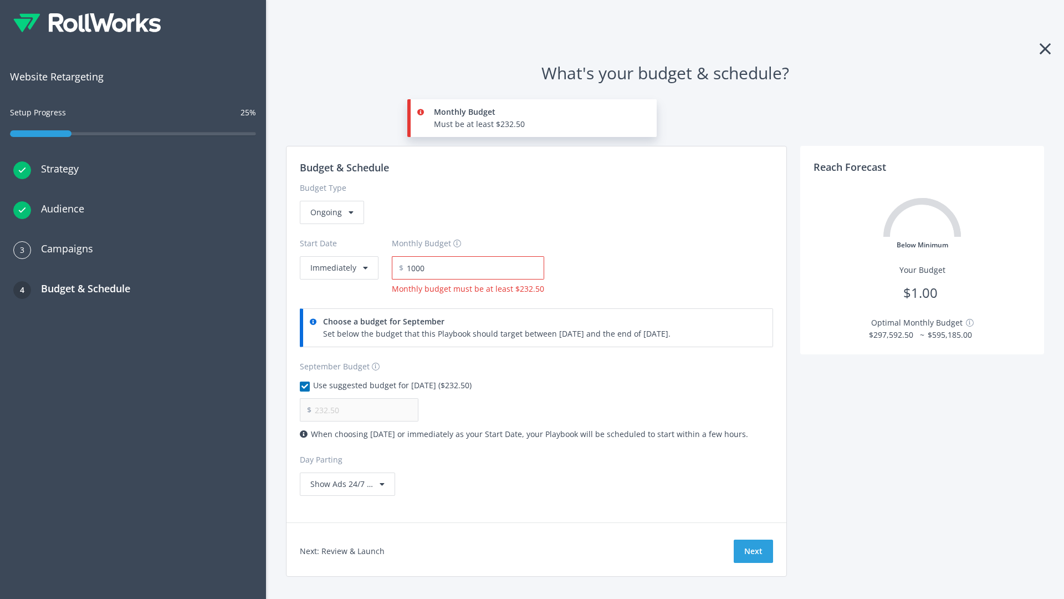
type input "1,000.00"
click at [338, 256] on button "Immediately" at bounding box center [339, 267] width 79 height 23
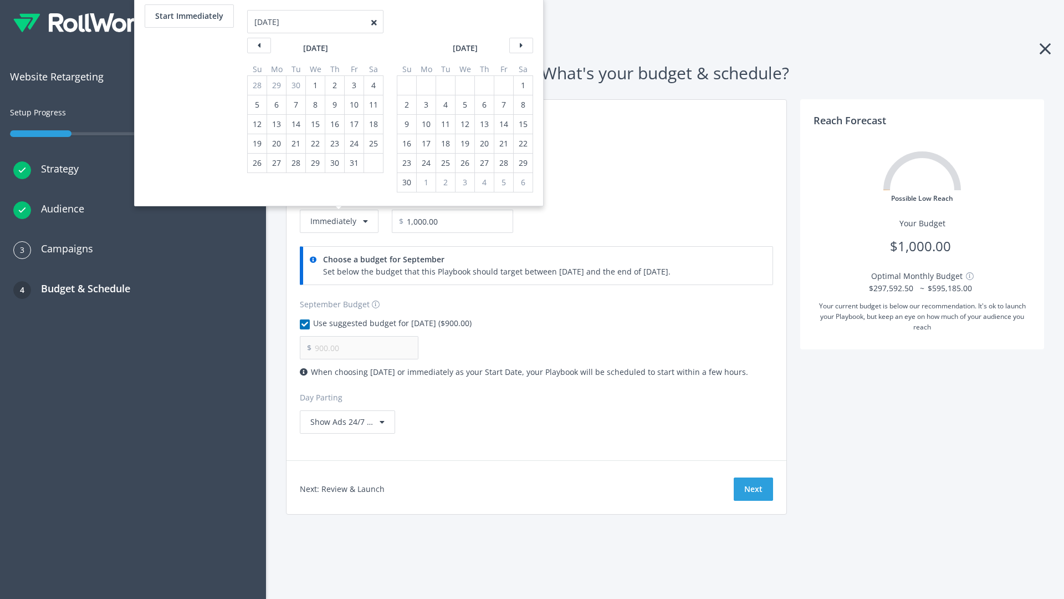
click at [406, 105] on div "2" at bounding box center [407, 104] width 14 height 19
type input "966.67"
click at [522, 85] on div "1" at bounding box center [523, 85] width 14 height 19
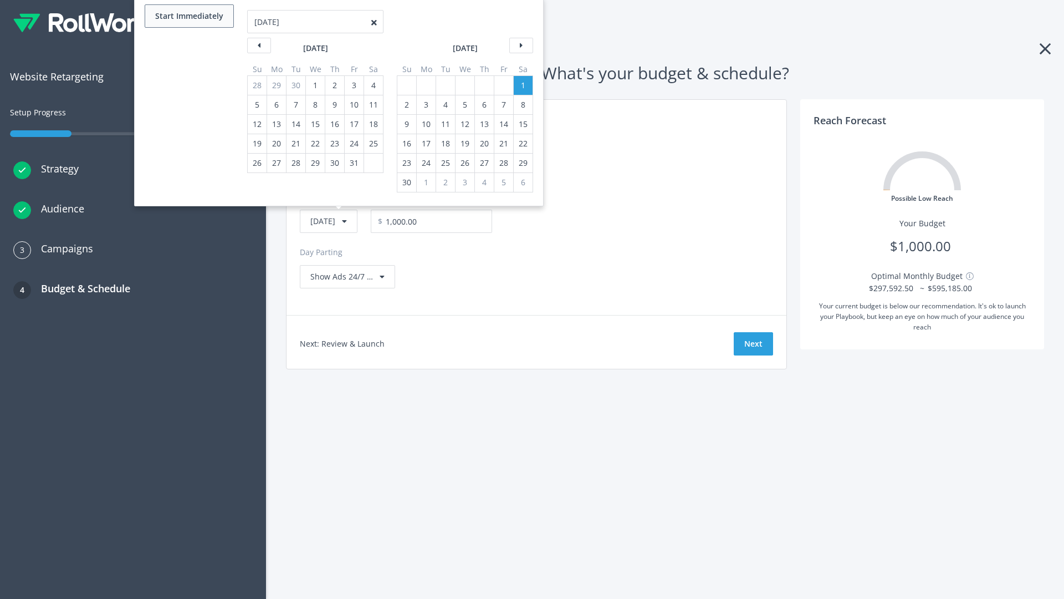
click at [188, 16] on button "Start Immediately" at bounding box center [189, 15] width 89 height 23
type input "[DATE]"
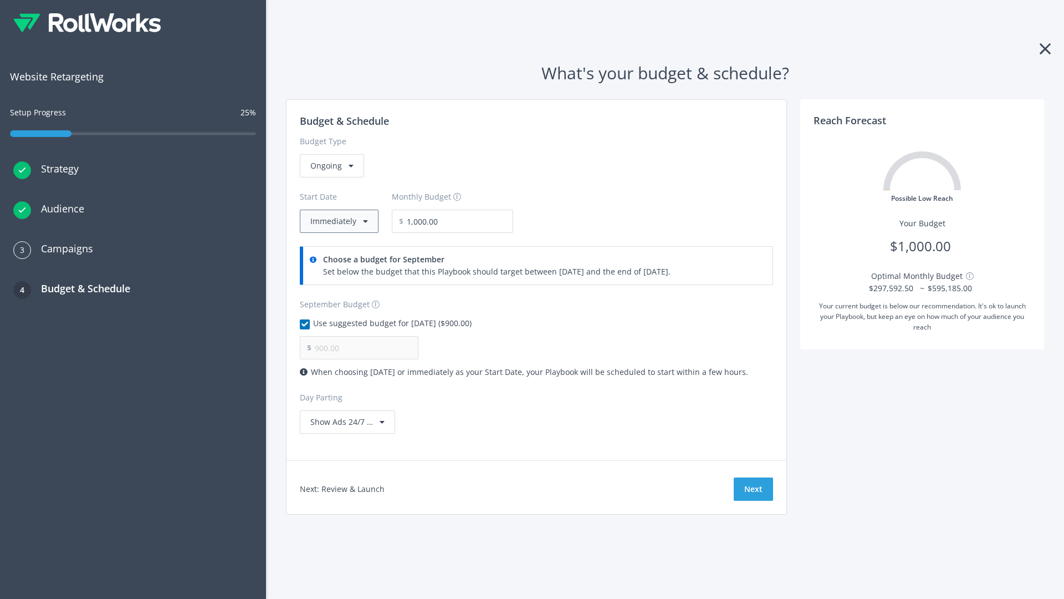
click at [338, 221] on button "Immediately" at bounding box center [339, 221] width 79 height 23
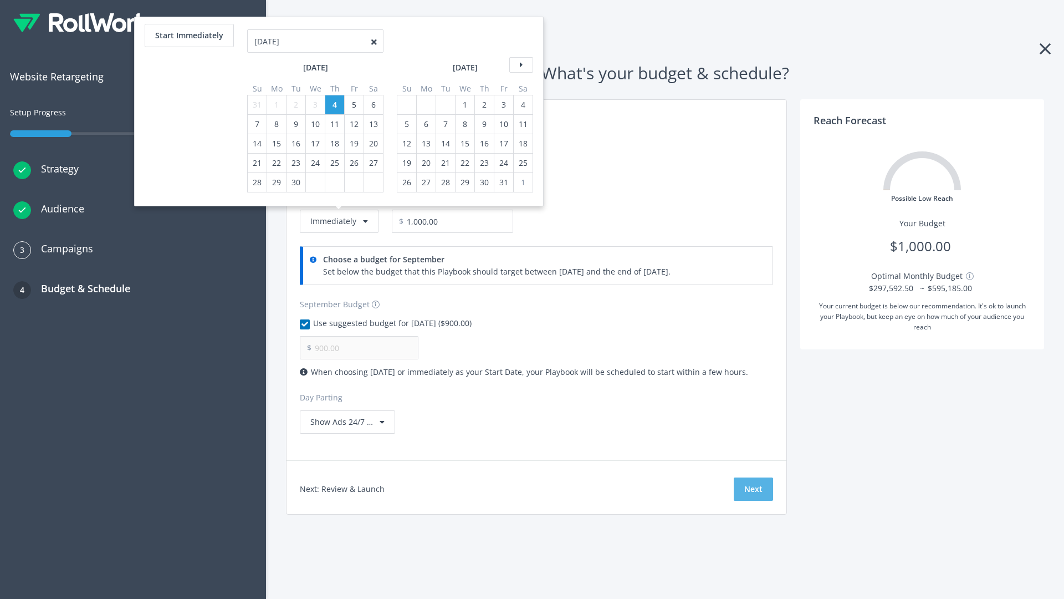
click at [753, 489] on button "Next" at bounding box center [753, 488] width 39 height 23
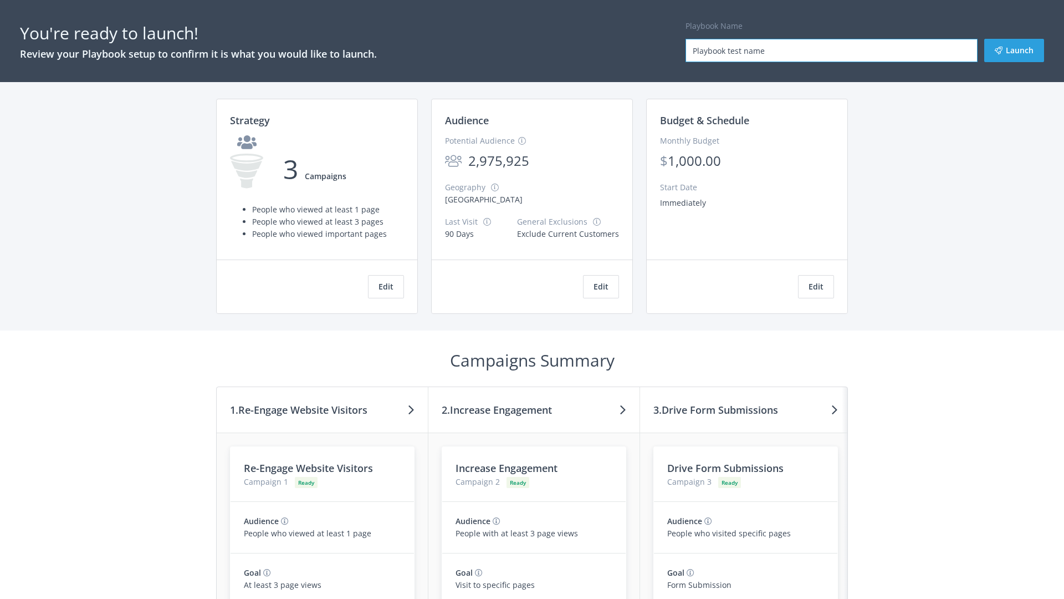
type input "Playbook test name"
click at [1014, 50] on button "Launch" at bounding box center [1014, 50] width 60 height 23
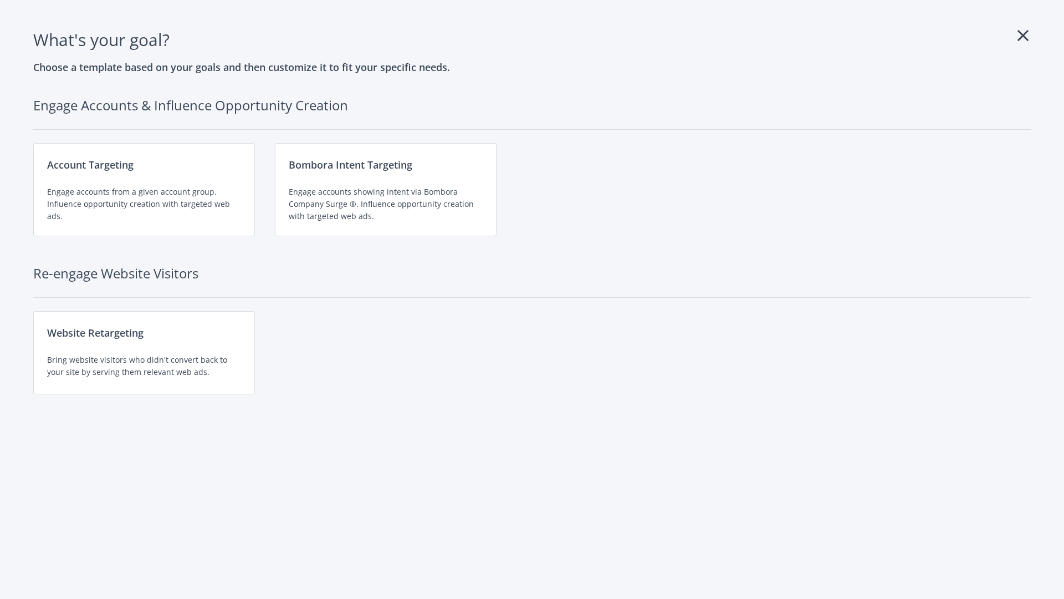
click at [144, 353] on div "Website Retargeting Bring website visitors who didn't convert back to your site…" at bounding box center [144, 352] width 222 height 83
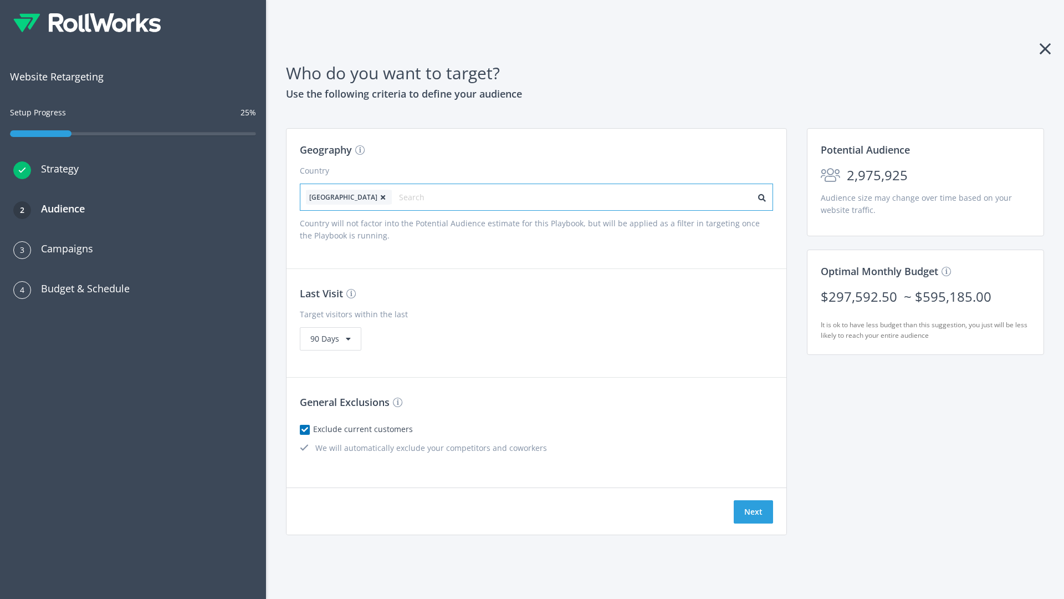
click at [417, 197] on input "text" at bounding box center [448, 198] width 99 height 16
type input "[GEOGRAPHIC_DATA]"
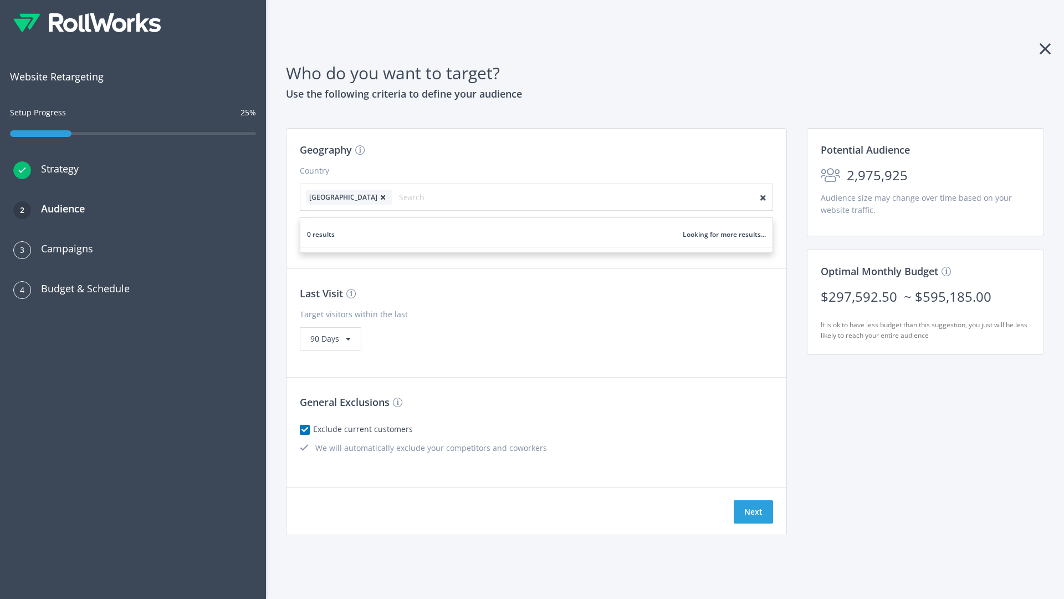
click at [377, 197] on icon at bounding box center [382, 197] width 11 height 7
click at [753, 512] on button "Next" at bounding box center [753, 511] width 39 height 23
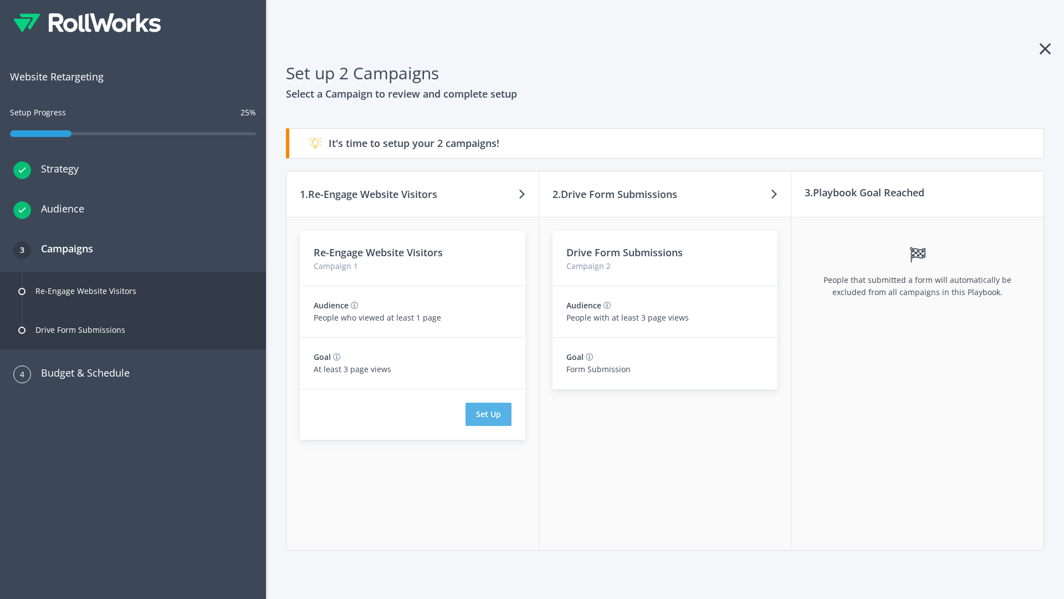
click at [488, 414] on button "Set Up" at bounding box center [489, 413] width 46 height 23
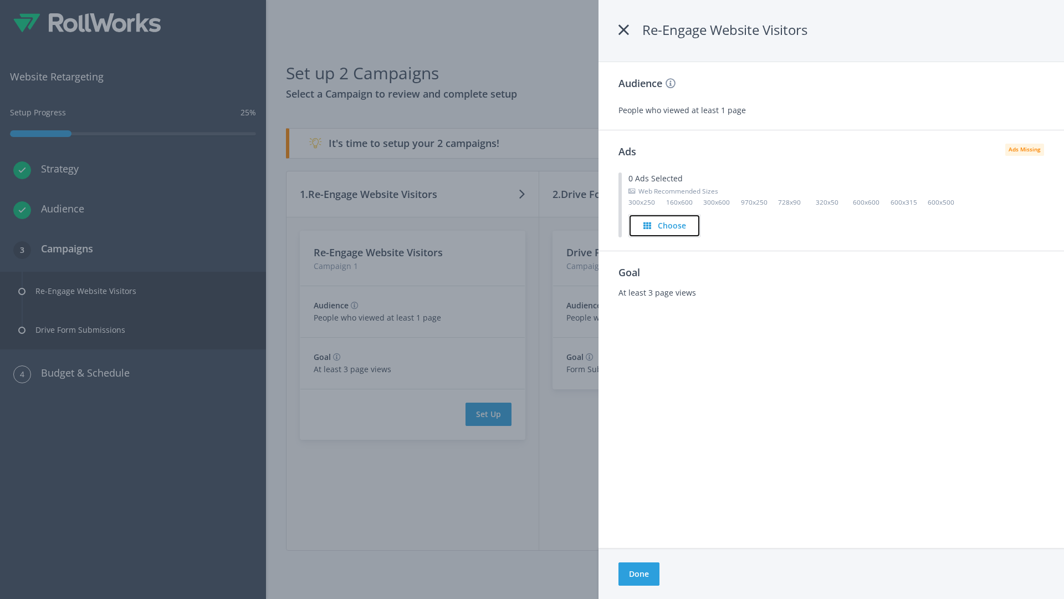
click at [666, 225] on h4 "Choose" at bounding box center [672, 225] width 28 height 12
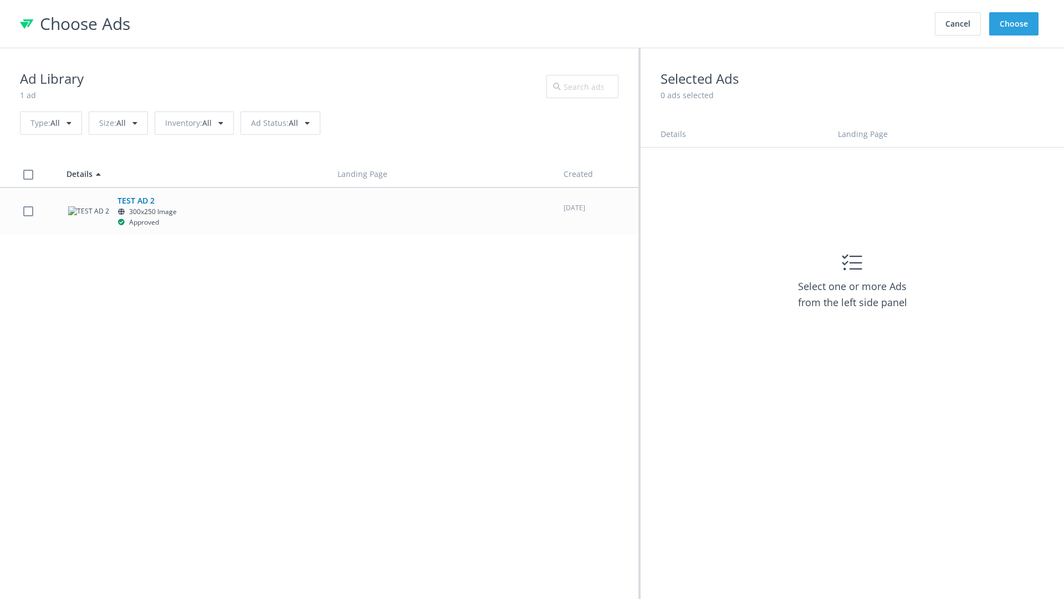
click at [28, 211] on label at bounding box center [28, 211] width 10 height 11
click at [1014, 24] on button "Choose" at bounding box center [1013, 23] width 49 height 23
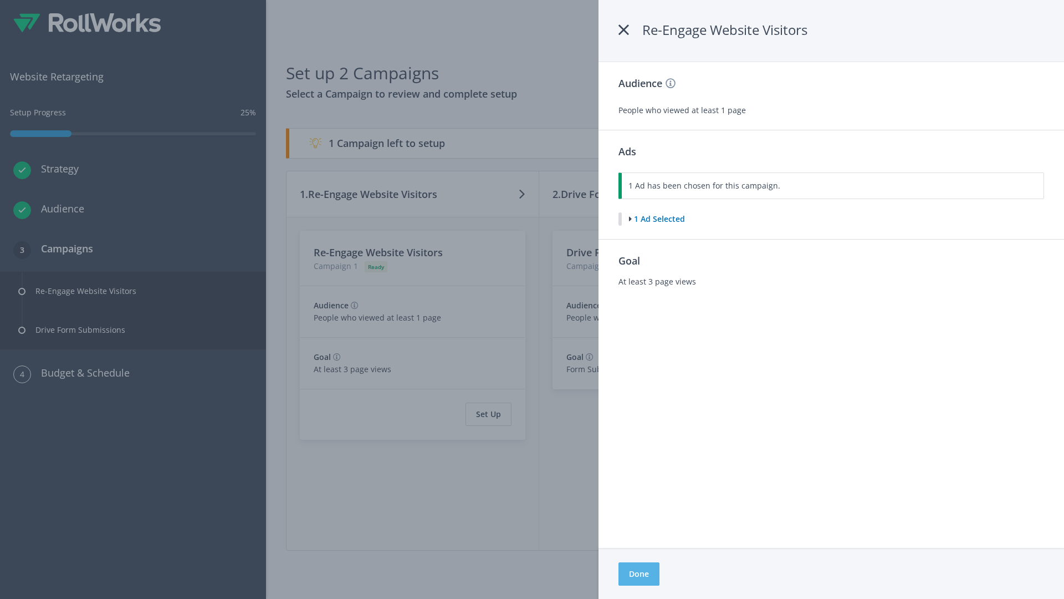
click at [639, 574] on button "Done" at bounding box center [639, 573] width 41 height 23
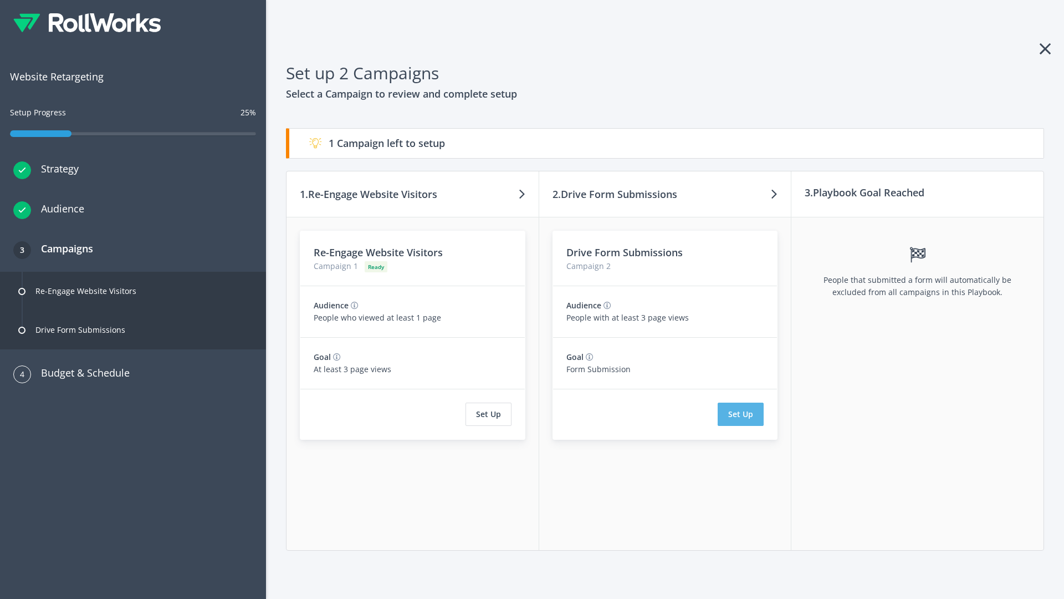
click at [741, 414] on button "Set Up" at bounding box center [741, 413] width 46 height 23
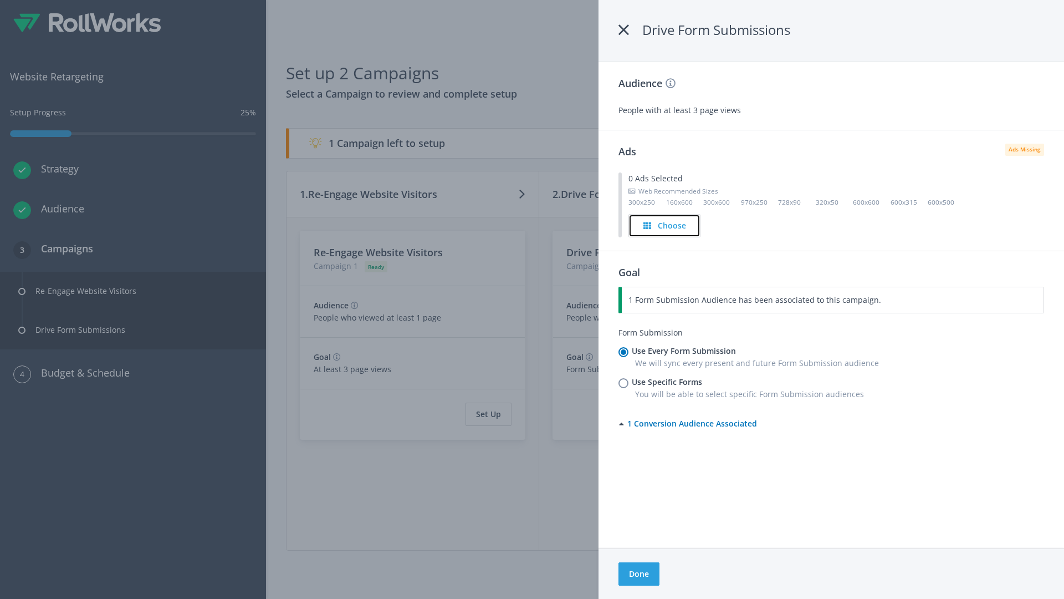
click at [665, 225] on h4 "Choose" at bounding box center [672, 225] width 28 height 12
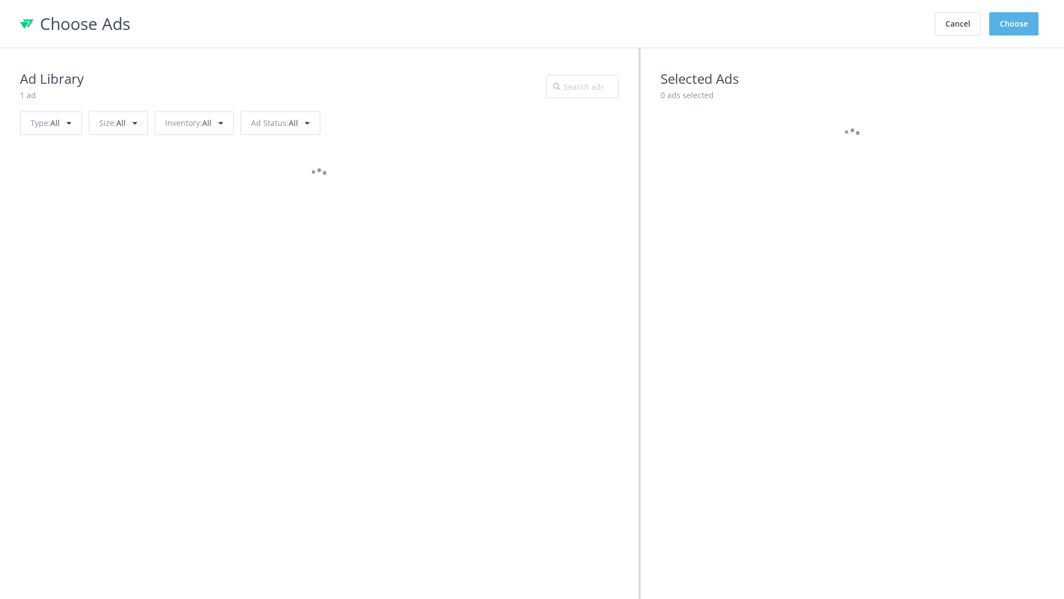
click at [1014, 24] on button "Choose" at bounding box center [1013, 23] width 49 height 23
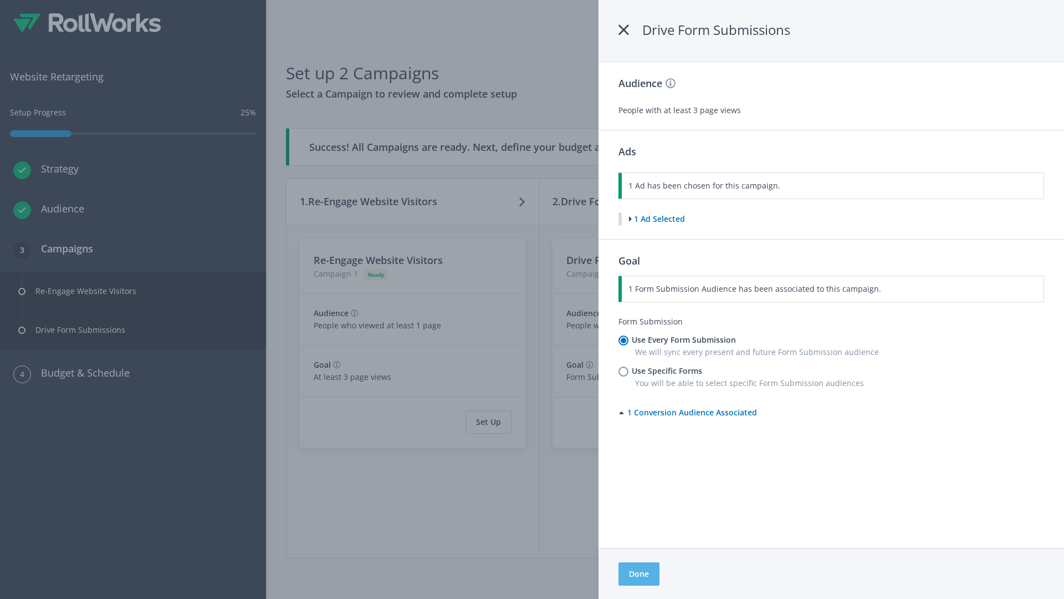
click at [639, 574] on button "Done" at bounding box center [639, 573] width 41 height 23
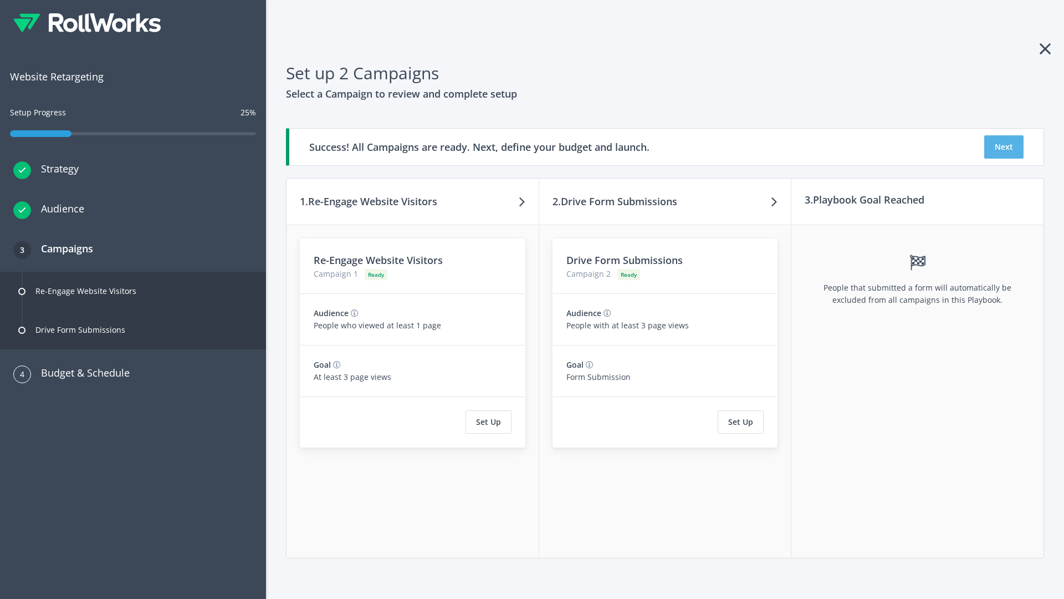
click at [1004, 147] on button "Next" at bounding box center [1003, 146] width 39 height 23
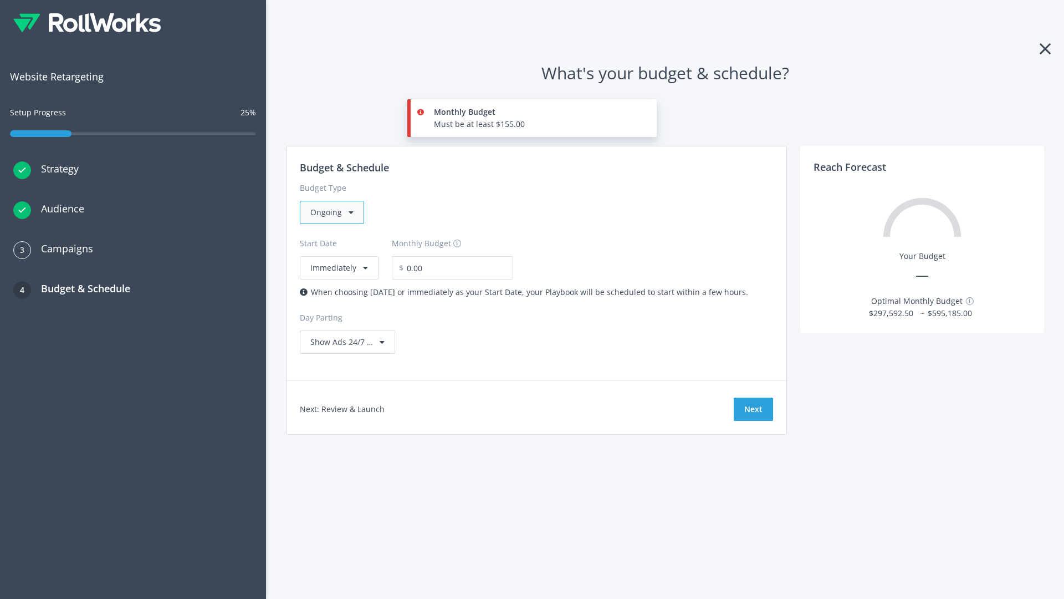
click at [331, 212] on div "Ongoing" at bounding box center [332, 212] width 64 height 23
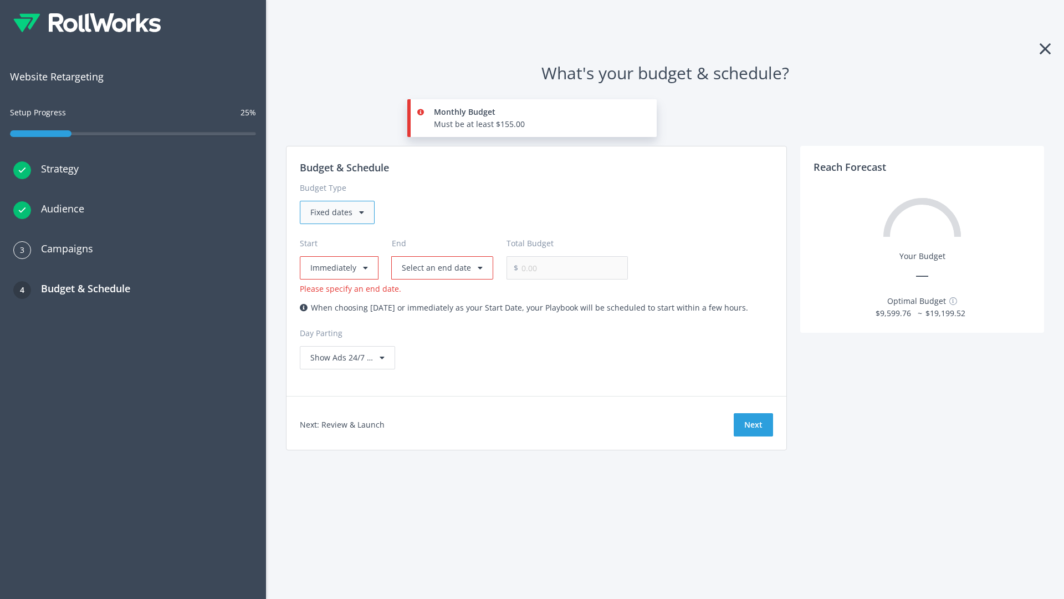
click at [336, 212] on div "Fixed dates" at bounding box center [337, 212] width 75 height 23
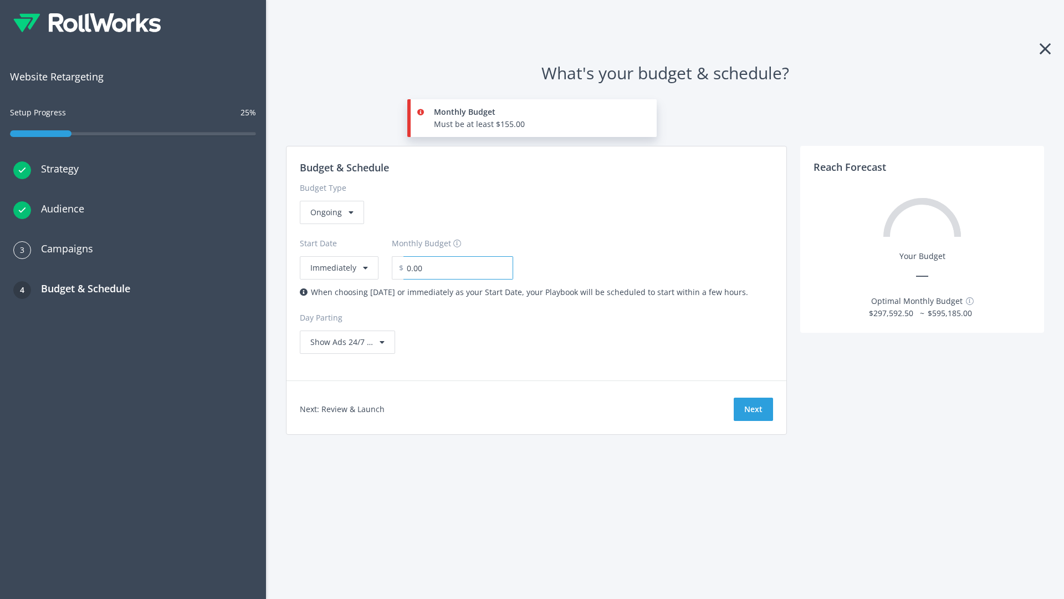
click at [451, 268] on input "0.00" at bounding box center [459, 267] width 110 height 23
click at [470, 268] on input "1.00" at bounding box center [459, 267] width 110 height 23
type input "1,000.00"
click at [338, 256] on button "Immediately" at bounding box center [339, 267] width 79 height 23
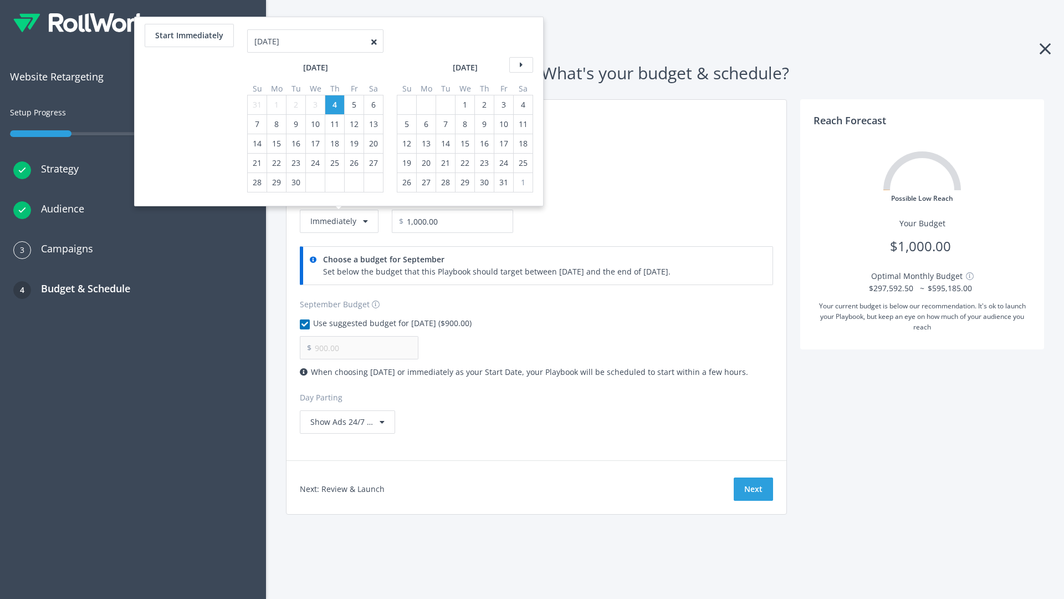
click at [520, 65] on icon at bounding box center [521, 65] width 24 height 16
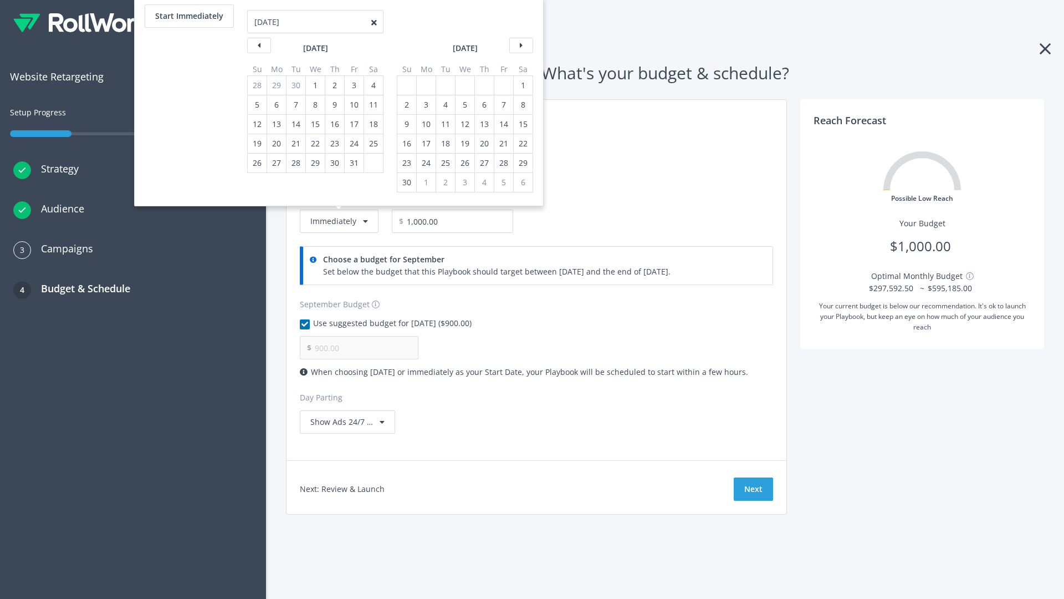
click at [406, 105] on div "2" at bounding box center [407, 104] width 14 height 19
type input "966.67"
click at [522, 85] on div "1" at bounding box center [523, 85] width 14 height 19
click at [188, 16] on button "Start Immediately" at bounding box center [189, 15] width 89 height 23
type input "[DATE]"
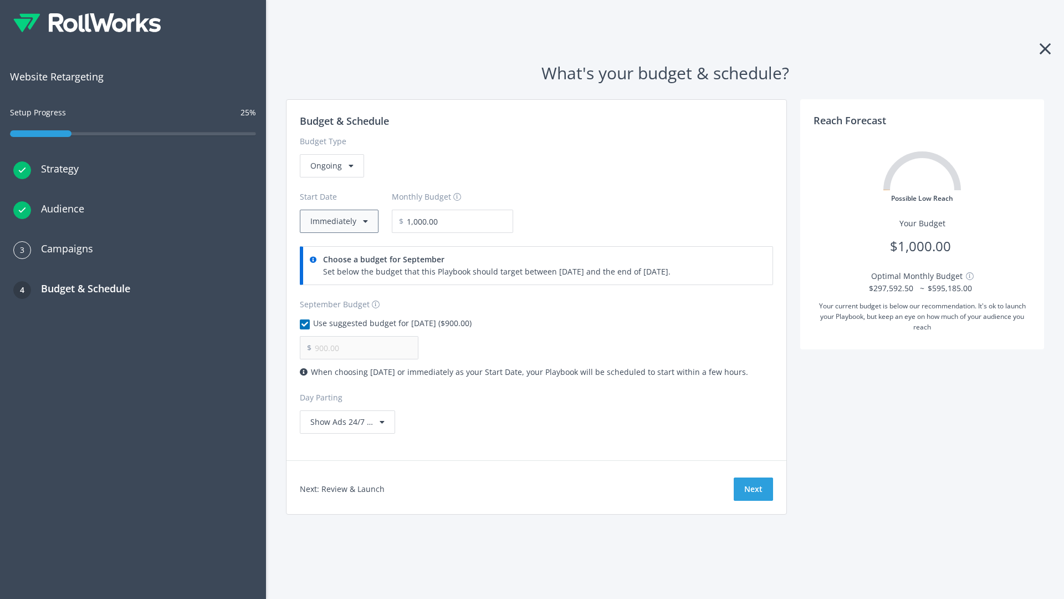
click at [338, 221] on button "Immediately" at bounding box center [339, 221] width 79 height 23
click at [753, 489] on button "Next" at bounding box center [753, 488] width 39 height 23
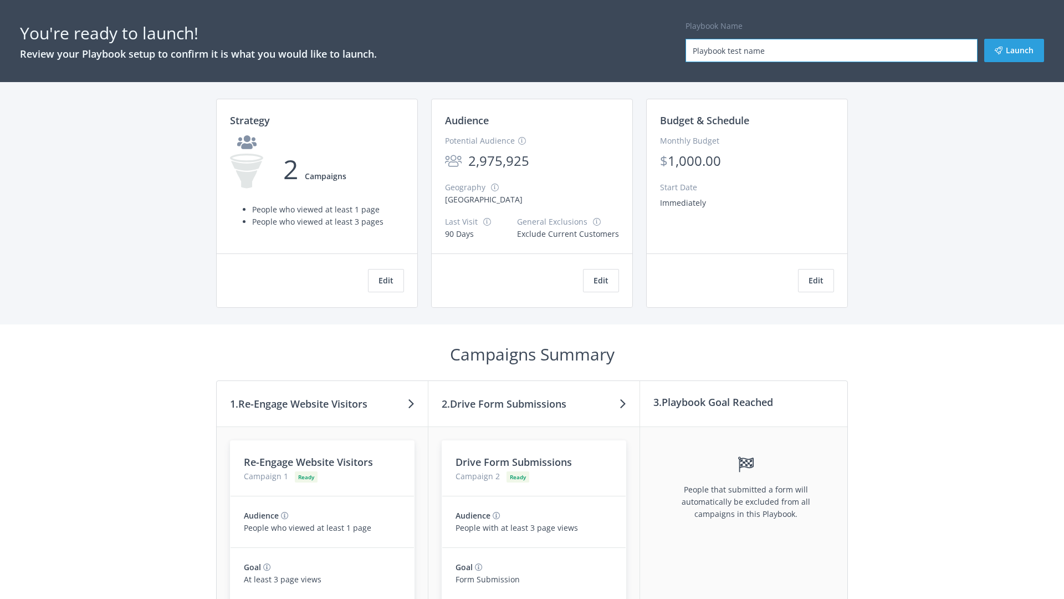
type input "Playbook test name"
click at [1014, 50] on button "Launch" at bounding box center [1014, 50] width 60 height 23
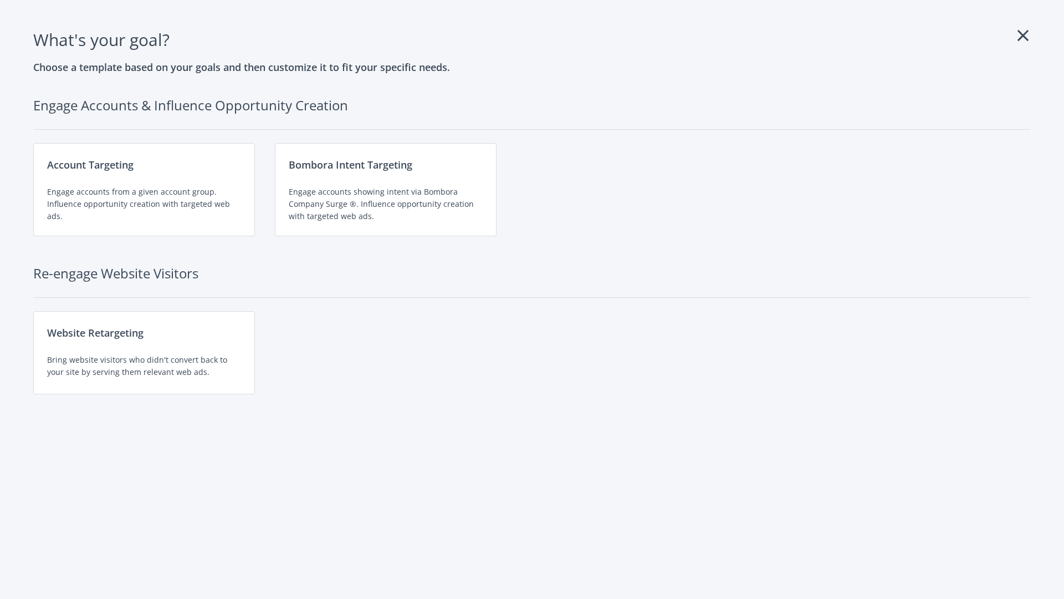
click at [144, 353] on div "Website Retargeting Bring website visitors who didn't convert back to your site…" at bounding box center [144, 352] width 222 height 83
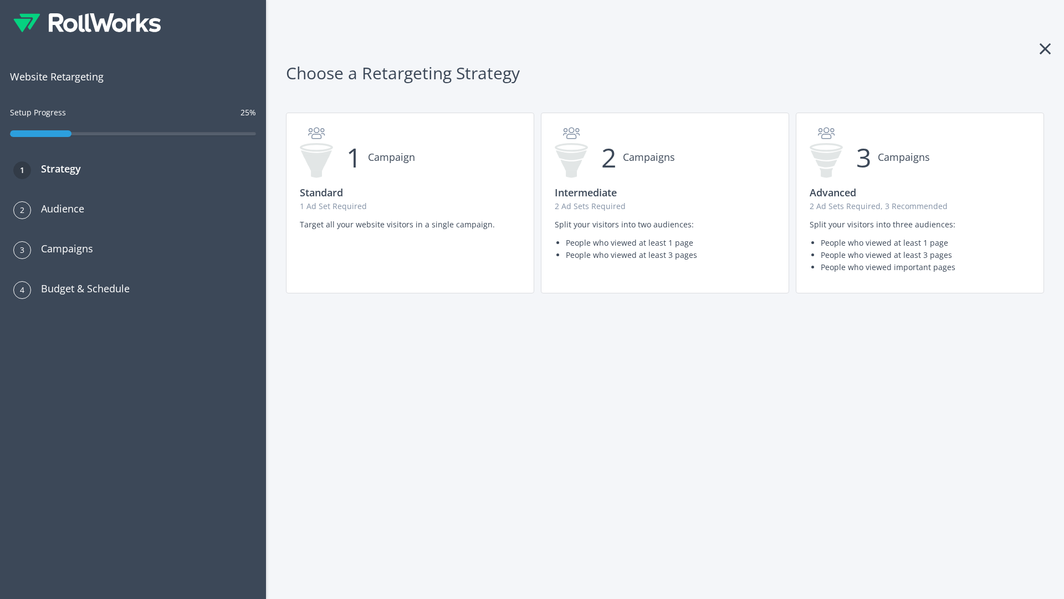
click at [410, 203] on p "1 Ad Set Required" at bounding box center [410, 206] width 221 height 12
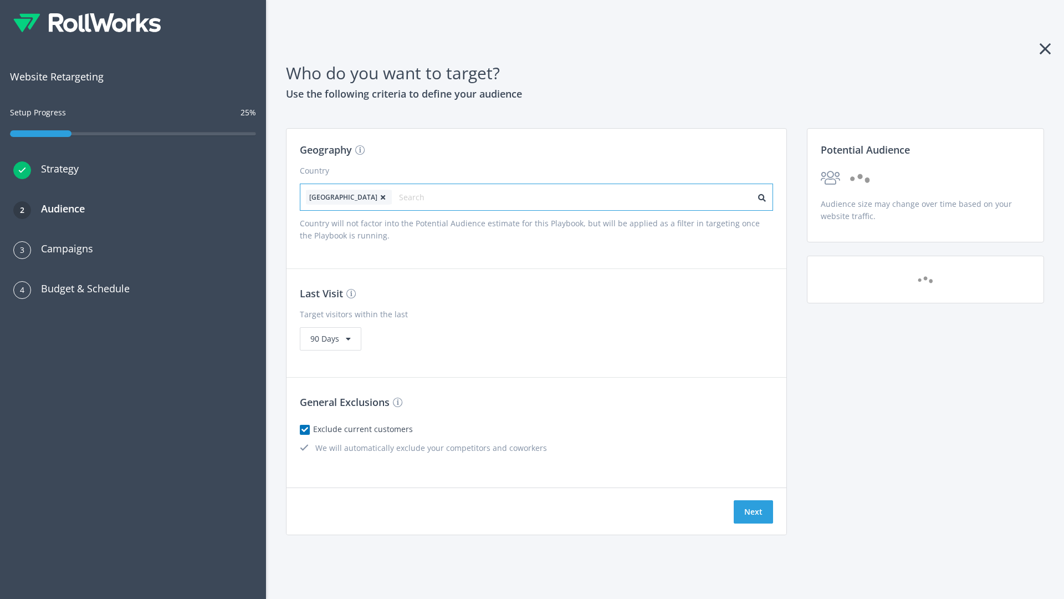
click at [417, 197] on input "text" at bounding box center [448, 198] width 99 height 16
type input "canada"
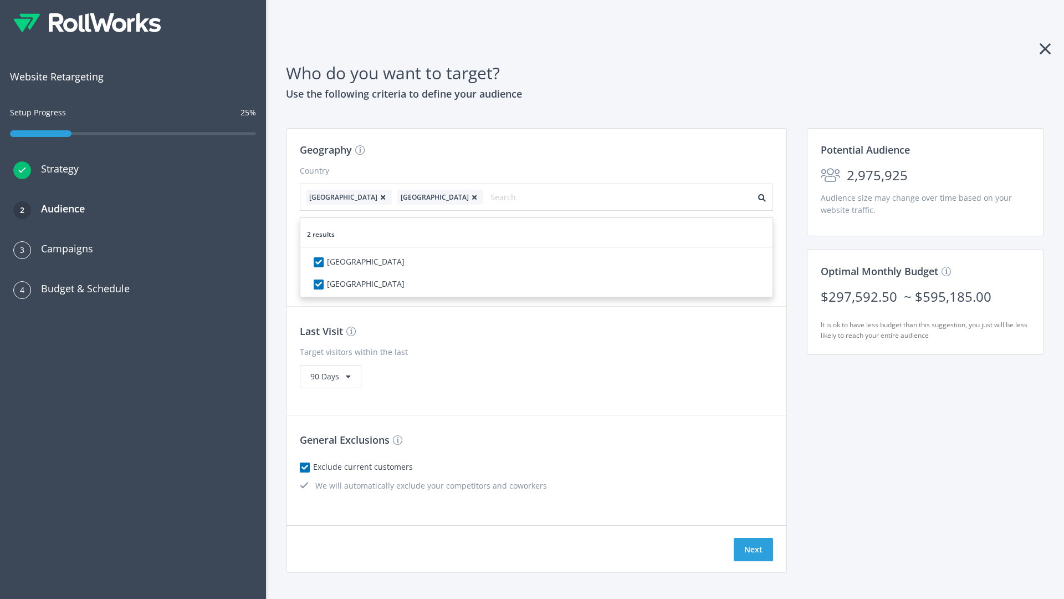
click at [377, 197] on icon at bounding box center [382, 197] width 11 height 7
checkbox input "false"
click at [753, 538] on button "Next" at bounding box center [753, 549] width 39 height 23
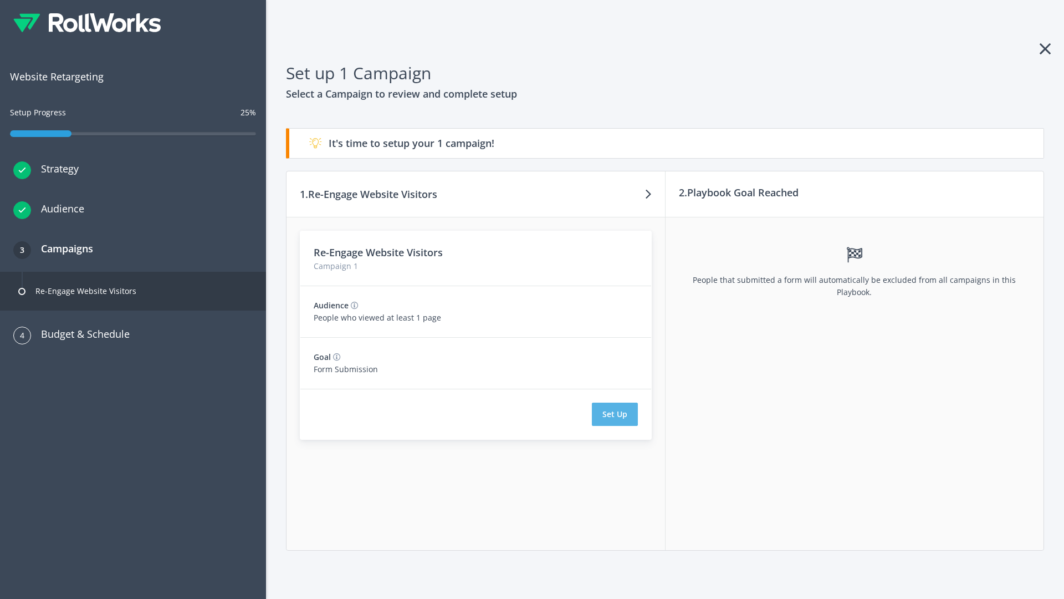
click at [615, 414] on button "Set Up" at bounding box center [615, 413] width 46 height 23
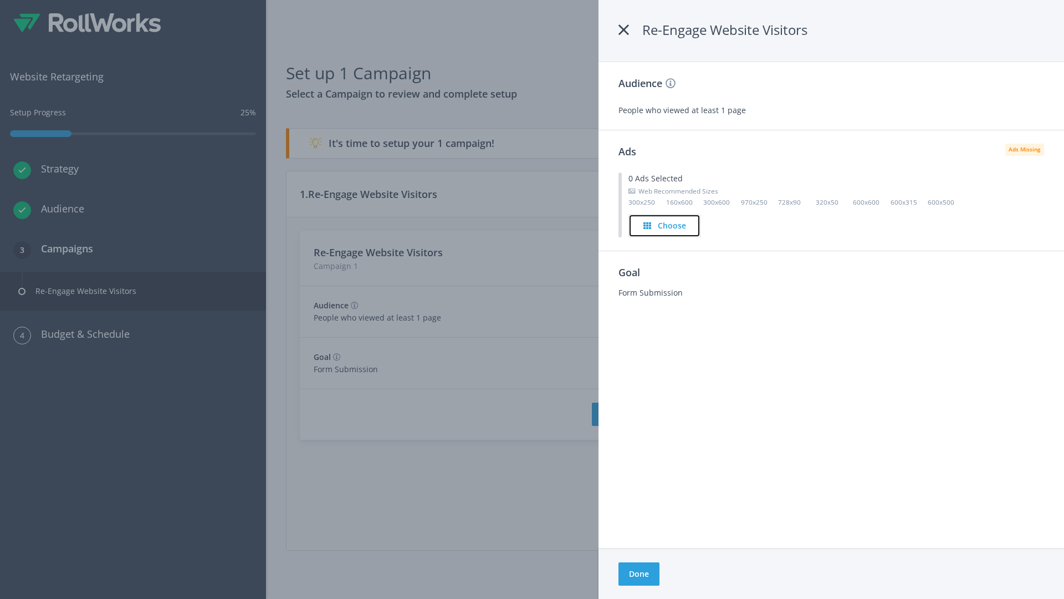
click at [666, 225] on h4 "Choose" at bounding box center [672, 225] width 28 height 12
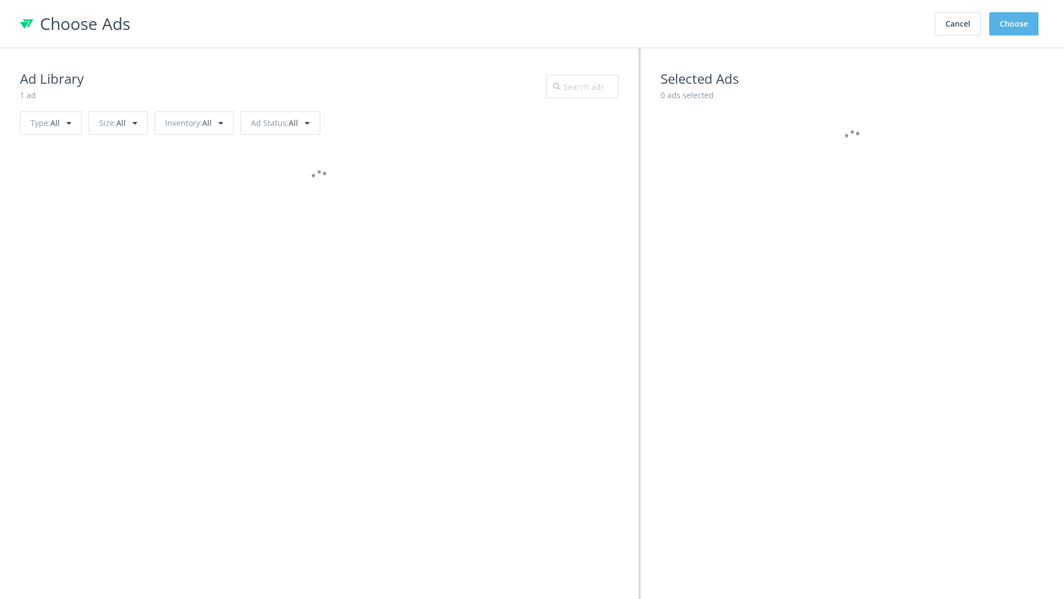
click at [1014, 24] on button "Choose" at bounding box center [1013, 23] width 49 height 23
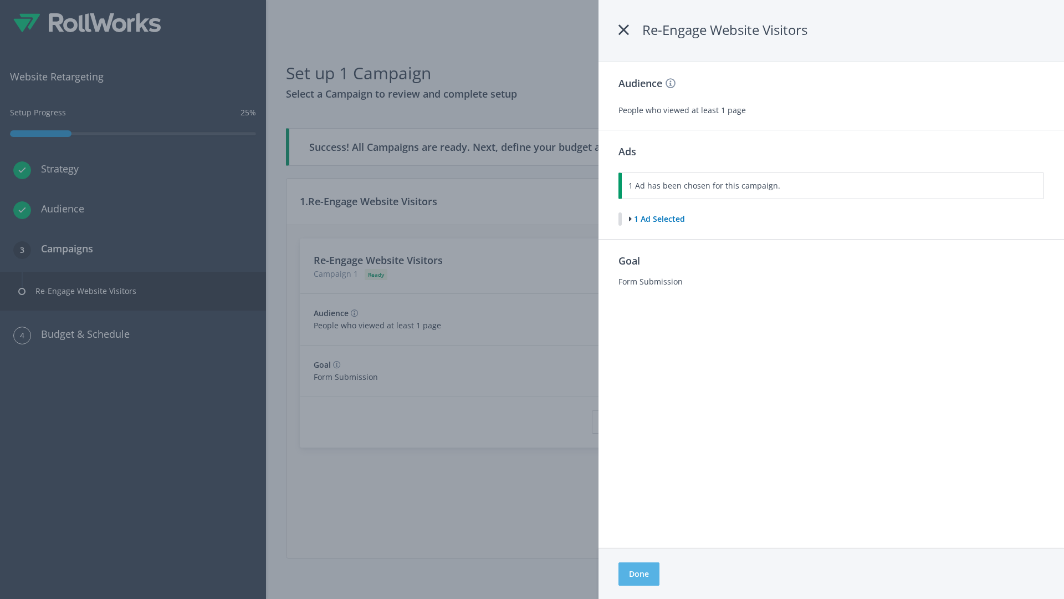
click at [639, 574] on button "Done" at bounding box center [639, 573] width 41 height 23
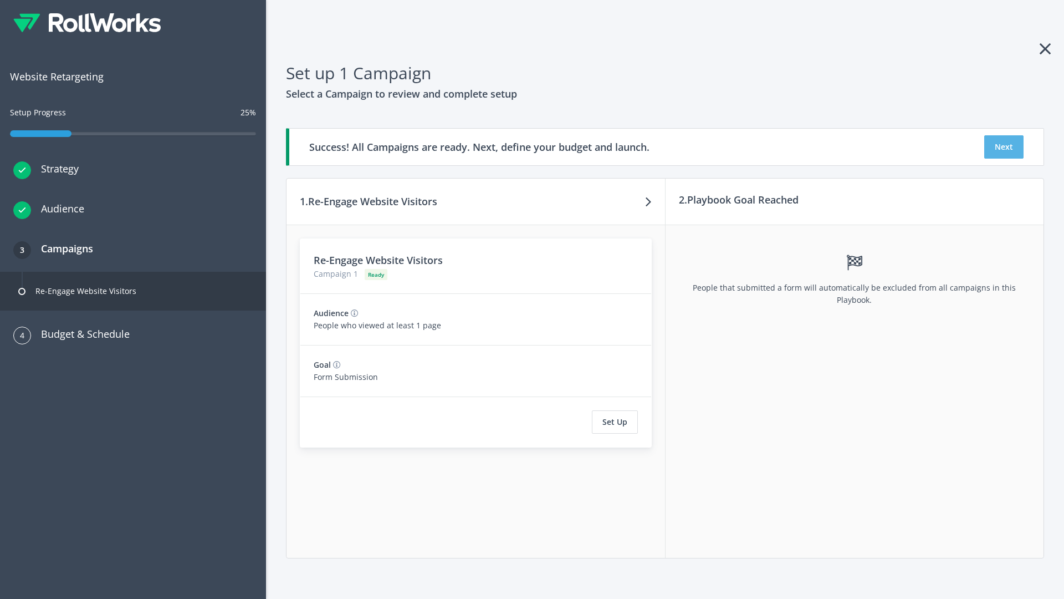
click at [1004, 147] on button "Next" at bounding box center [1003, 146] width 39 height 23
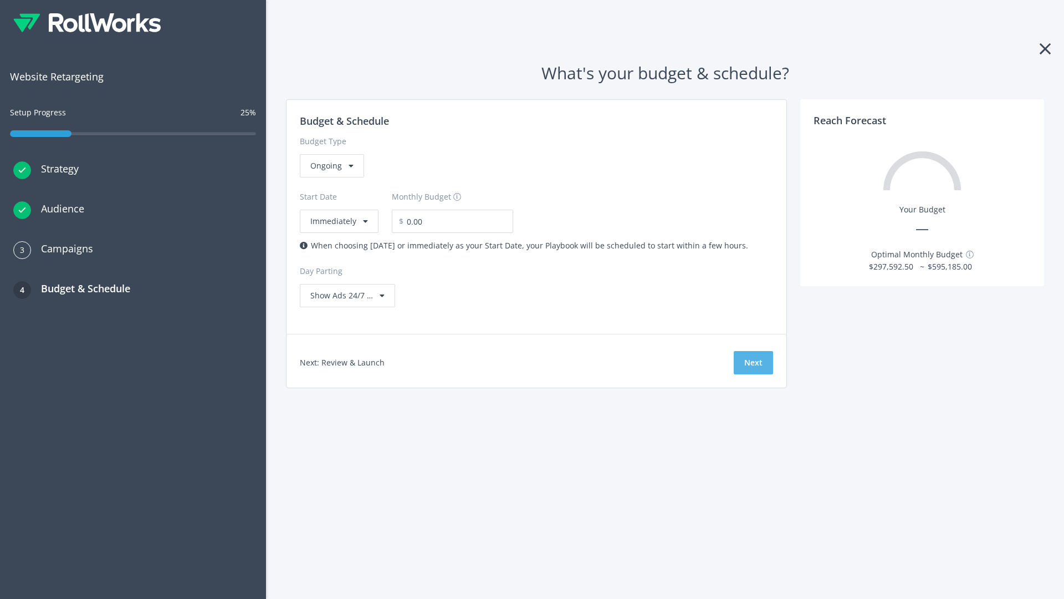
click at [753, 362] on button "Next" at bounding box center [753, 362] width 39 height 23
click at [331, 177] on div "Ongoing" at bounding box center [332, 165] width 64 height 23
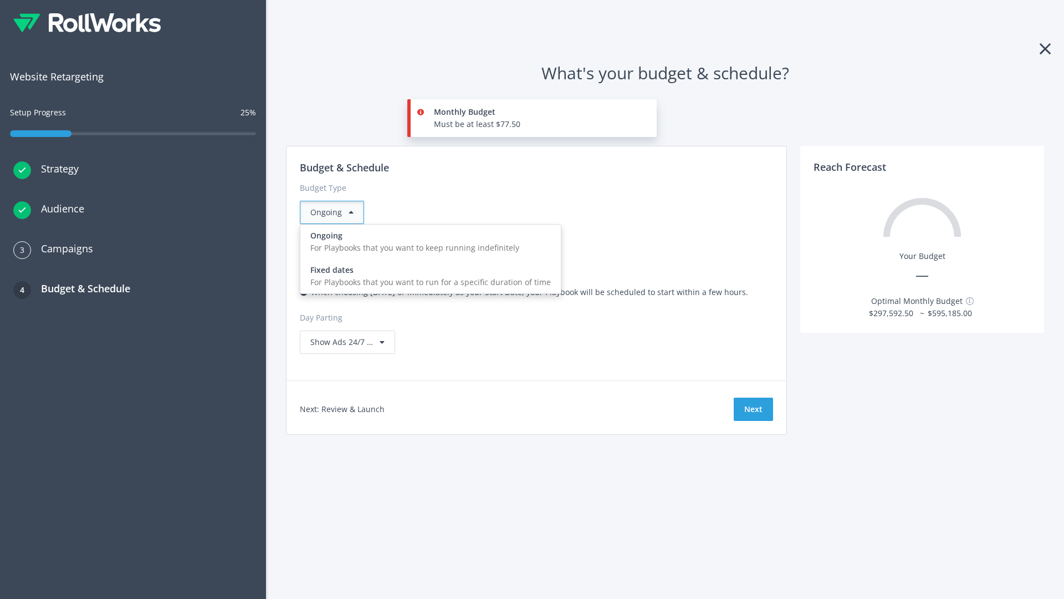
click at [427, 276] on div "For Playbooks that you want to run for a specific duration of time" at bounding box center [430, 282] width 241 height 12
click at [336, 212] on div "Ongoing" at bounding box center [332, 212] width 64 height 23
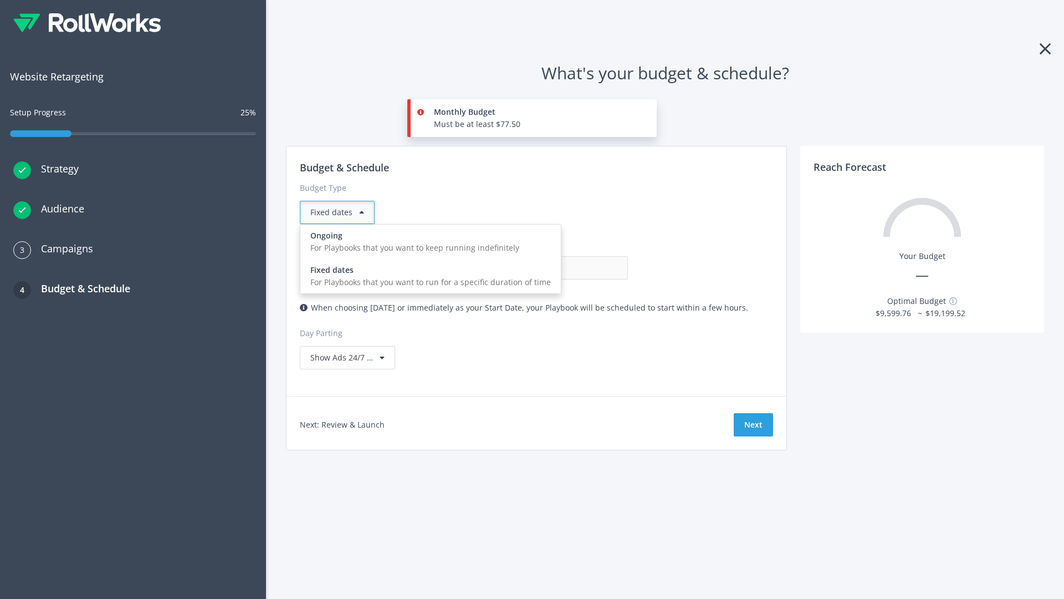
click at [427, 242] on div "For Playbooks that you want to keep running indefinitely" at bounding box center [430, 248] width 241 height 12
click at [518, 268] on input "0.00" at bounding box center [573, 267] width 110 height 23
click at [518, 268] on input "1.00" at bounding box center [573, 267] width 110 height 23
type input "1,000.00"
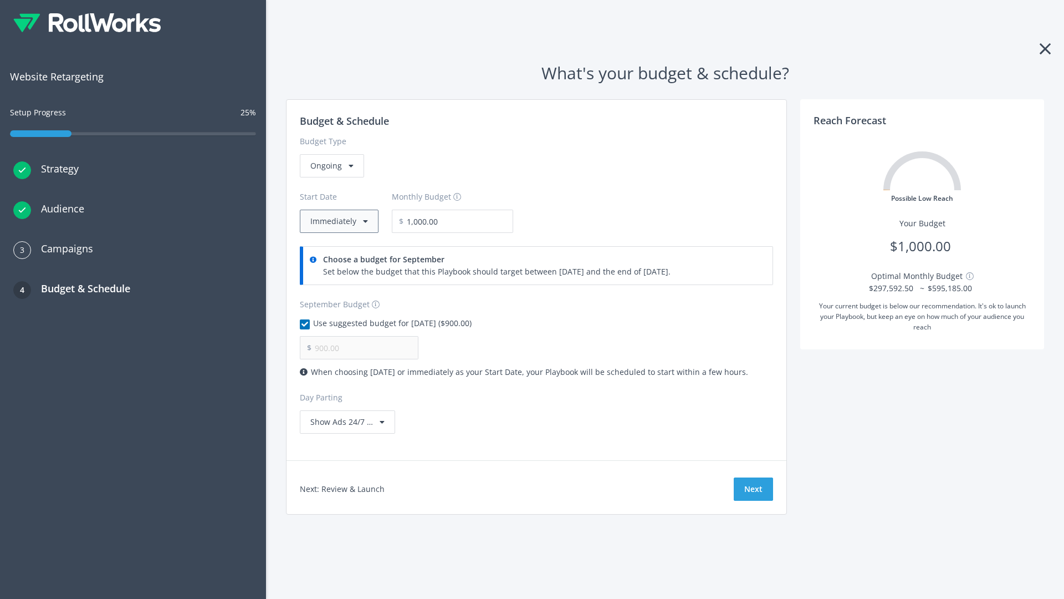
click at [338, 221] on button "Immediately" at bounding box center [339, 221] width 79 height 23
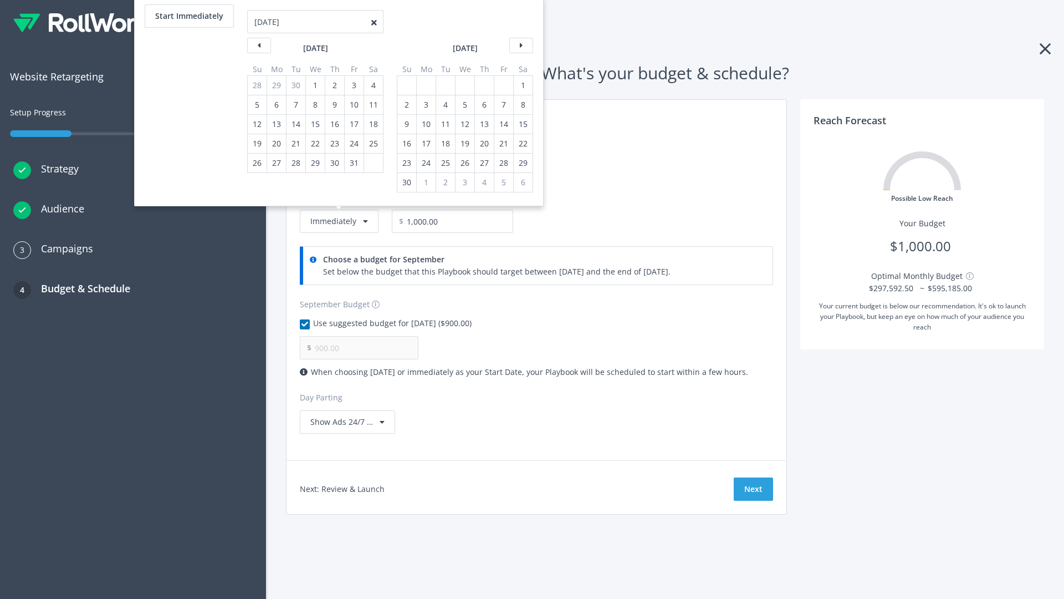
click at [406, 105] on div "2" at bounding box center [407, 104] width 14 height 19
type input "966.67"
click at [522, 85] on div "1" at bounding box center [523, 85] width 14 height 19
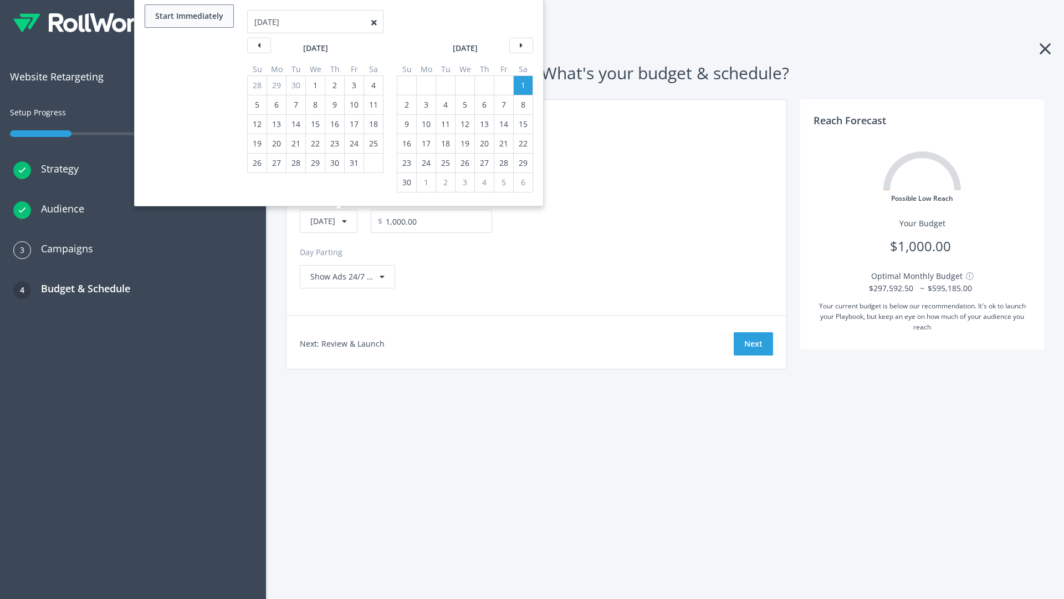
click at [188, 16] on button "Start Immediately" at bounding box center [189, 15] width 89 height 23
type input "09/04/2025"
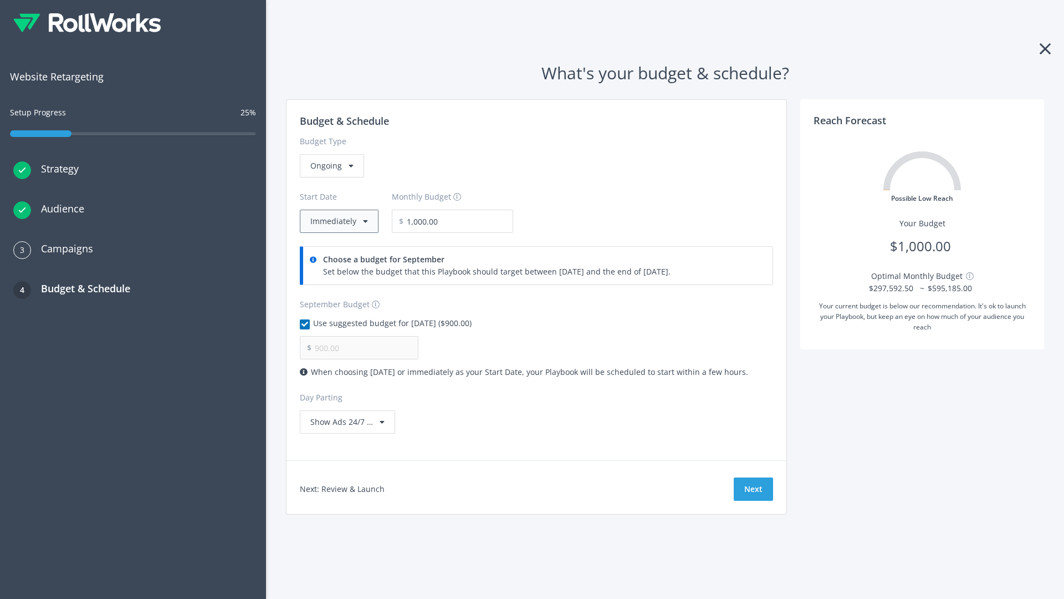
click at [338, 221] on button "Immediately" at bounding box center [339, 221] width 79 height 23
click at [753, 489] on button "Next" at bounding box center [753, 488] width 39 height 23
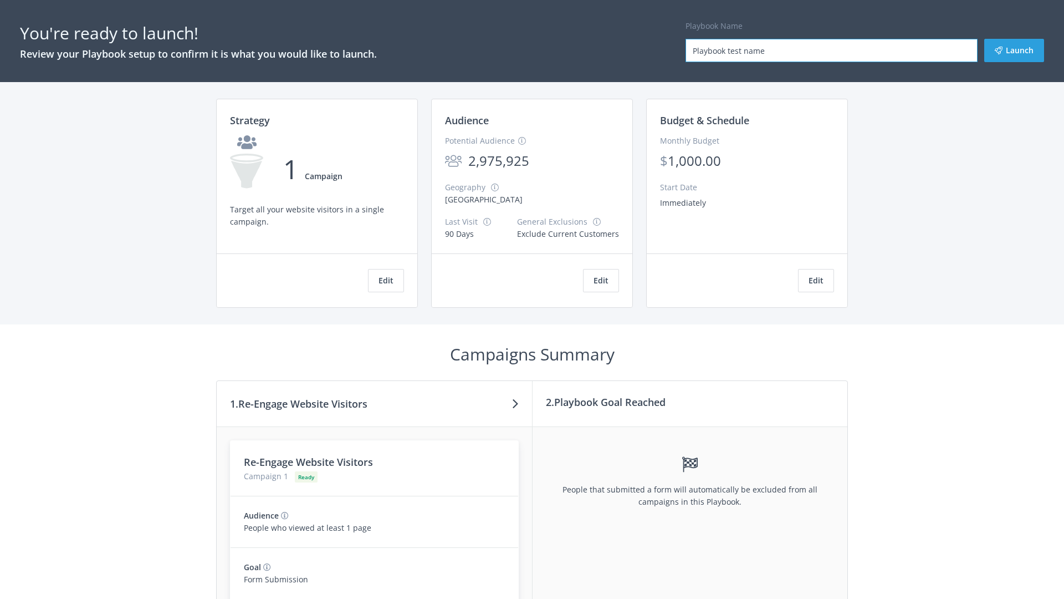
type input "Playbook test name"
click at [1014, 50] on button "Launch" at bounding box center [1014, 50] width 60 height 23
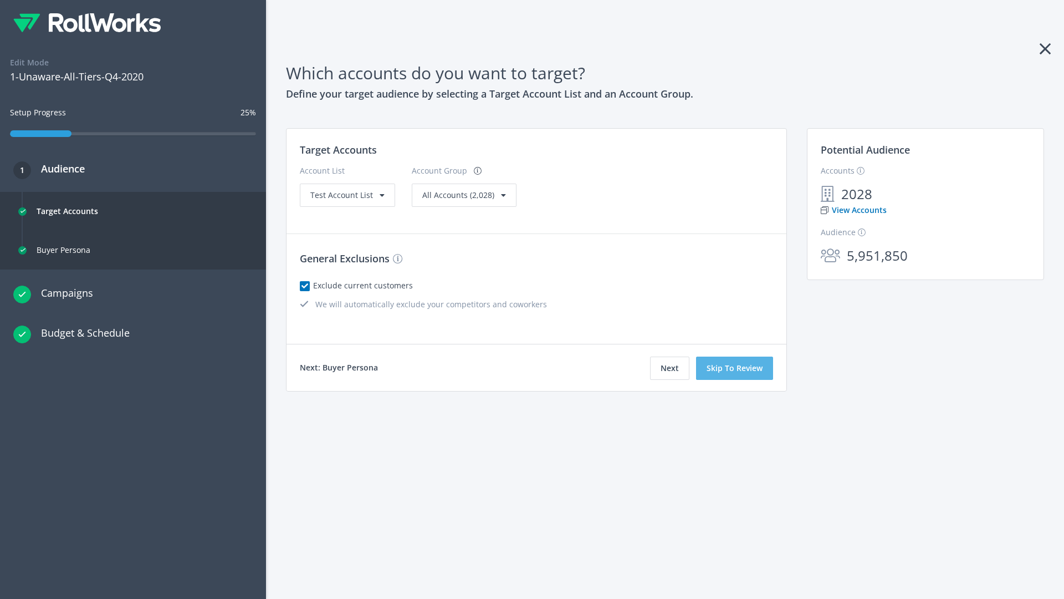
click at [735, 368] on button "Skip To Review" at bounding box center [734, 367] width 77 height 23
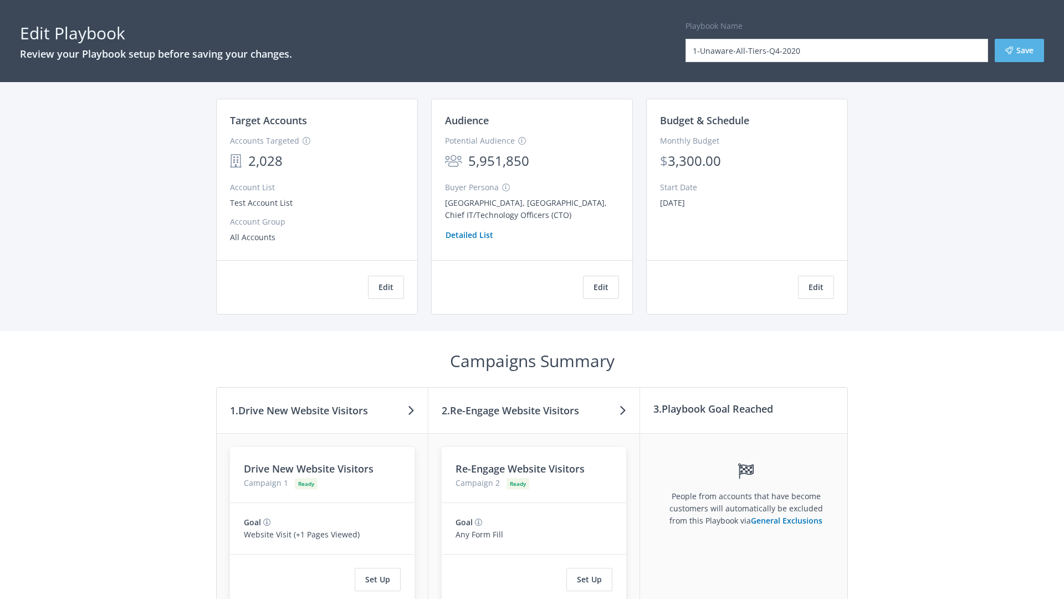
click at [1019, 50] on button "Save" at bounding box center [1019, 50] width 49 height 23
